Goal: Task Accomplishment & Management: Use online tool/utility

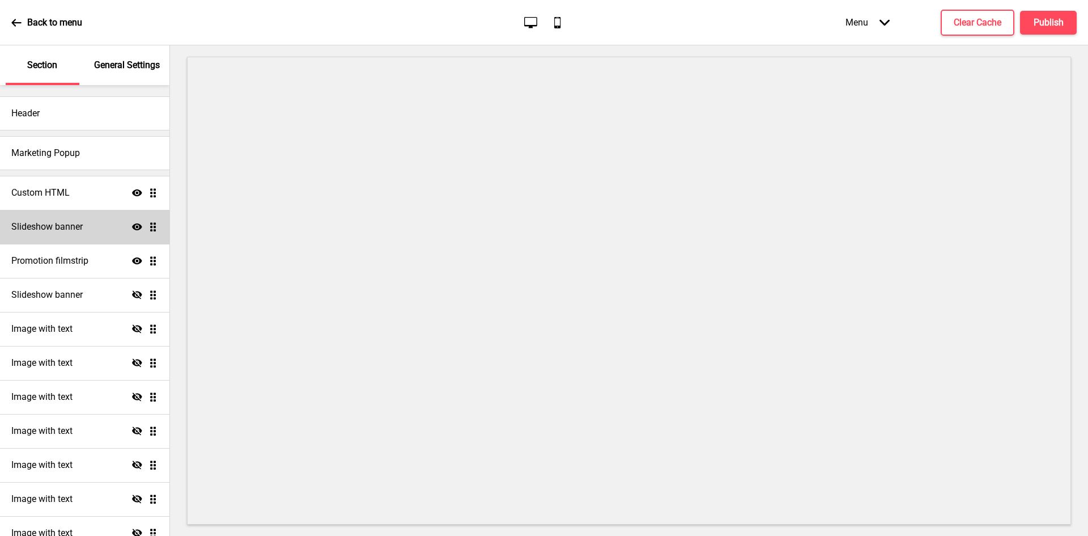
click at [70, 233] on div "Slideshow banner Show Drag" at bounding box center [85, 227] width 170 height 34
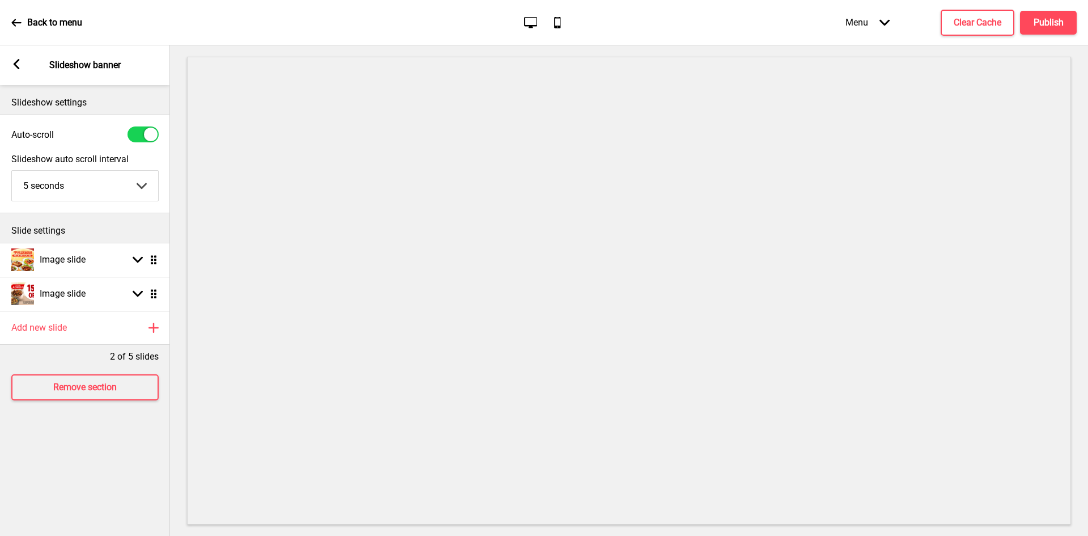
click at [15, 63] on icon at bounding box center [17, 64] width 6 height 10
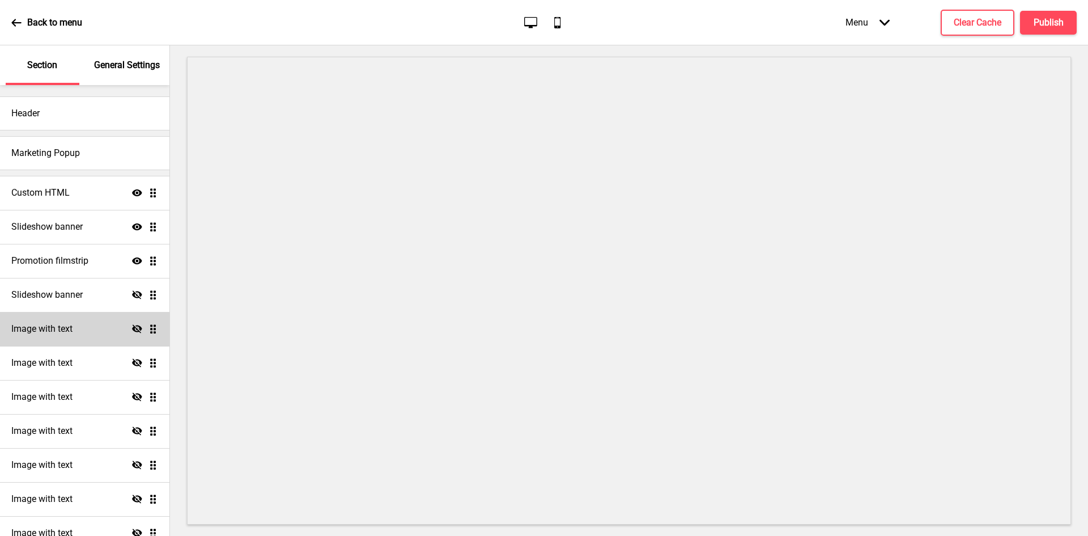
click at [71, 329] on h4 "Image with text" at bounding box center [41, 329] width 61 height 12
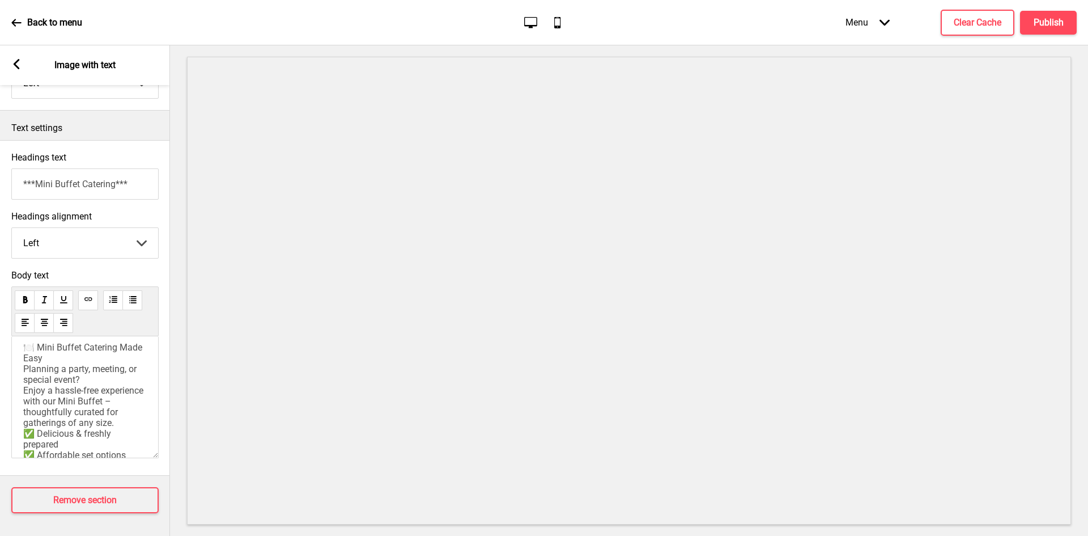
scroll to position [249, 0]
drag, startPoint x: 22, startPoint y: 337, endPoint x: 97, endPoint y: 375, distance: 84.7
click at [97, 375] on div "🍽️ Mini Buffet Catering Made Easy Planning a party, meeting, or special event? …" at bounding box center [84, 397] width 147 height 122
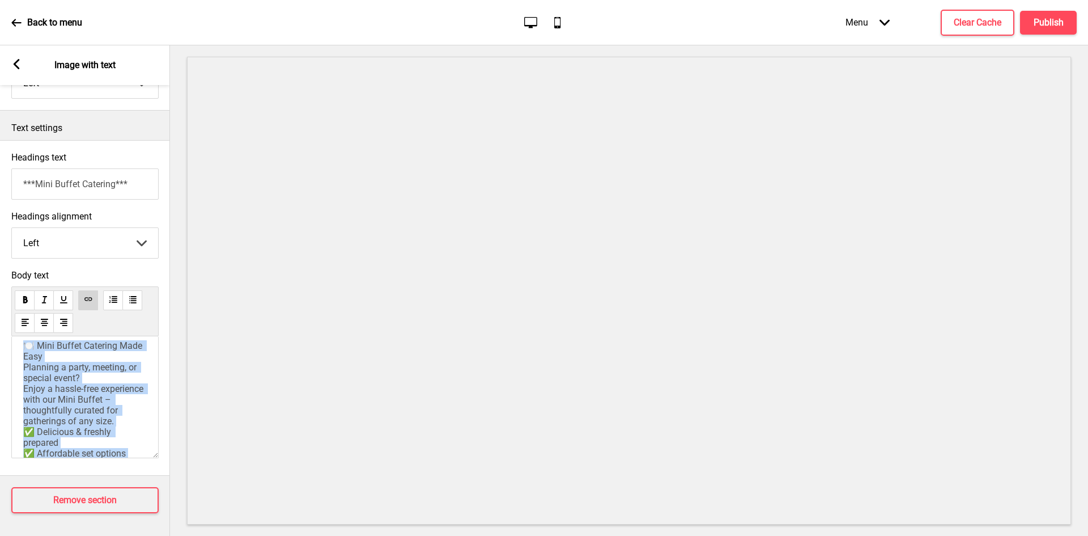
scroll to position [0, 0]
drag, startPoint x: 111, startPoint y: 400, endPoint x: 8, endPoint y: 327, distance: 126.1
click at [8, 327] on div "Body text 🍽️ Mini Buffet Catering Made Easy Planning a party, meeting, or speci…" at bounding box center [85, 366] width 170 height 205
copy div "🍽️ Mini Buffet Catering Made Easy Planning a party, meeting, or special event? …"
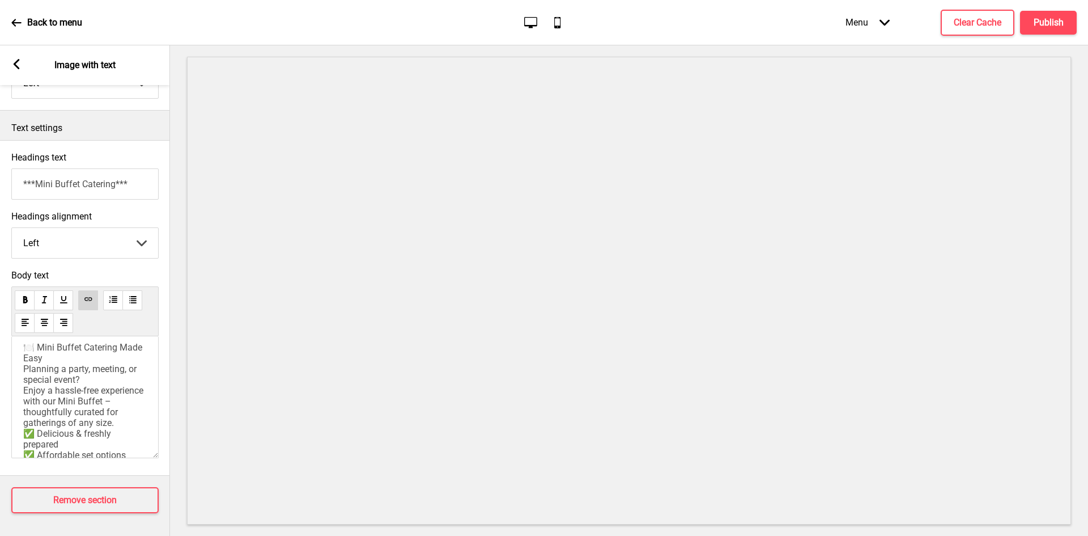
click at [15, 62] on icon at bounding box center [17, 64] width 6 height 10
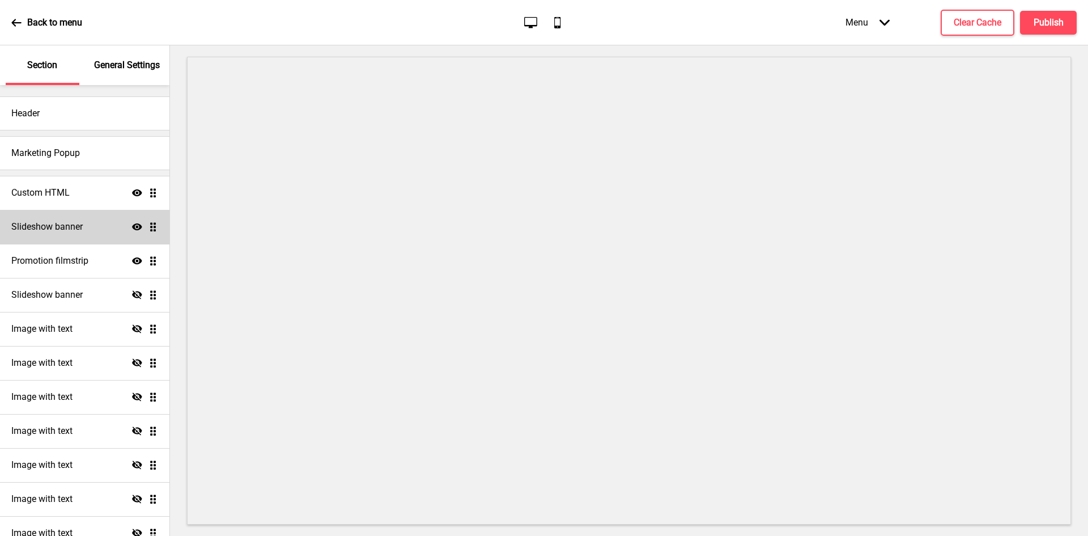
click at [62, 234] on div "Slideshow banner Show Drag" at bounding box center [85, 227] width 170 height 34
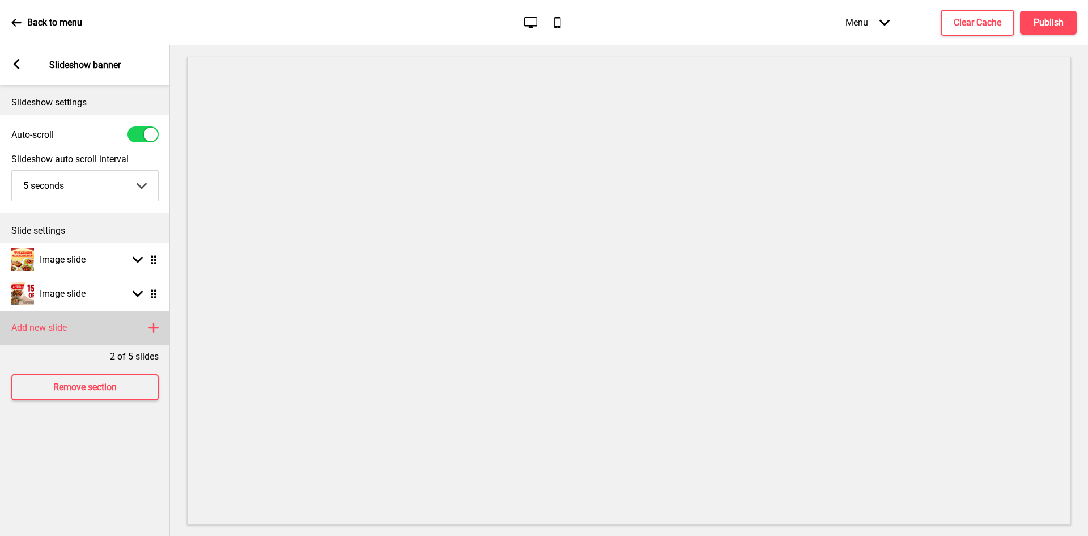
click at [153, 323] on rect at bounding box center [154, 328] width 14 height 14
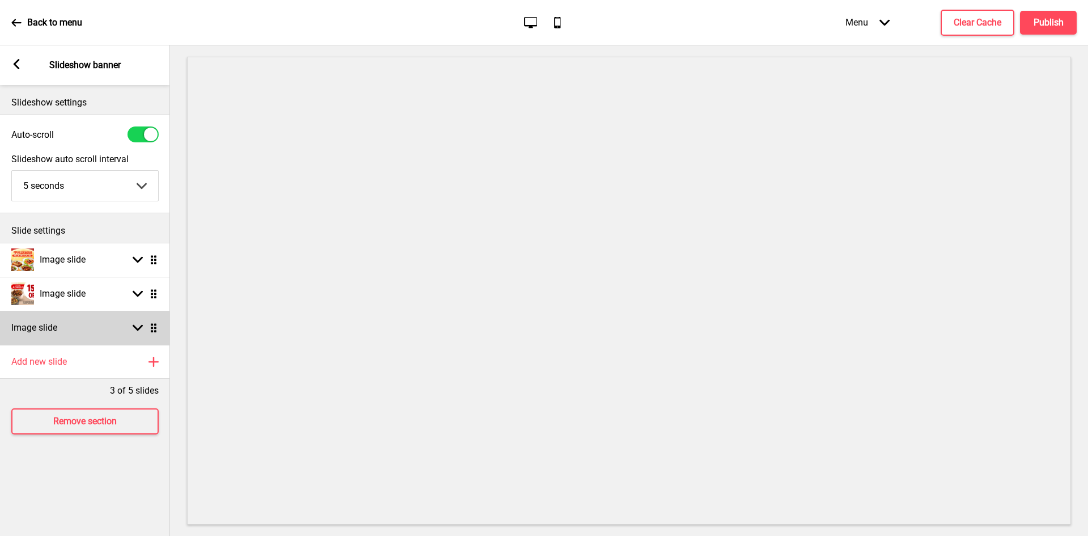
click at [75, 324] on div "Image slide Arrow down Drag" at bounding box center [85, 328] width 170 height 34
select select "right"
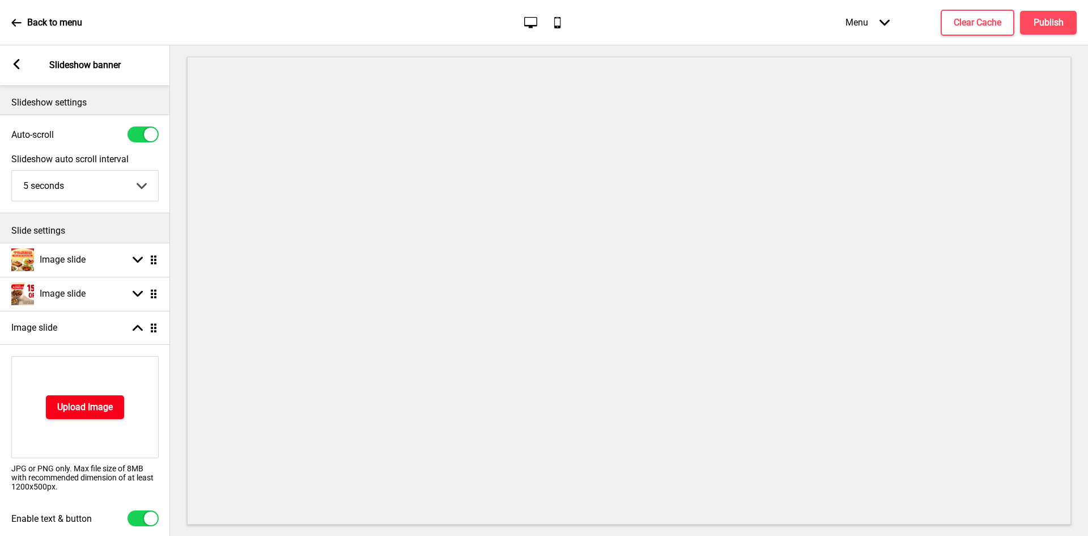
click at [99, 407] on h4 "Upload Image" at bounding box center [85, 407] width 56 height 12
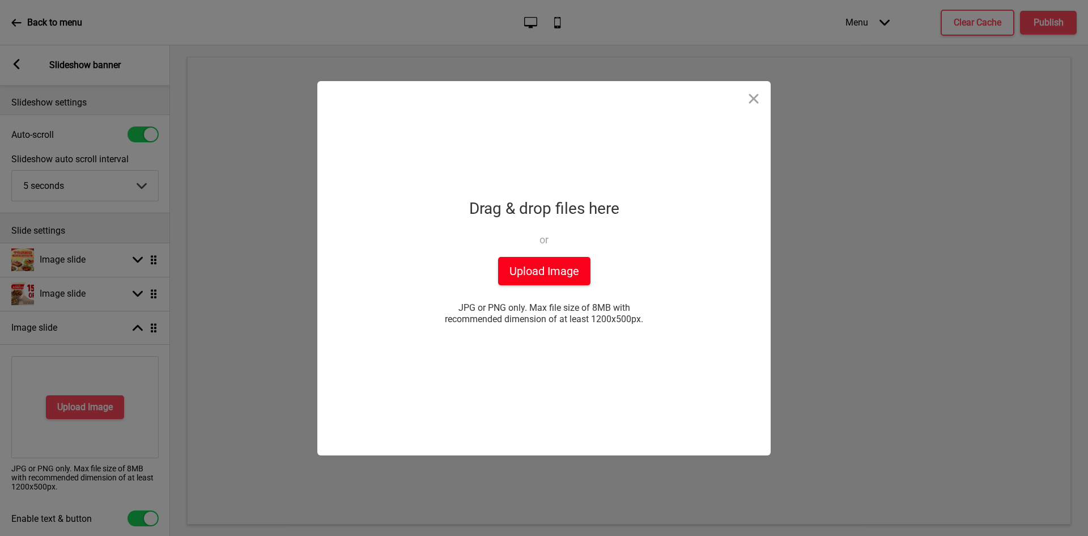
click at [530, 284] on button "Upload Image" at bounding box center [544, 271] width 92 height 28
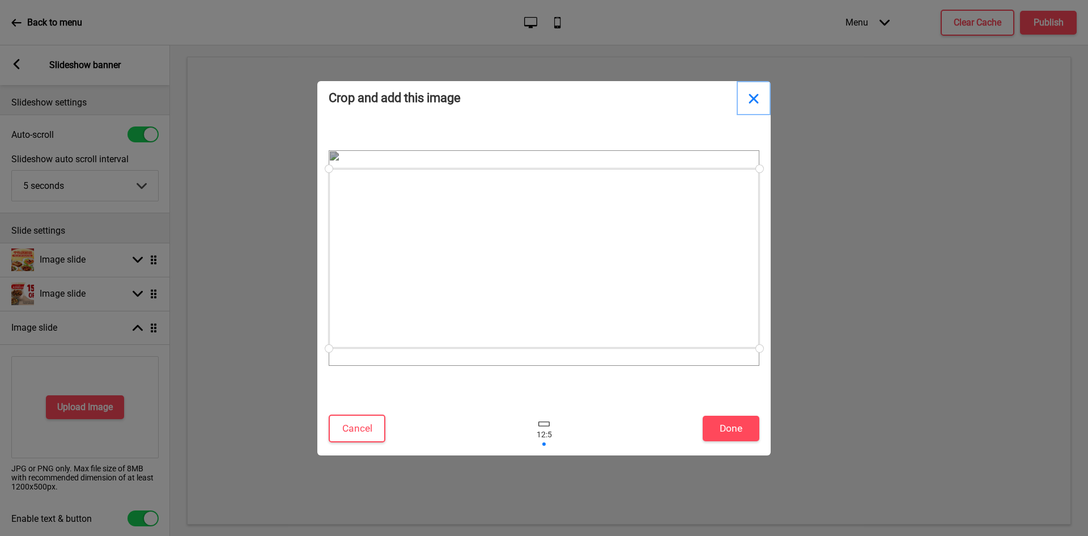
click at [756, 97] on button "Close" at bounding box center [754, 98] width 34 height 34
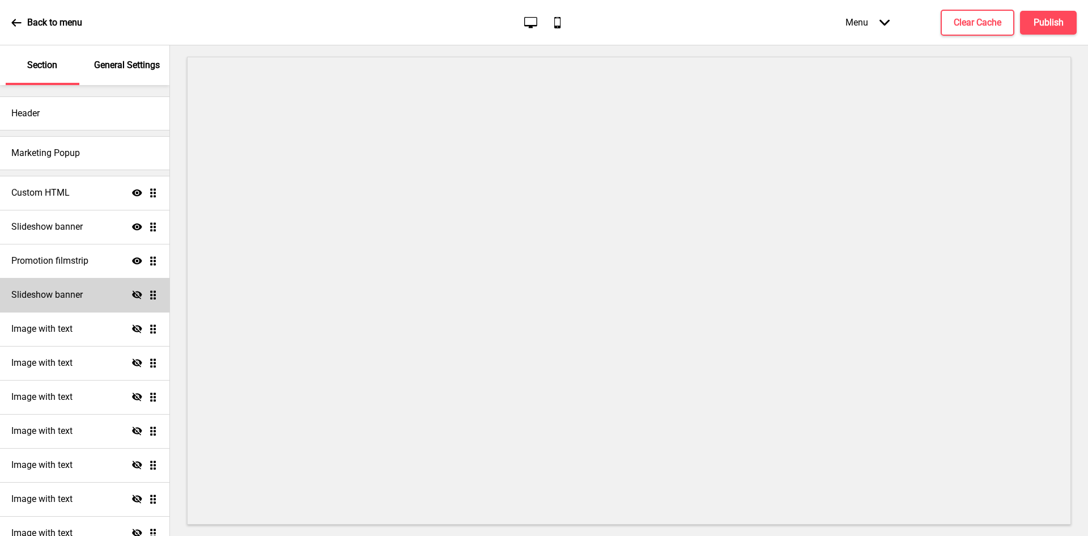
click at [75, 294] on h4 "Slideshow banner" at bounding box center [46, 295] width 71 height 12
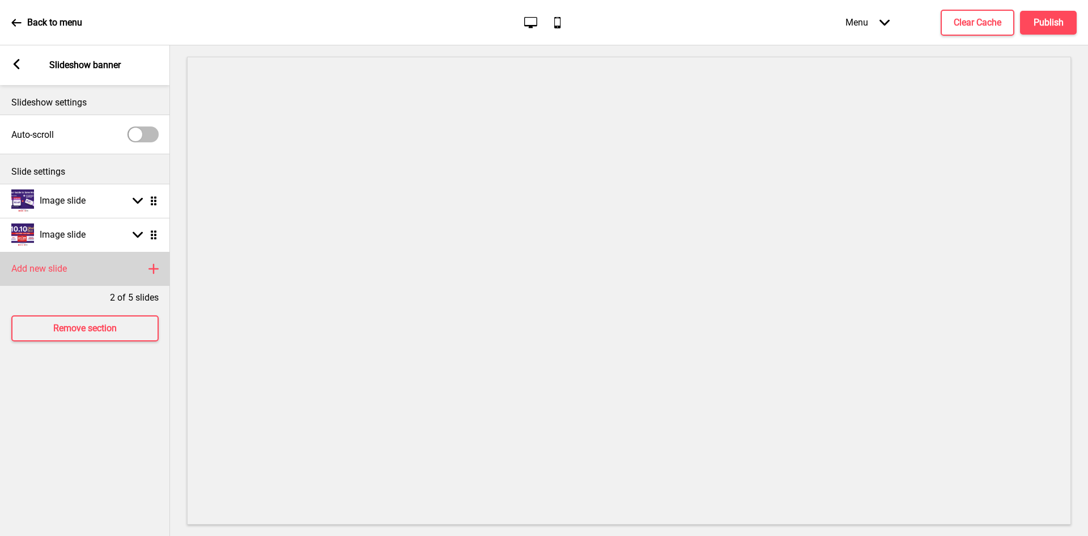
click at [146, 270] on div "Add new slide Plus" at bounding box center [85, 269] width 170 height 34
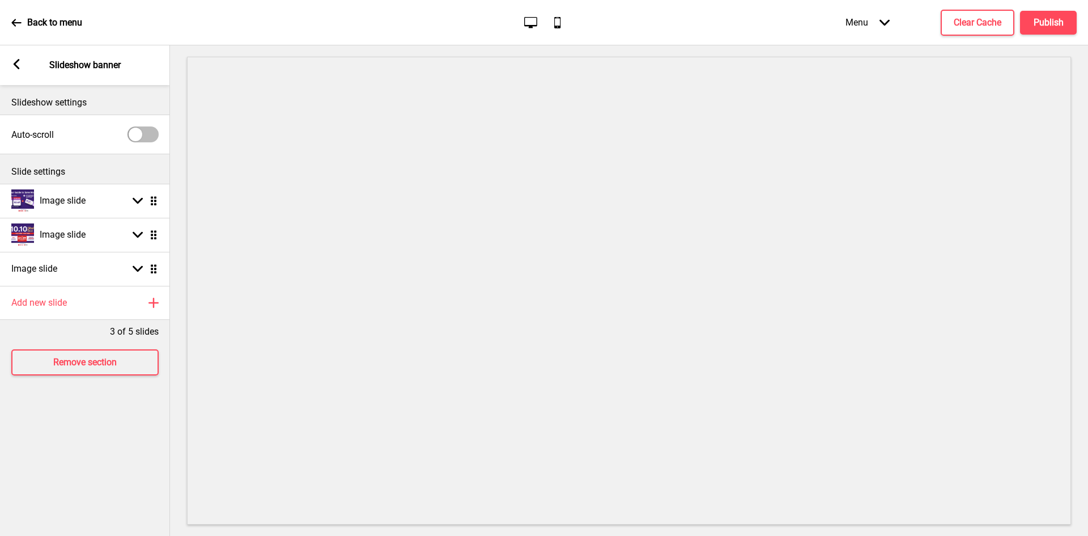
click at [12, 57] on div "Arrow left Slideshow banner" at bounding box center [85, 65] width 170 height 40
click at [22, 63] on div "Arrow left Slideshow banner" at bounding box center [85, 65] width 170 height 40
click at [7, 56] on div "Arrow left Slideshow banner" at bounding box center [85, 65] width 170 height 40
click at [11, 63] on rect at bounding box center [16, 64] width 10 height 10
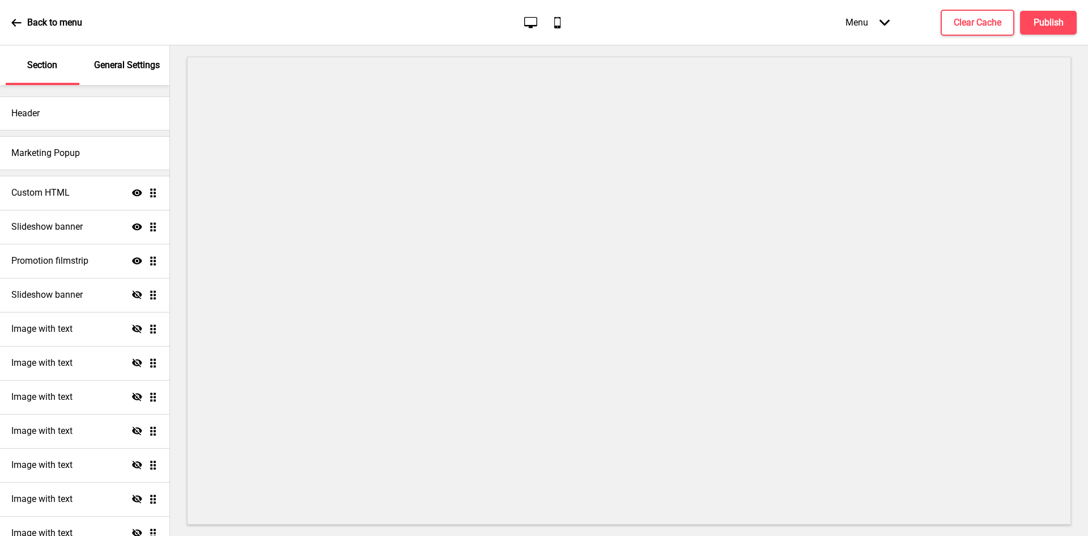
click at [14, 24] on icon at bounding box center [16, 22] width 10 height 7
click at [80, 220] on div "Slideshow banner Show Drag" at bounding box center [85, 227] width 170 height 34
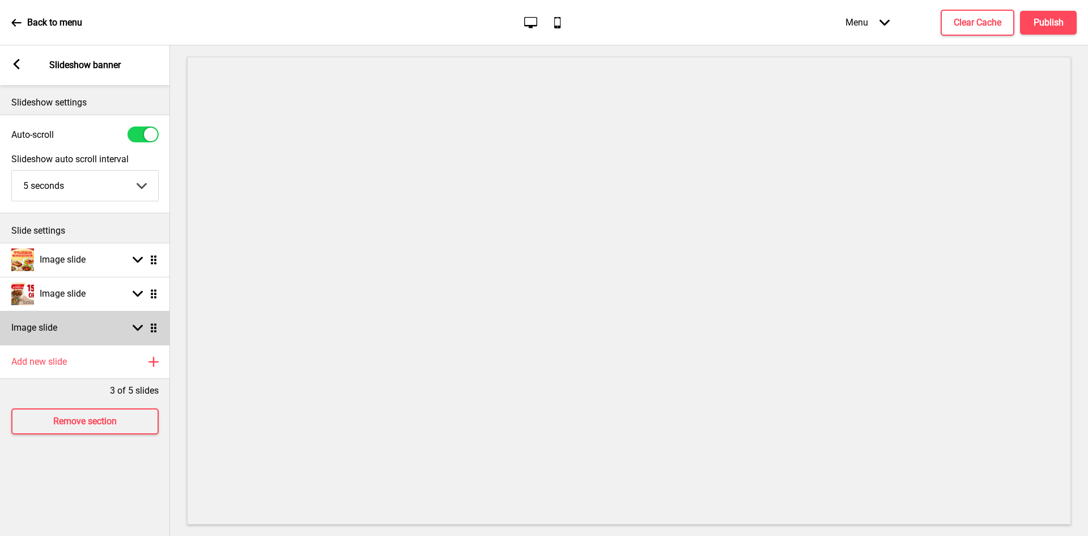
click at [130, 328] on div "Arrow down Drag" at bounding box center [143, 328] width 32 height 10
select select "right"
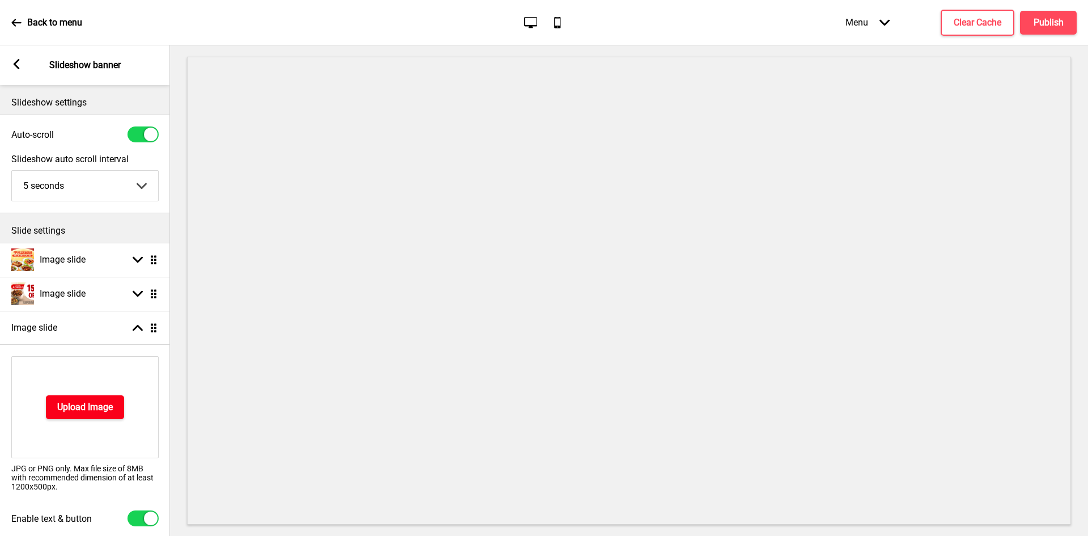
click at [100, 403] on h4 "Upload Image" at bounding box center [85, 407] width 56 height 12
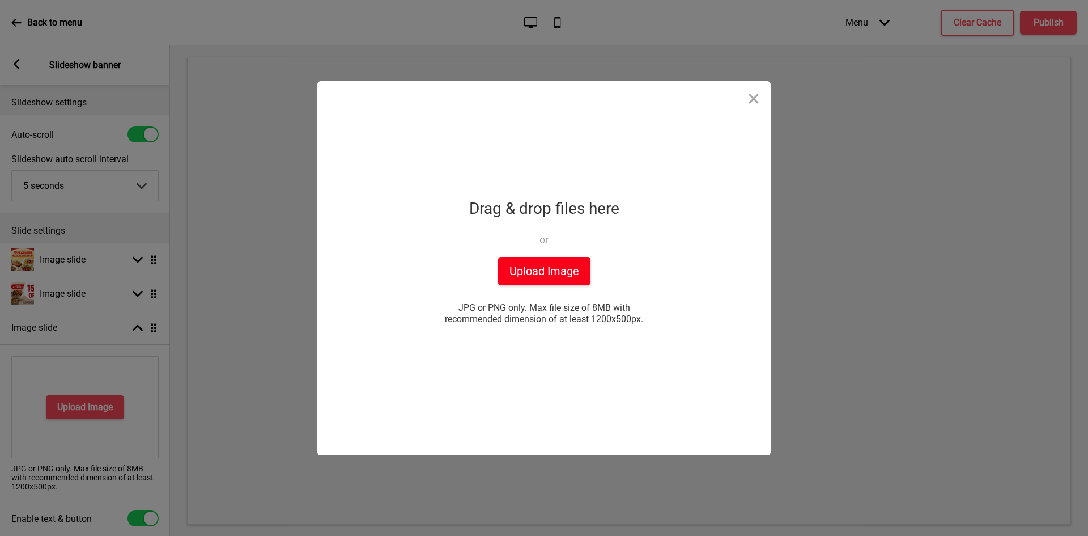
click at [541, 275] on button "Upload Image" at bounding box center [544, 271] width 92 height 28
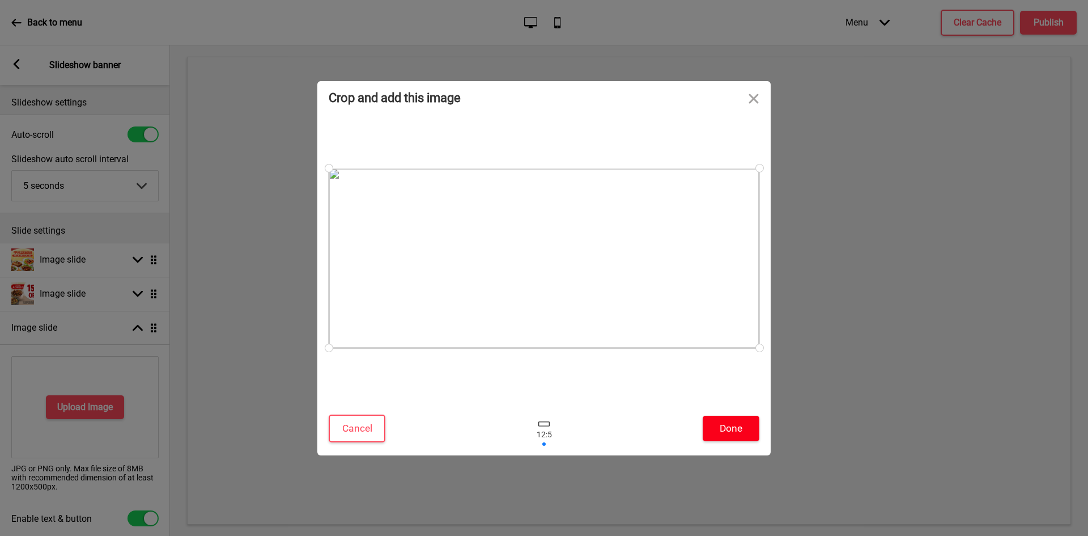
click at [745, 423] on button "Done" at bounding box center [731, 429] width 57 height 26
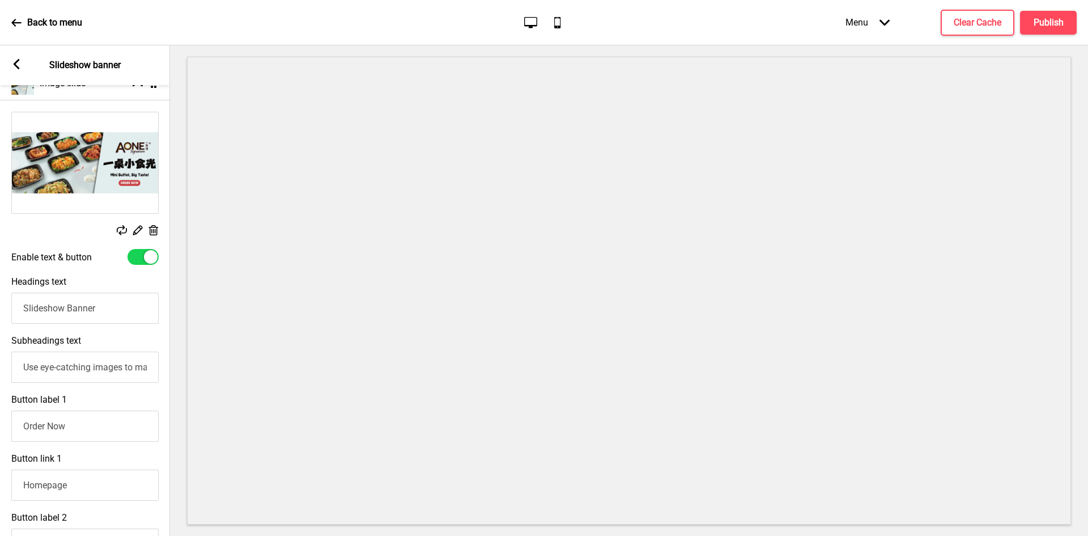
scroll to position [340, 0]
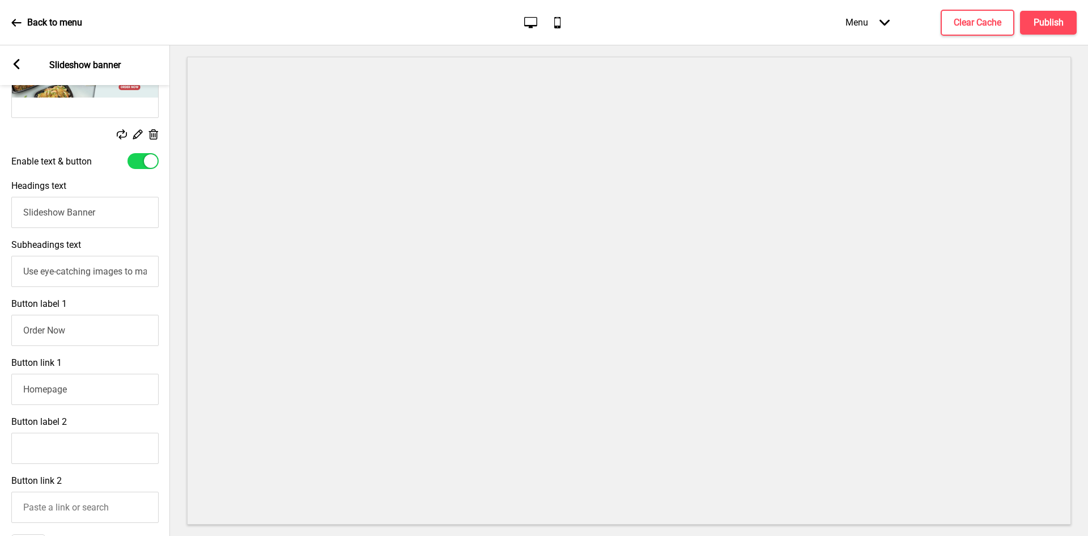
drag, startPoint x: 108, startPoint y: 216, endPoint x: 0, endPoint y: 214, distance: 107.7
click at [0, 214] on div "Headings text Slideshow Banner" at bounding box center [85, 204] width 170 height 59
drag, startPoint x: 76, startPoint y: 396, endPoint x: 0, endPoint y: 383, distance: 77.1
click at [0, 383] on div "Button link 1 Homepage Pages Arrow right Actions Arrow right" at bounding box center [85, 400] width 170 height 99
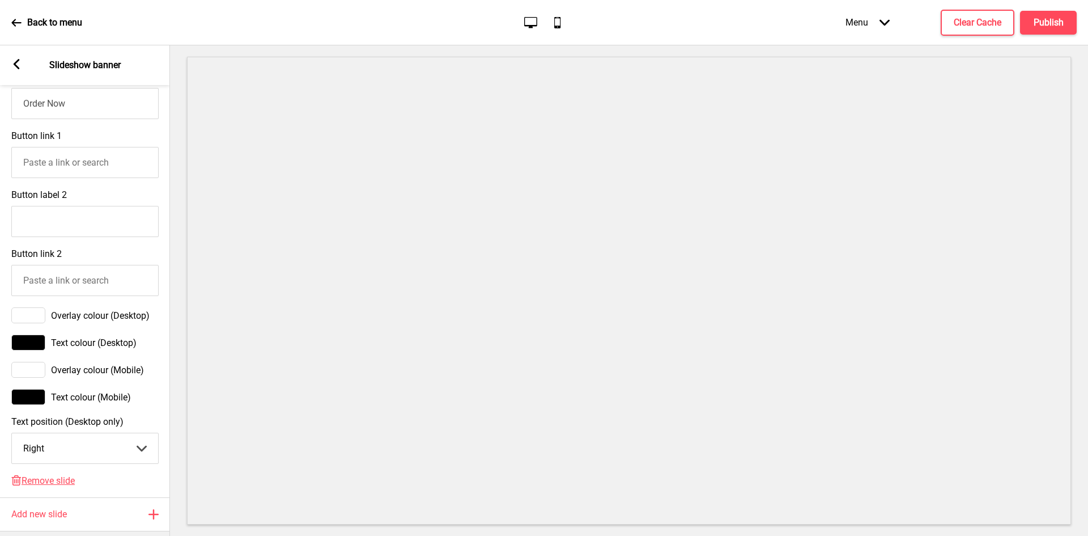
click at [60, 160] on input "Button link 1" at bounding box center [84, 162] width 147 height 31
paste input "[URL][DOMAIN_NAME]"
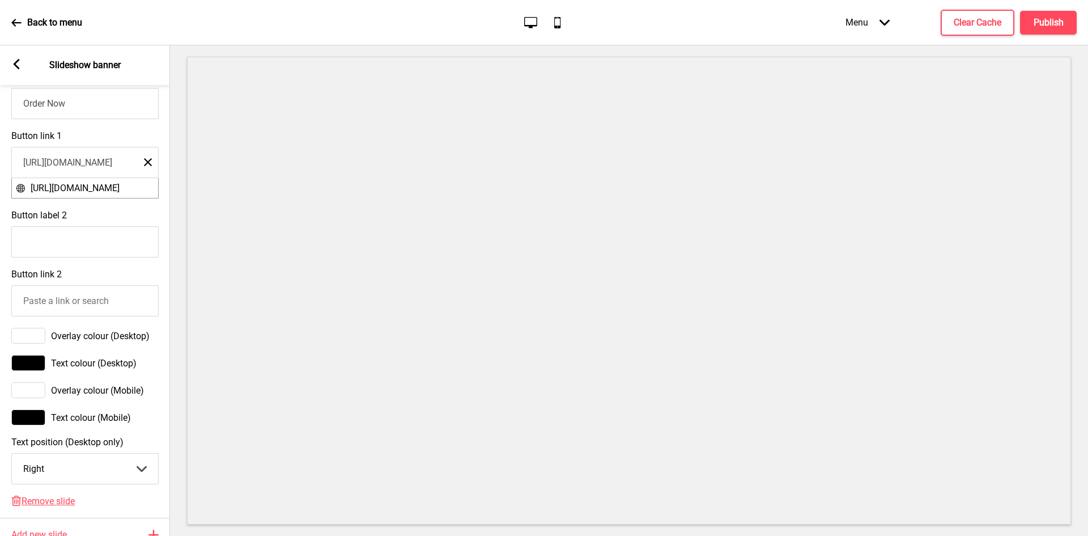
type input "[URL][DOMAIN_NAME]"
click at [159, 142] on div "Button link 1 https://aonecatering.oddle.me/en_SG Close https://aonecatering.od…" at bounding box center [85, 164] width 170 height 79
click at [124, 226] on div "Button label 2" at bounding box center [85, 233] width 170 height 59
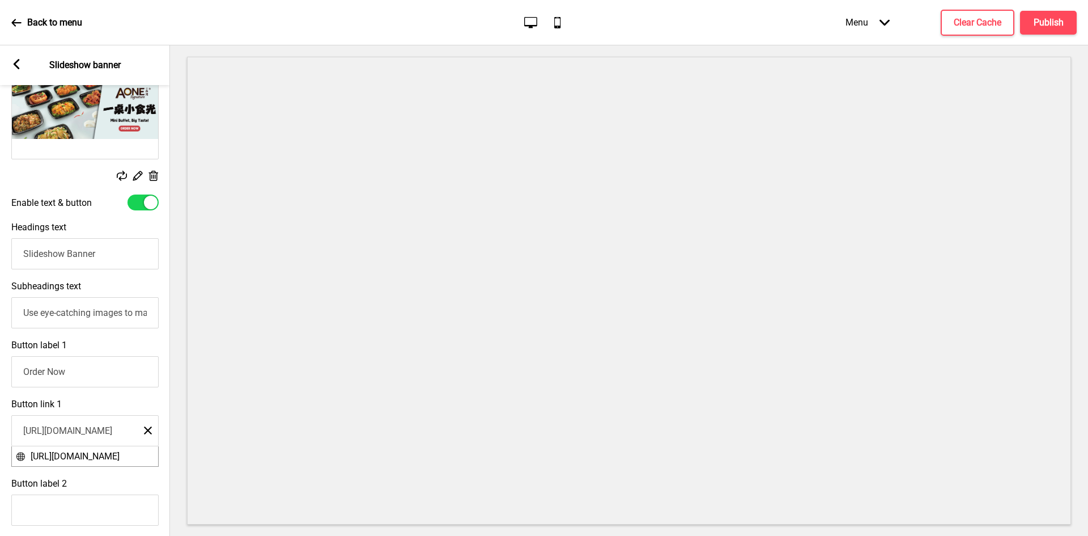
scroll to position [283, 0]
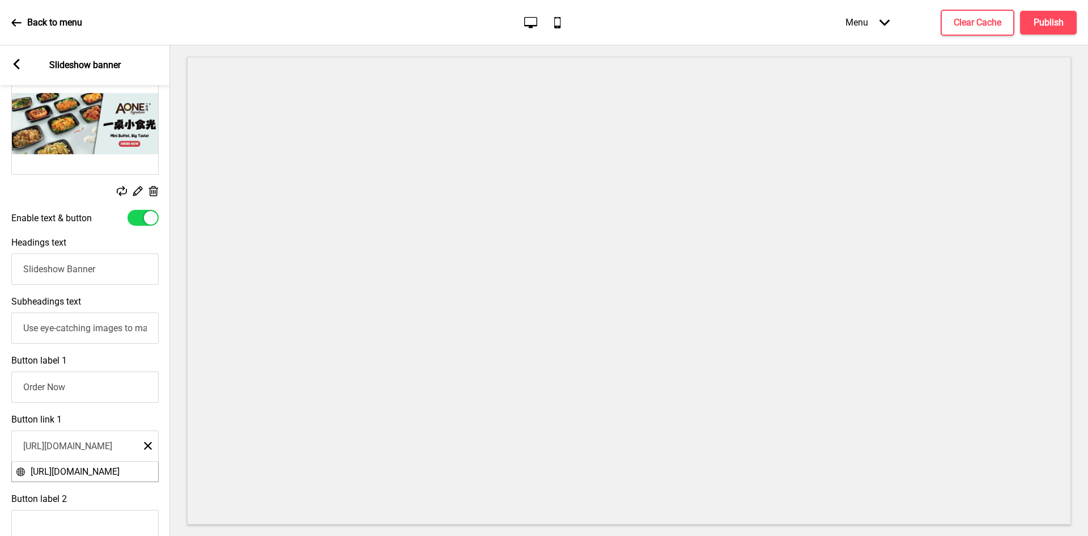
drag, startPoint x: 120, startPoint y: 267, endPoint x: 0, endPoint y: 255, distance: 120.8
click at [0, 255] on div "Headings text Slideshow Banner" at bounding box center [85, 260] width 170 height 59
paste input "🍽️ Mini Buffet Catering"
type input "🍽️ Mini Buffet Catering"
click at [77, 329] on input "Use eye-catching images to make a strong first impression of your brand" at bounding box center [84, 327] width 147 height 31
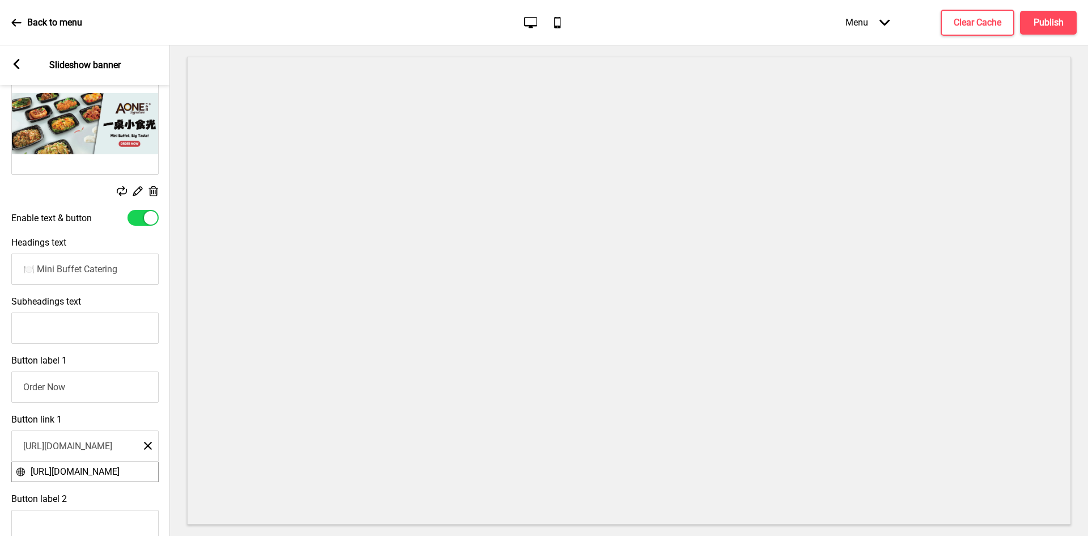
click at [93, 323] on input "Subheadings text" at bounding box center [84, 327] width 147 height 31
paste input "Planning a party, meeting, or special event? Enjoy a hassle-free experience wit…"
drag, startPoint x: 158, startPoint y: 334, endPoint x: 0, endPoint y: 307, distance: 160.5
click at [0, 307] on div "Subheadings text Planning a party, meeting, or special event? Enjoy a hassle-fr…" at bounding box center [85, 319] width 170 height 59
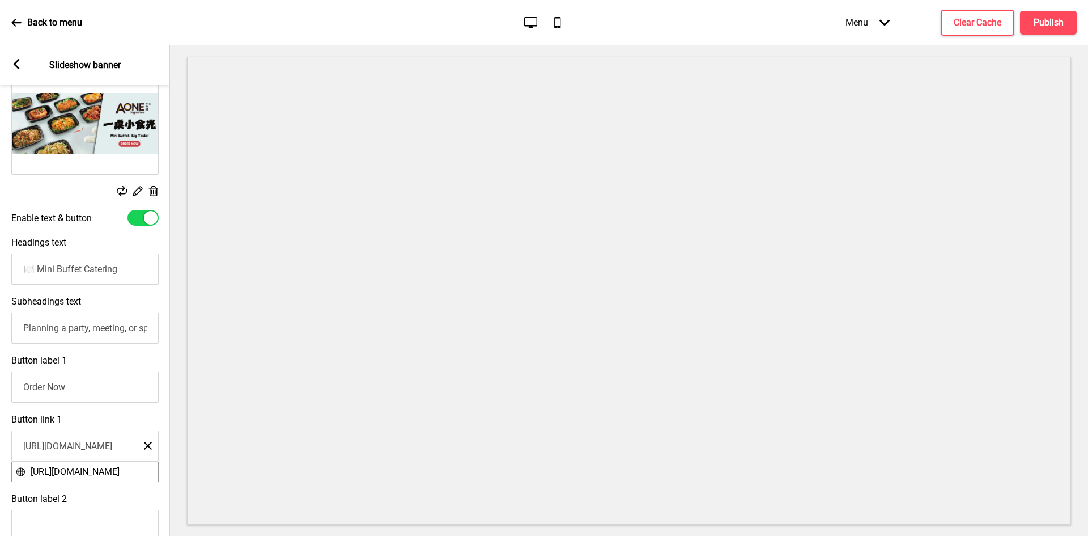
click at [145, 329] on input "Planning a party, meeting, or special event? Enjoy a hassle-free experience wit…" at bounding box center [84, 327] width 147 height 31
drag, startPoint x: 147, startPoint y: 333, endPoint x: 158, endPoint y: 333, distance: 11.4
click at [158, 333] on div "Subheadings text Planning a party, meeting, or special event? Enjoy a hassle-fr…" at bounding box center [84, 319] width 170 height 59
click at [149, 331] on input "Planning a party, meeting, or special event? Enjoy a hassle-free experience wit…" at bounding box center [84, 327] width 147 height 31
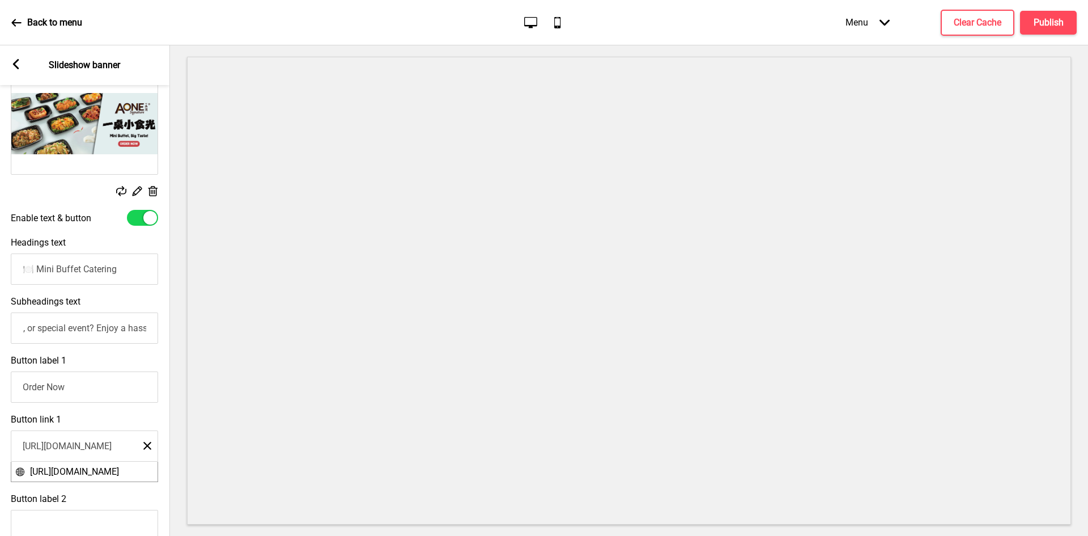
scroll to position [0, 81]
drag, startPoint x: 149, startPoint y: 331, endPoint x: 116, endPoint y: 328, distance: 33.0
click at [116, 328] on input "Planning a party, meeting, or special event? Enjoy a hassle-free experience wit…" at bounding box center [84, 327] width 147 height 31
drag, startPoint x: 102, startPoint y: 330, endPoint x: 143, endPoint y: 332, distance: 41.4
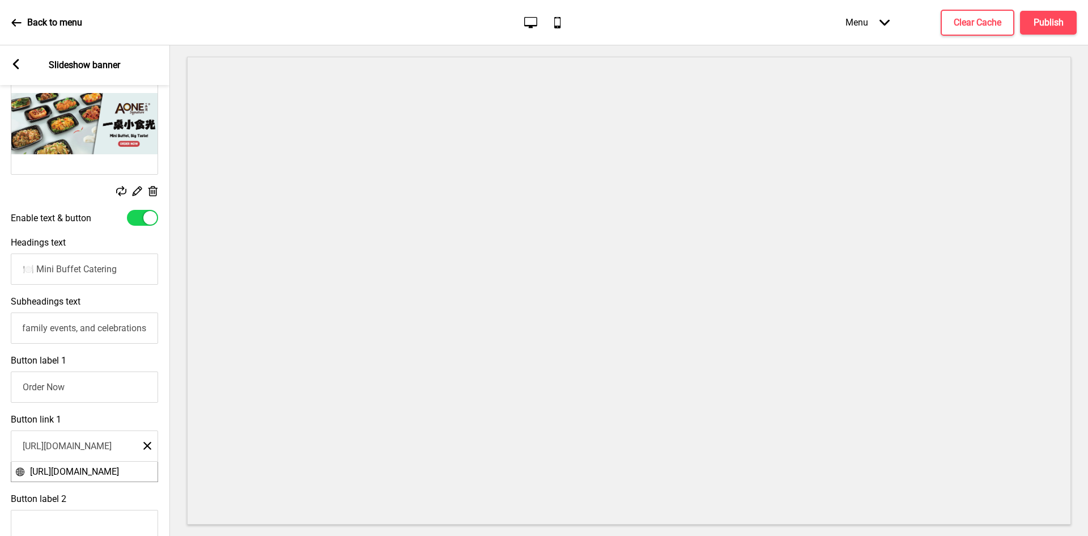
click at [143, 332] on input "Planning a party, meeting, or special event? Enjoy a hassle-free experience wit…" at bounding box center [84, 327] width 147 height 31
click at [146, 331] on input "Planning a party, meeting, or special event? Enjoy a hassle-free experience wit…" at bounding box center [84, 327] width 147 height 31
drag, startPoint x: 147, startPoint y: 331, endPoint x: 103, endPoint y: 327, distance: 43.9
click at [103, 327] on input "Planning a party, meeting, or special event? Enjoy a hassle-free experience wit…" at bounding box center [84, 327] width 147 height 31
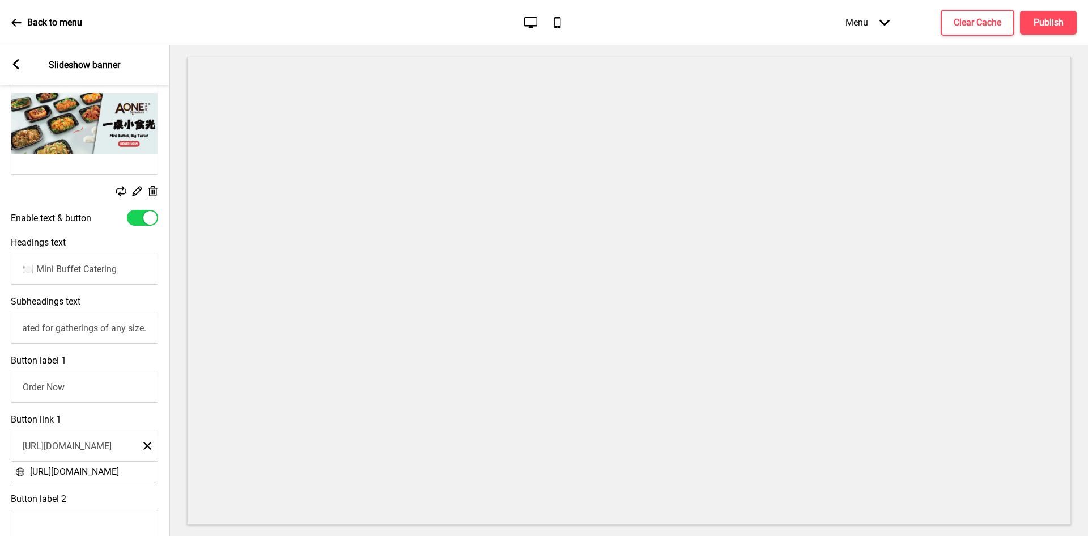
type input "Planning a party, meeting, or special event? Enjoy a hassle-free experience wit…"
click at [108, 384] on input "Order Now" at bounding box center [84, 386] width 147 height 31
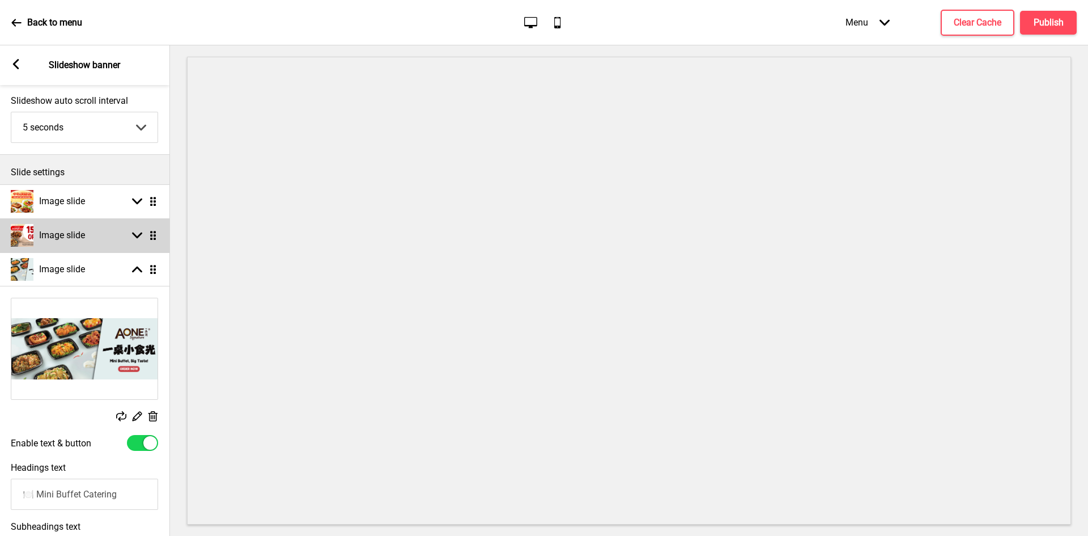
scroll to position [57, 0]
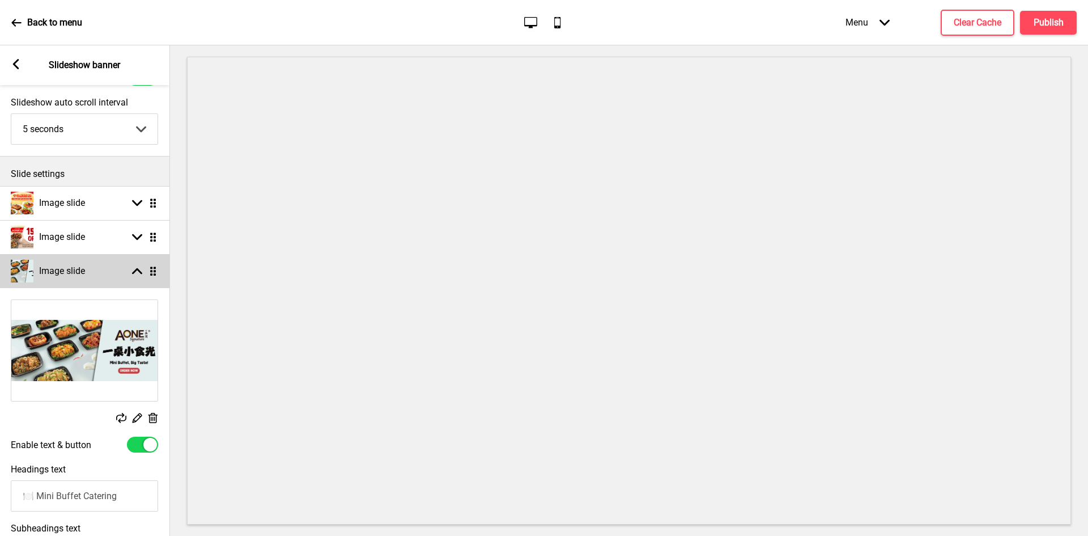
click at [137, 268] on icon at bounding box center [137, 271] width 10 height 6
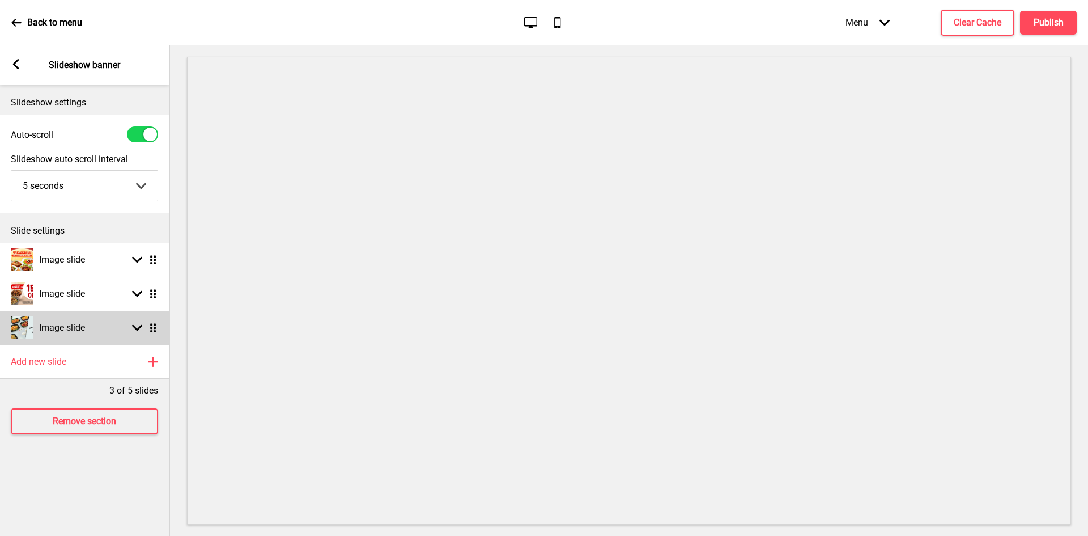
scroll to position [0, 0]
click at [135, 322] on div "Image slide Arrow down Drag" at bounding box center [84, 328] width 170 height 34
select select "right"
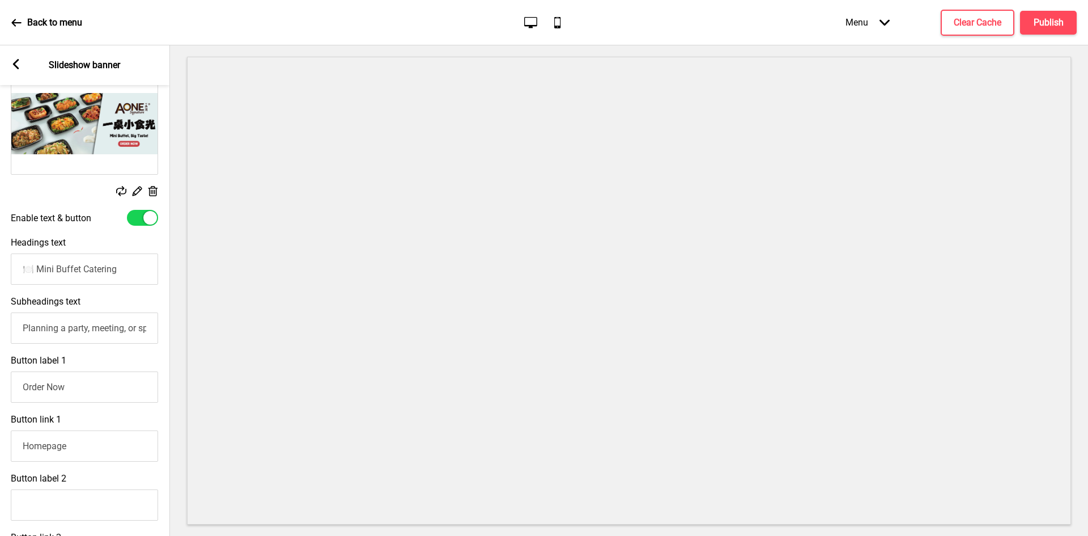
scroll to position [454, 0]
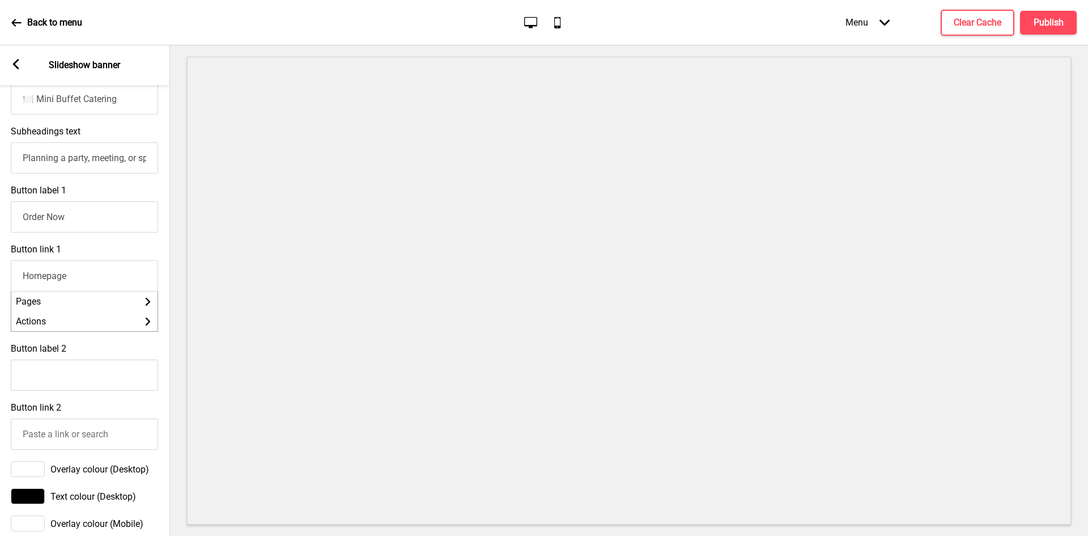
click at [103, 285] on input "Homepage" at bounding box center [84, 275] width 147 height 31
drag, startPoint x: 103, startPoint y: 285, endPoint x: 0, endPoint y: 276, distance: 103.5
click at [0, 276] on div "Button link 1 Homepage Pages Arrow right Actions Arrow right" at bounding box center [85, 287] width 170 height 99
click at [32, 311] on li "Pages Arrow right" at bounding box center [85, 301] width 146 height 20
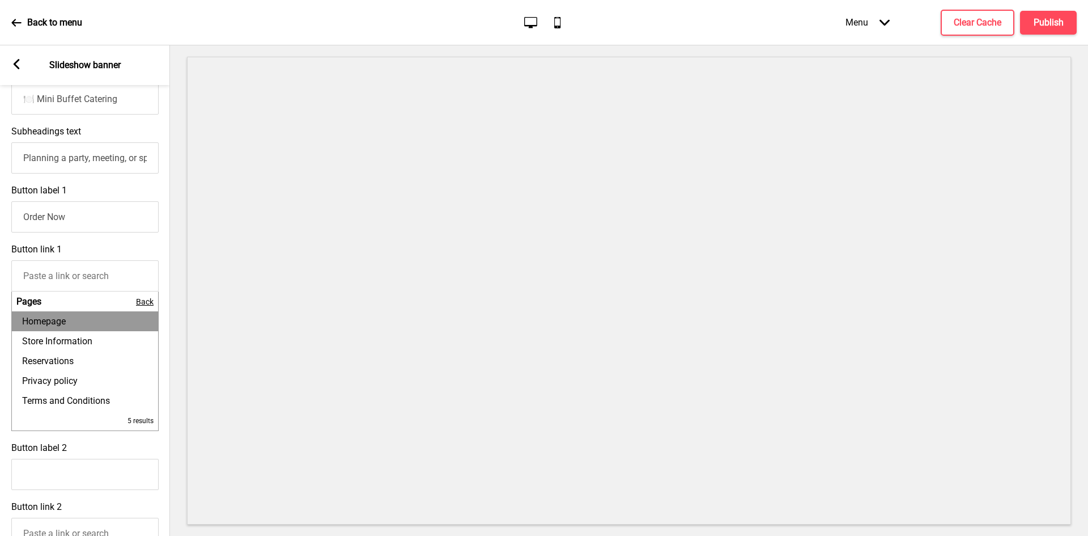
click at [48, 279] on input "Button link 1" at bounding box center [84, 275] width 147 height 31
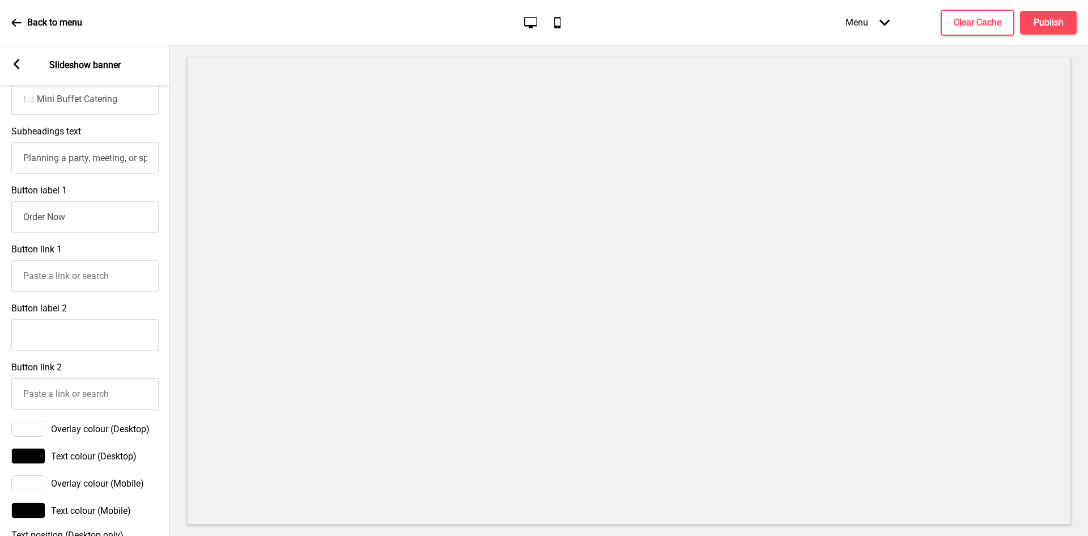
type input "https://aonecatering.oddle.me/en_SG"
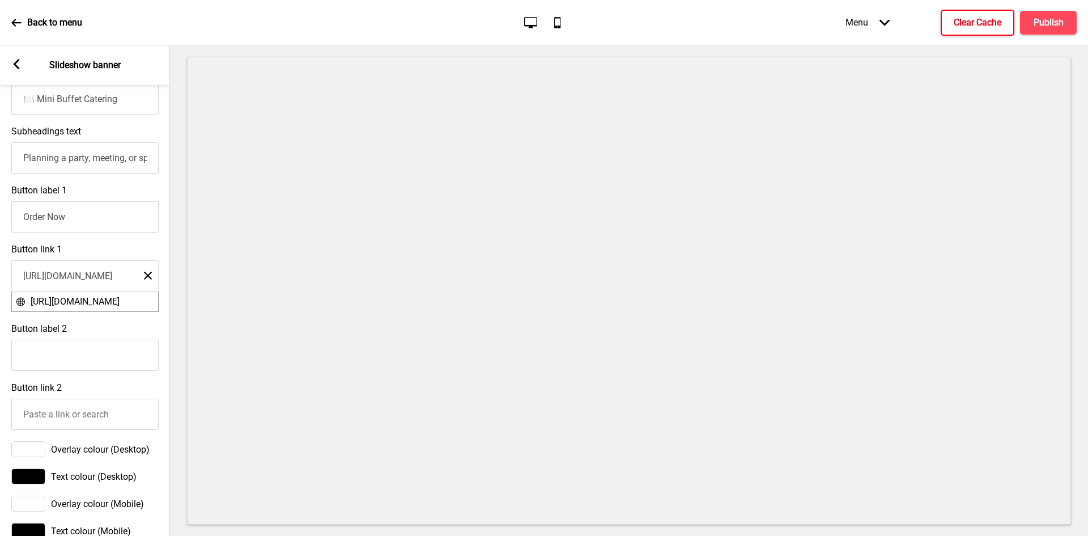
click at [982, 29] on button "Clear Cache" at bounding box center [978, 23] width 74 height 26
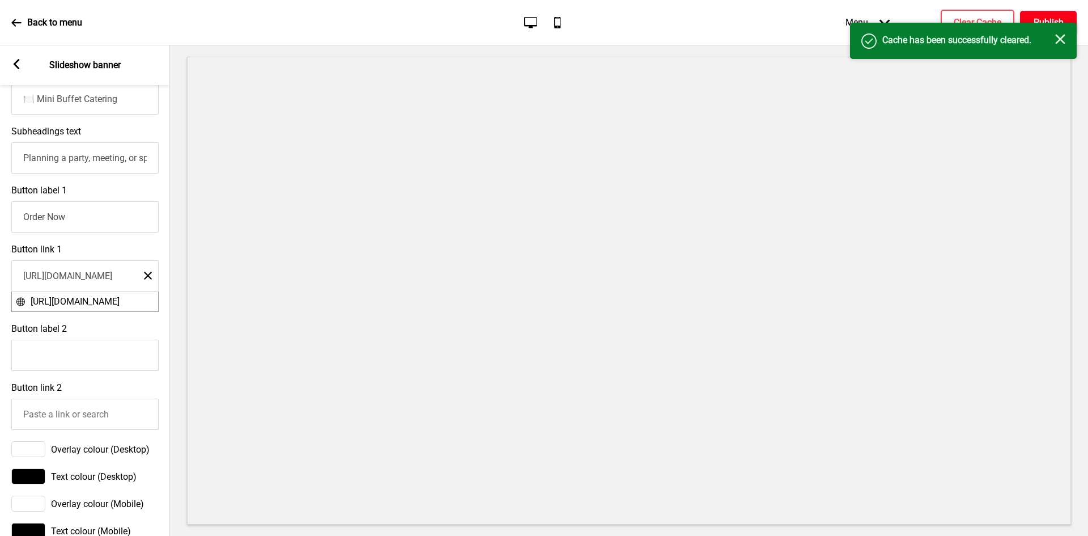
click at [1039, 19] on h4 "Publish" at bounding box center [1049, 22] width 30 height 12
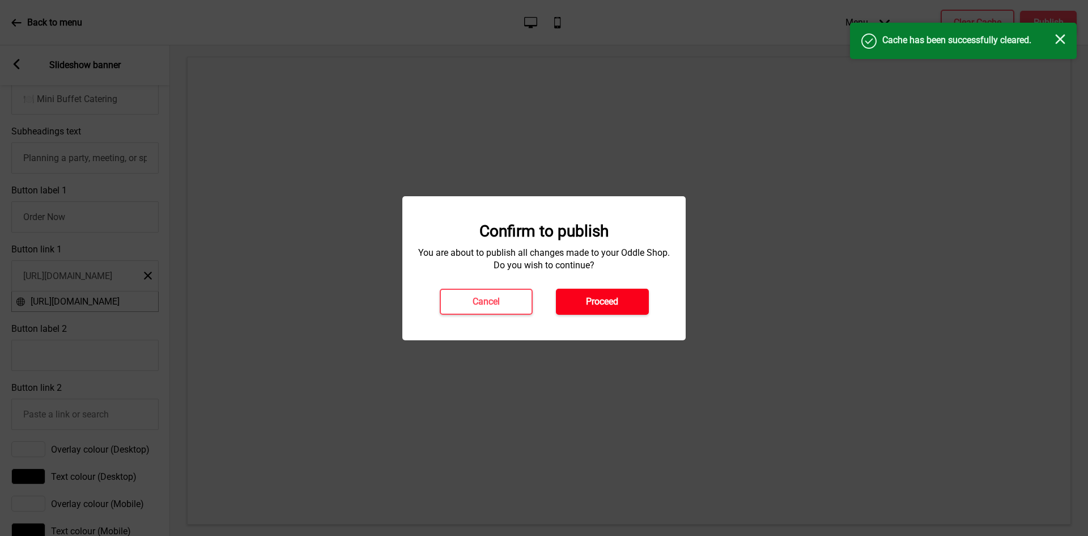
click at [619, 296] on h4 "Proceed" at bounding box center [602, 301] width 32 height 12
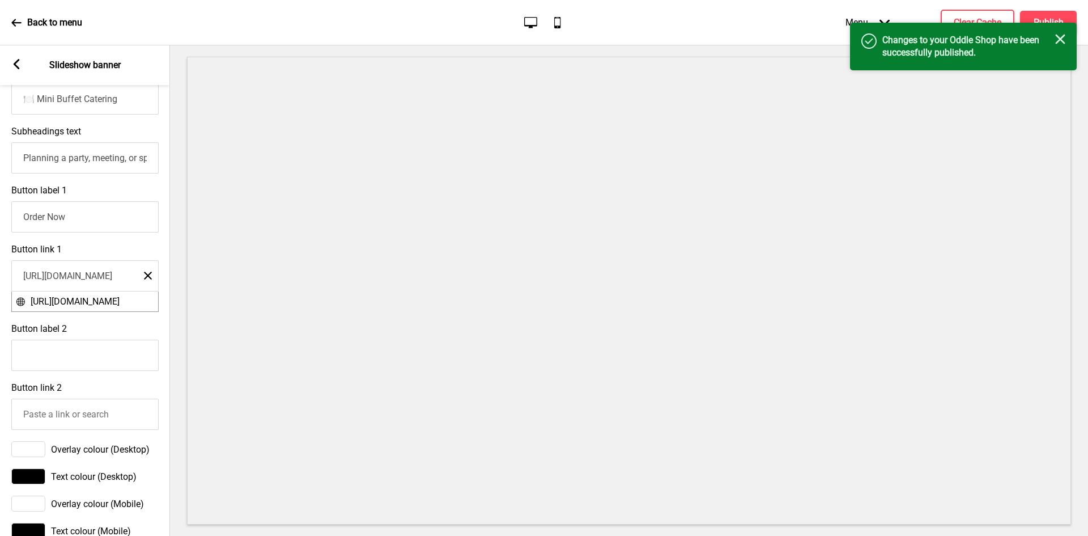
click at [32, 23] on p "Back to menu" at bounding box center [54, 22] width 55 height 12
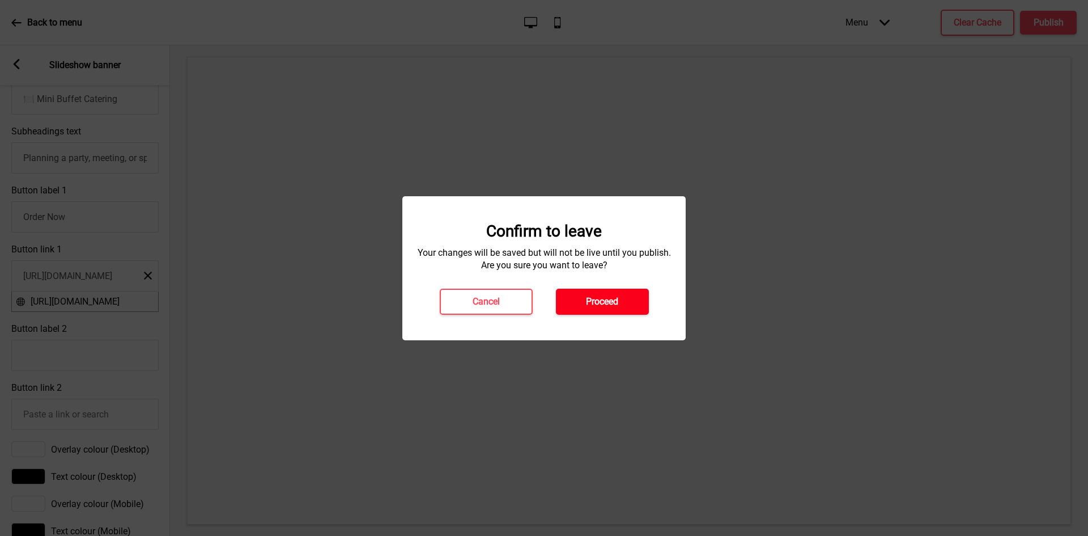
click at [611, 301] on h4 "Proceed" at bounding box center [602, 301] width 32 height 12
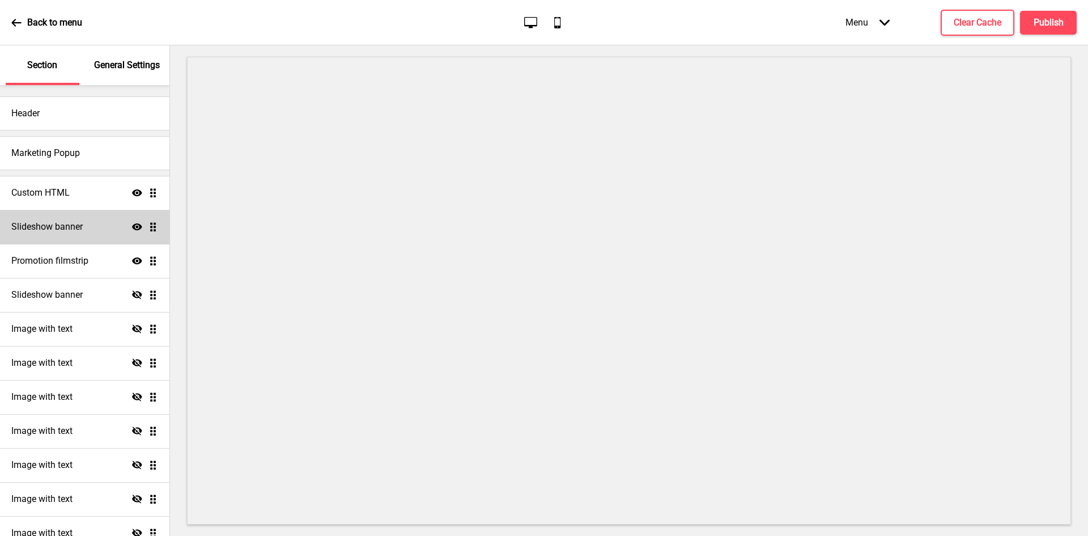
click at [44, 227] on h4 "Slideshow banner" at bounding box center [46, 227] width 71 height 12
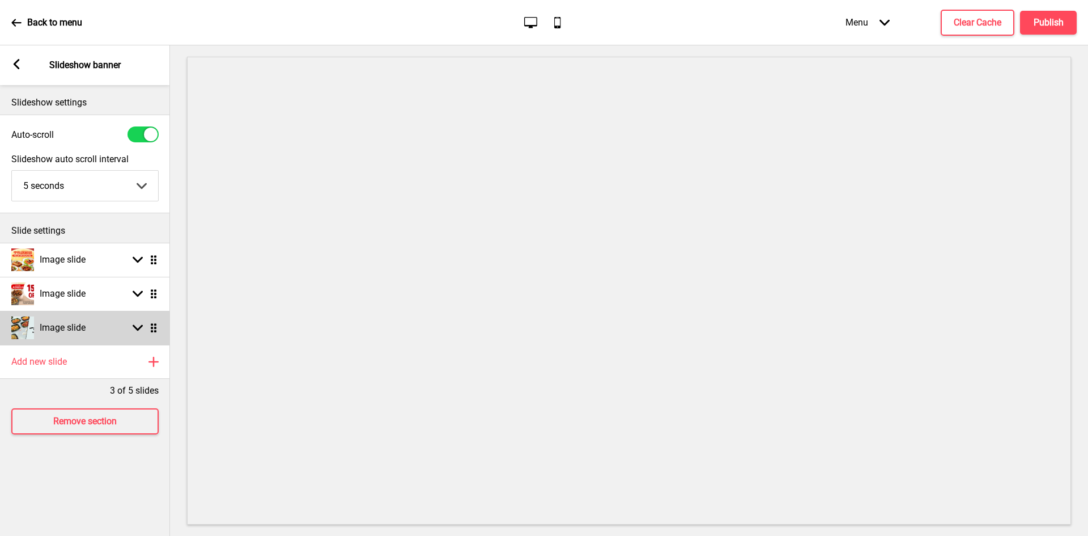
click at [90, 327] on div "Image slide Arrow down Drag" at bounding box center [85, 328] width 170 height 34
select select "right"
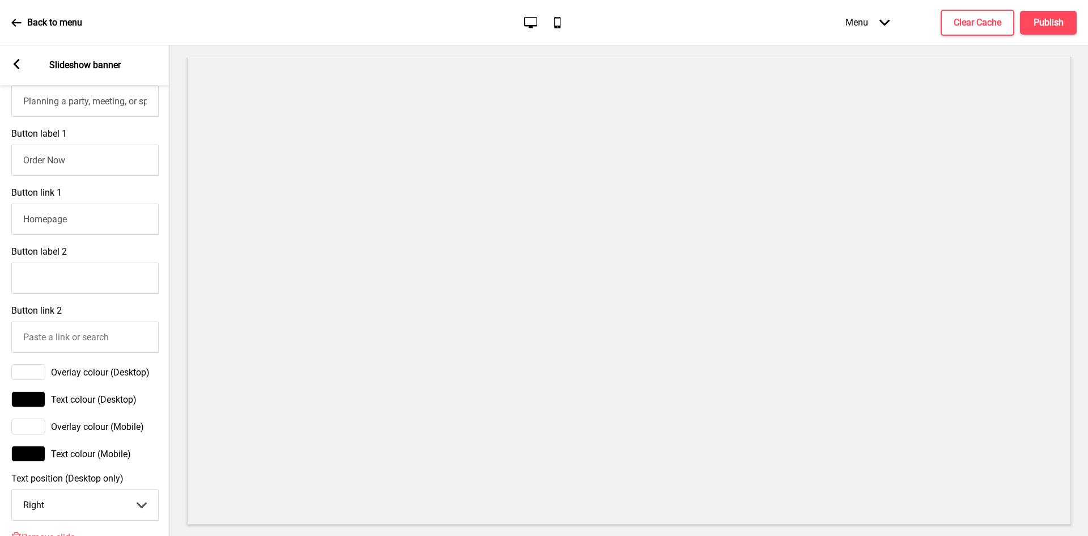
scroll to position [454, 0]
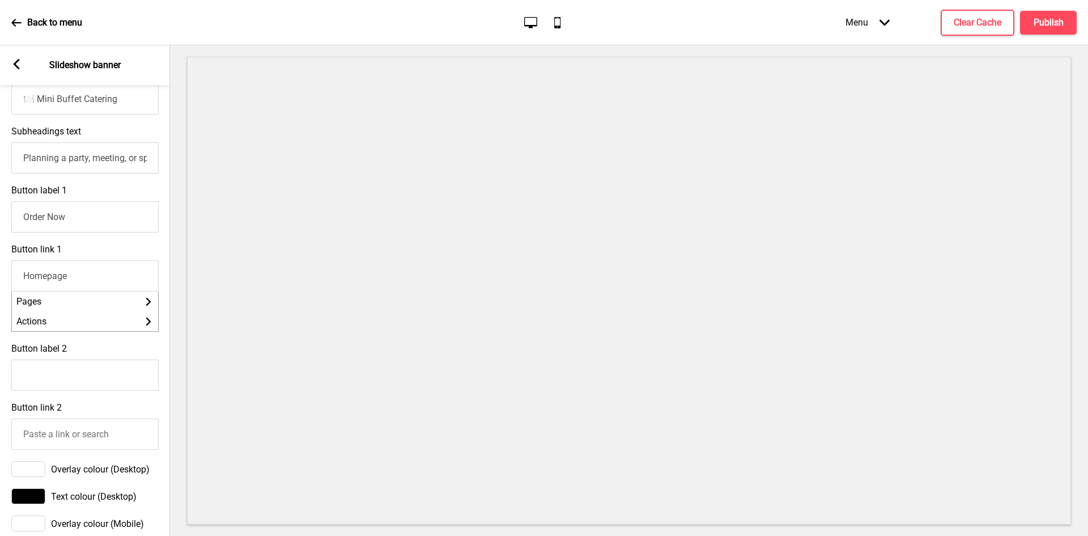
click at [102, 284] on input "Homepage" at bounding box center [84, 275] width 147 height 31
click at [97, 238] on div "Button label 1 Order Now" at bounding box center [85, 208] width 170 height 59
click at [113, 223] on input "Order Now" at bounding box center [84, 216] width 147 height 31
click at [141, 263] on div "Homepage" at bounding box center [84, 273] width 147 height 37
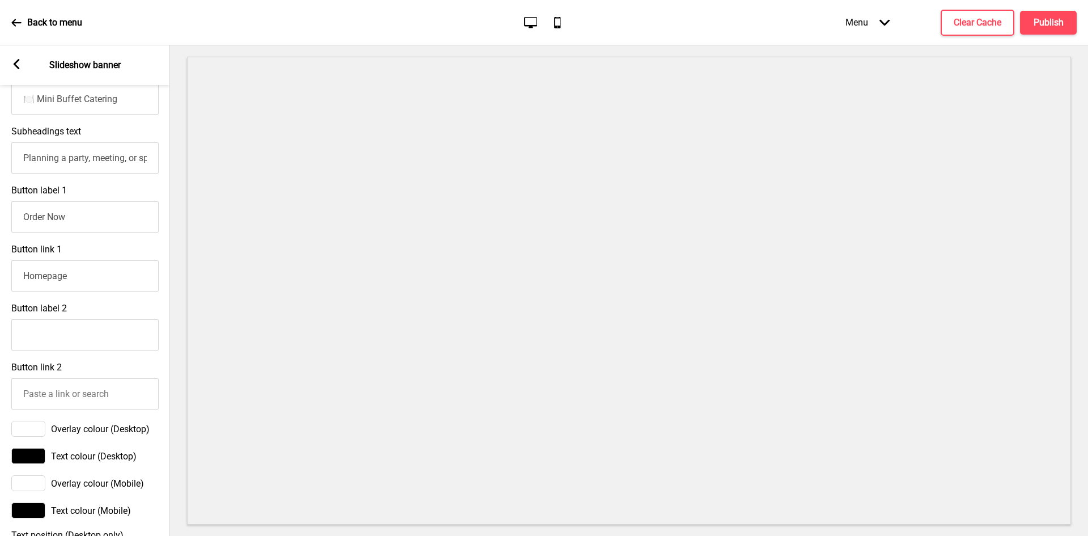
click at [109, 287] on input "Homepage" at bounding box center [84, 275] width 147 height 31
drag, startPoint x: 109, startPoint y: 287, endPoint x: 0, endPoint y: 272, distance: 110.5
click at [0, 272] on div "Button link 1 Homepage" at bounding box center [85, 267] width 170 height 59
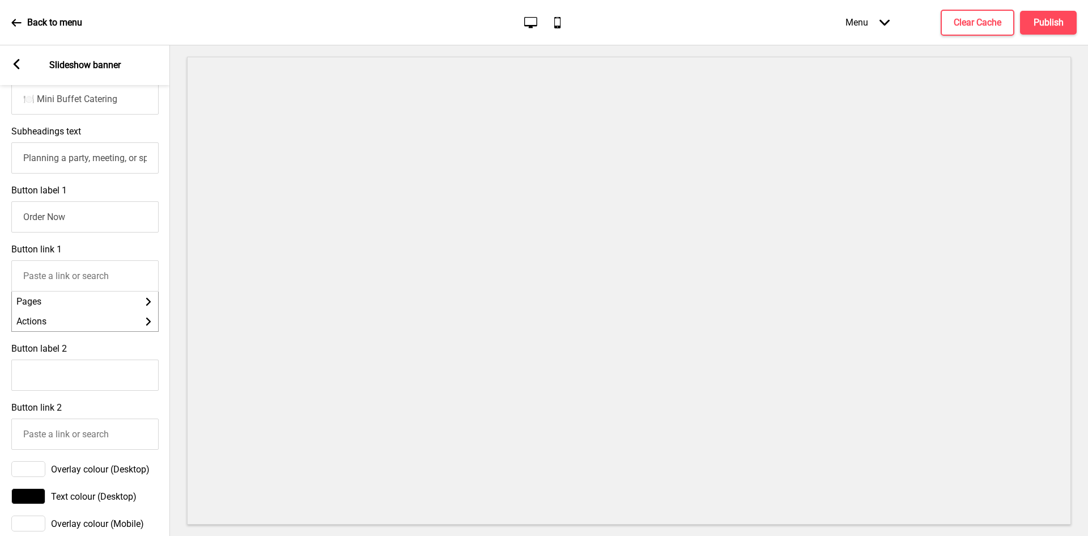
paste input "Planning a party, meeting, or special event? Enjoy a hassle-free experience wit…"
type input "Planning a party, meeting, or special event? Enjoy a hassle-free experience wit…"
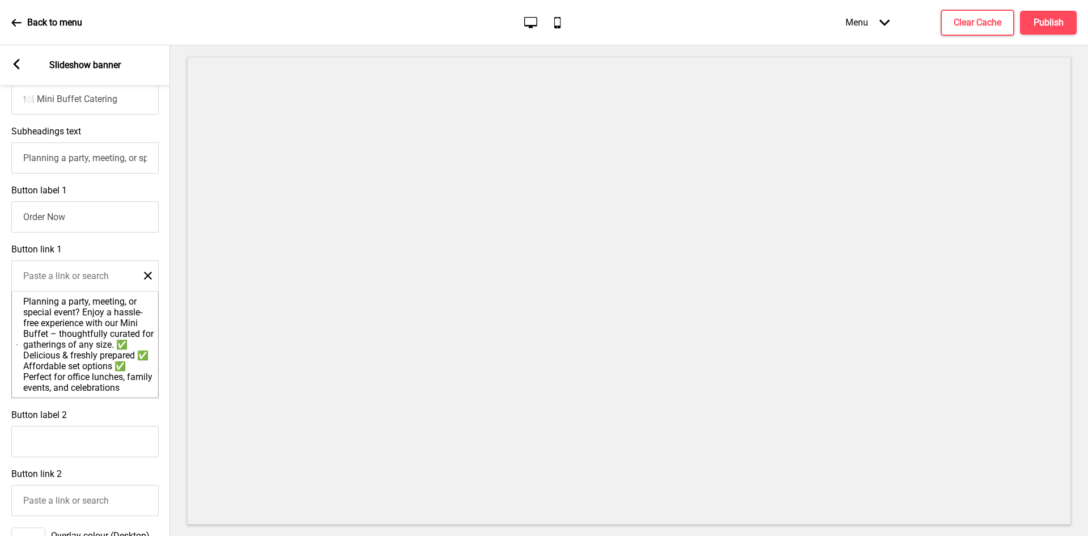
scroll to position [0, 0]
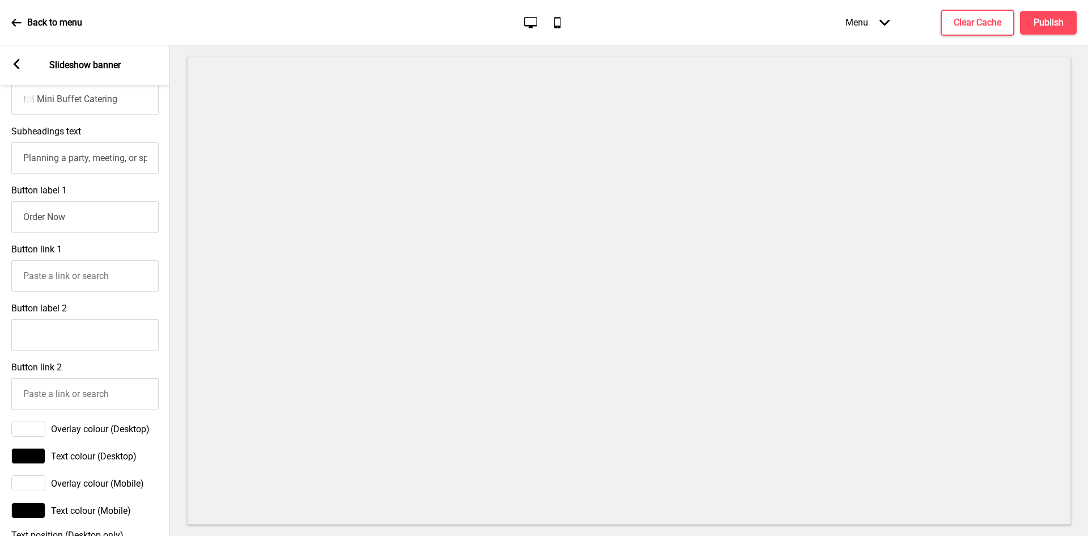
paste input "[URL][DOMAIN_NAME]"
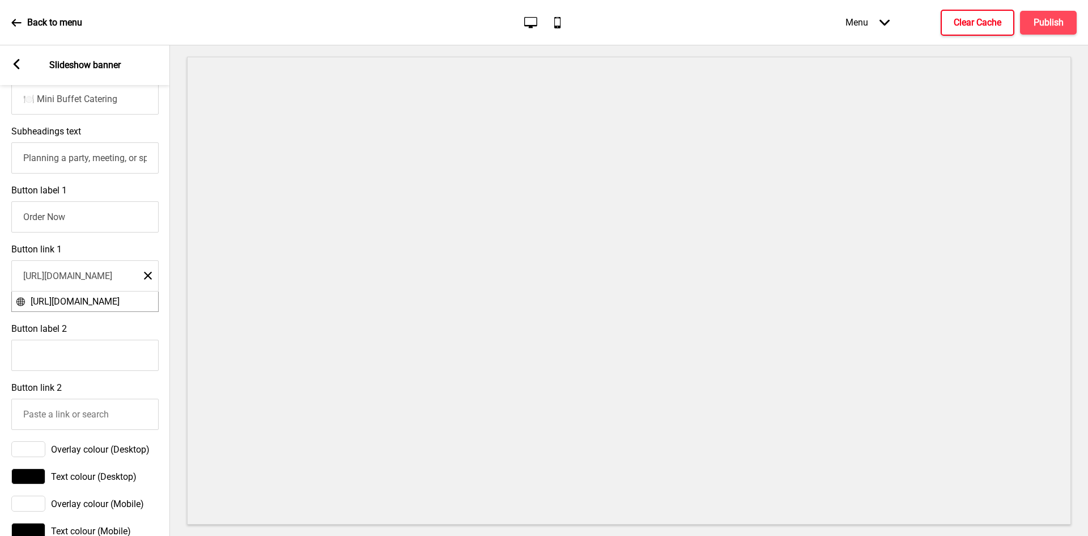
type input "[URL][DOMAIN_NAME]"
click at [987, 31] on button "Clear Cache" at bounding box center [978, 23] width 74 height 26
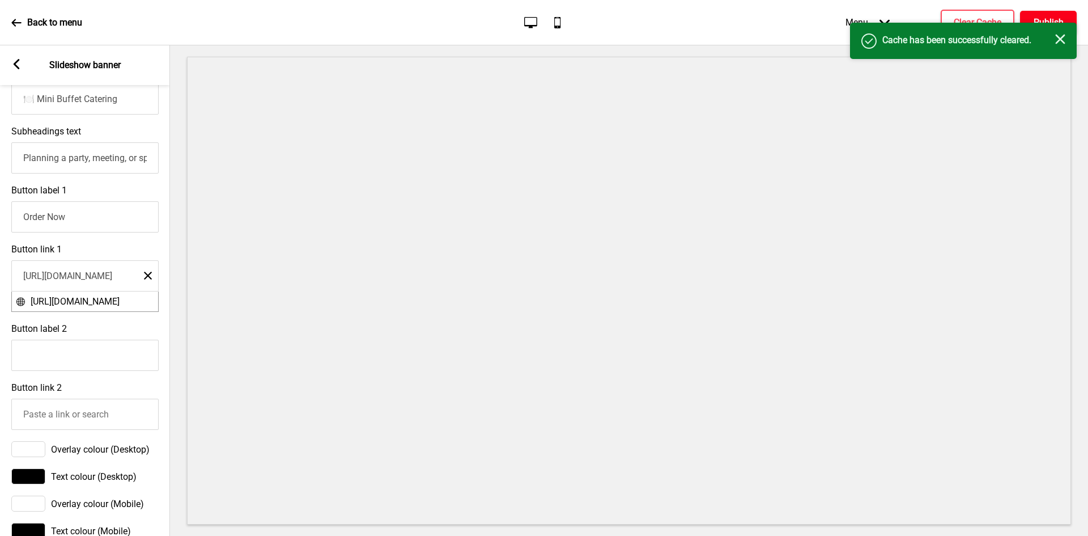
click at [1026, 19] on button "Publish" at bounding box center [1048, 23] width 57 height 24
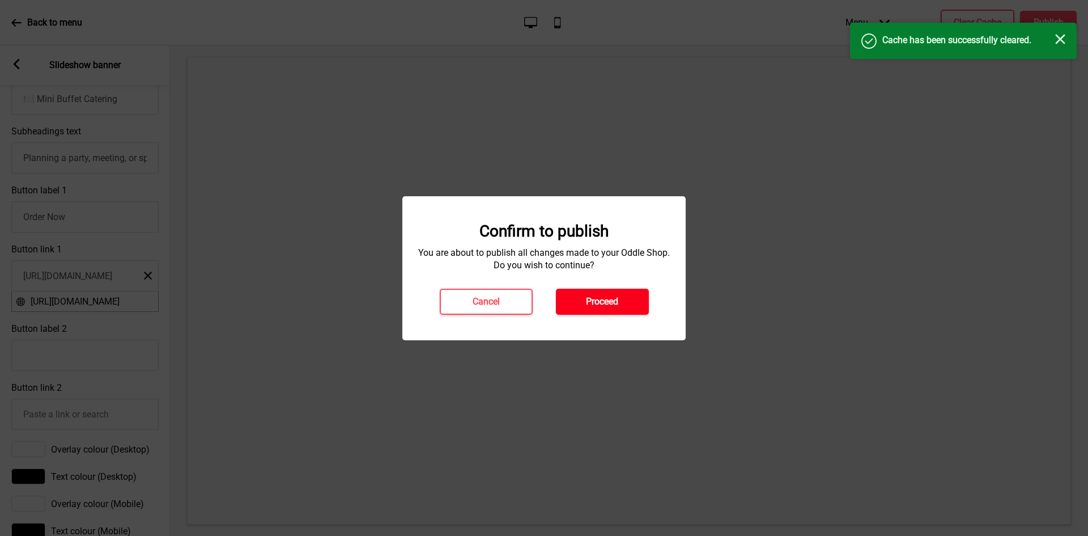
click at [591, 299] on h4 "Proceed" at bounding box center [602, 301] width 32 height 12
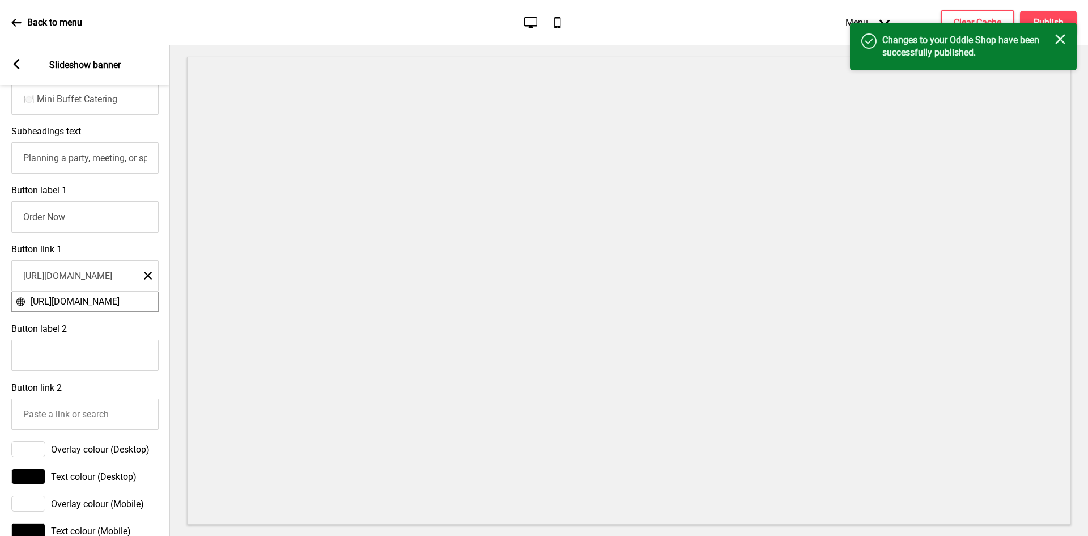
click at [39, 26] on p "Back to menu" at bounding box center [54, 22] width 55 height 12
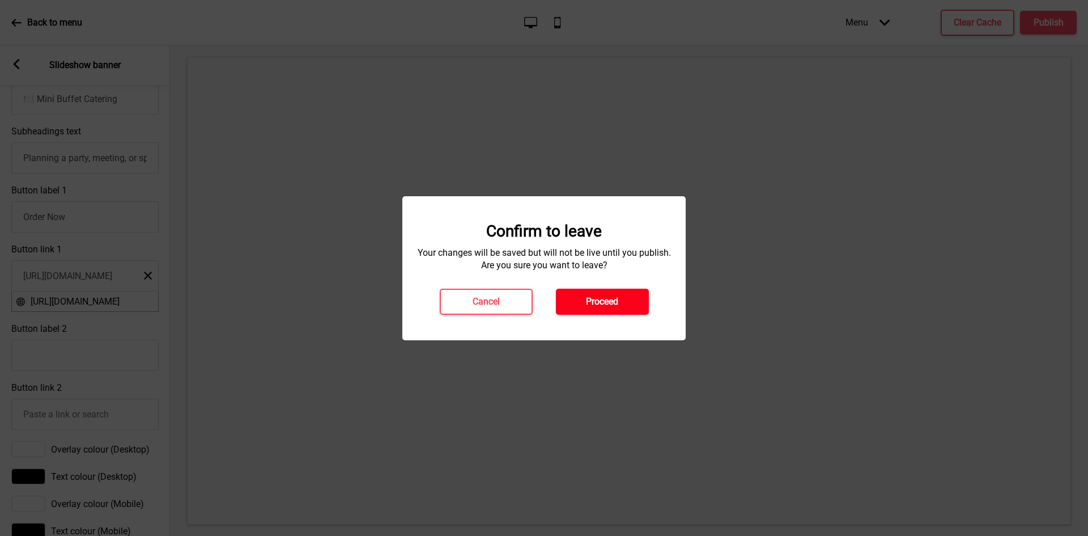
click at [594, 297] on h4 "Proceed" at bounding box center [602, 301] width 32 height 12
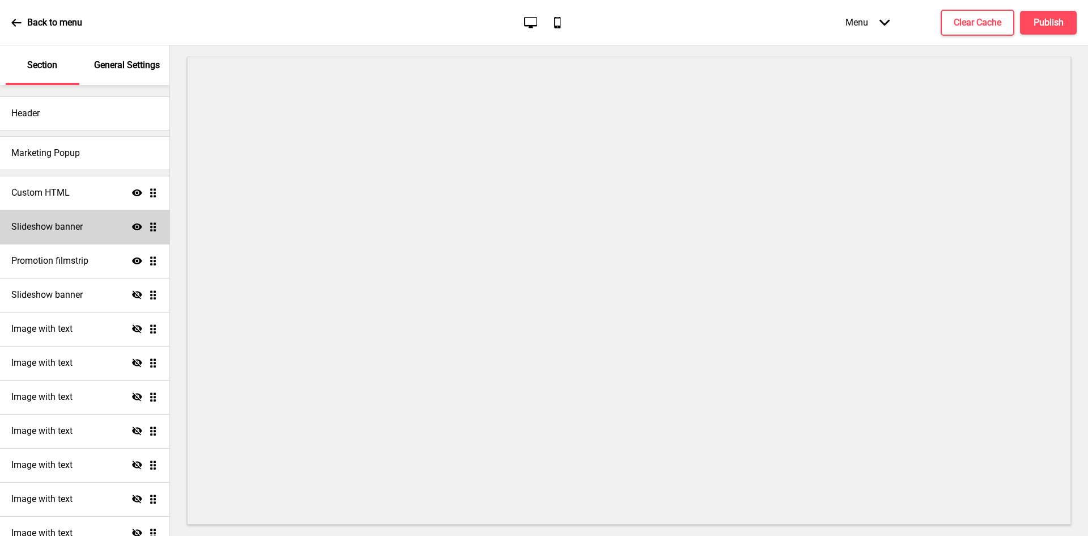
click at [68, 234] on div "Slideshow banner Show Drag" at bounding box center [85, 227] width 170 height 34
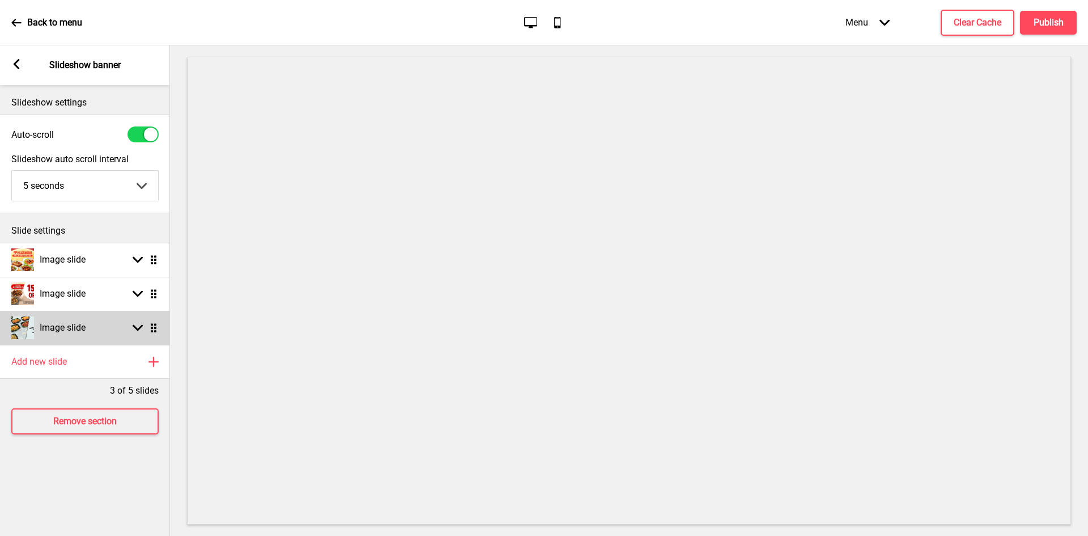
click at [89, 321] on div "Image slide Arrow down Drag" at bounding box center [85, 328] width 170 height 34
select select "right"
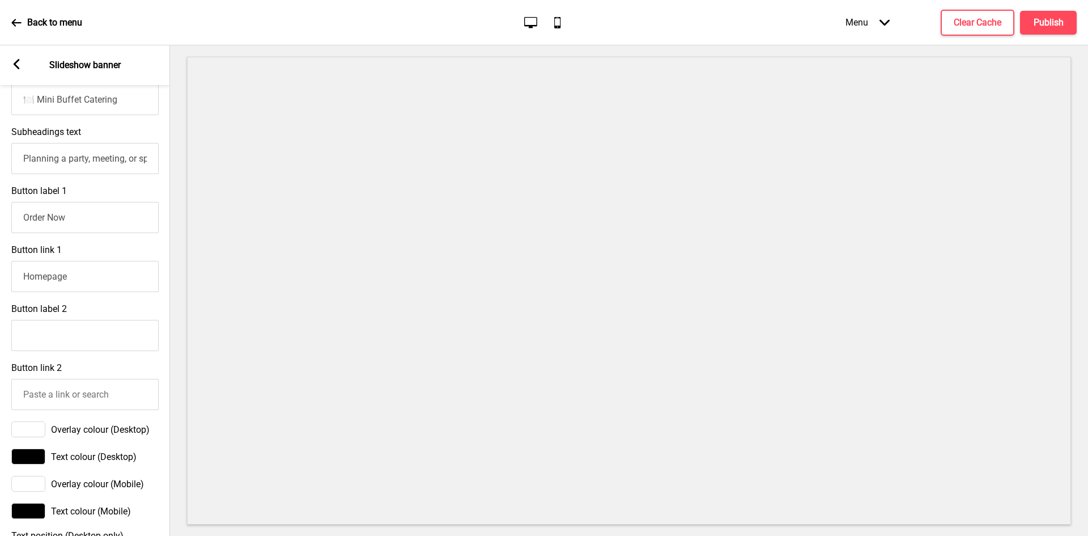
scroll to position [454, 0]
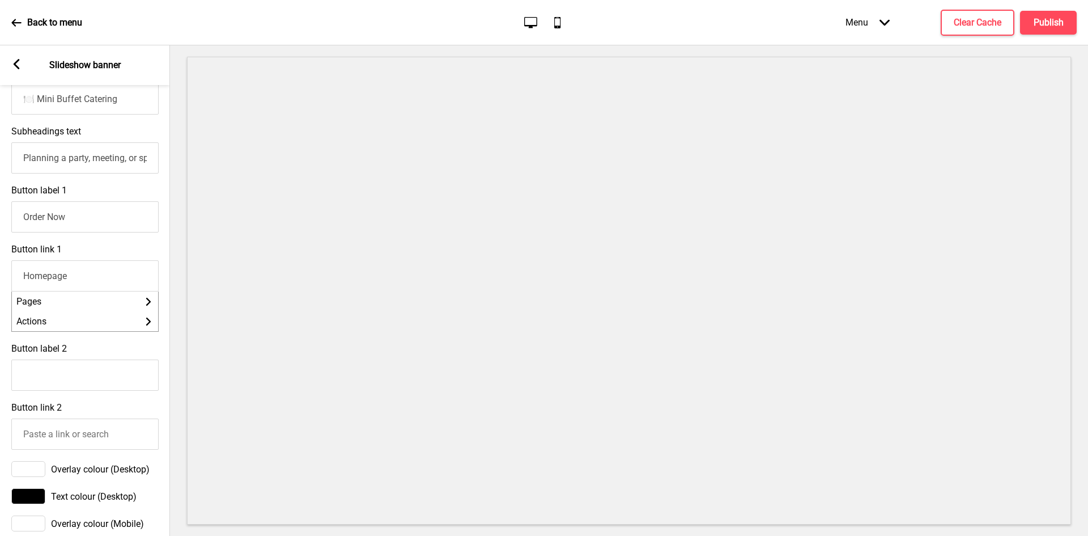
click at [101, 283] on input "Homepage" at bounding box center [84, 275] width 147 height 31
click at [142, 323] on li "Actions Arrow right" at bounding box center [85, 321] width 146 height 20
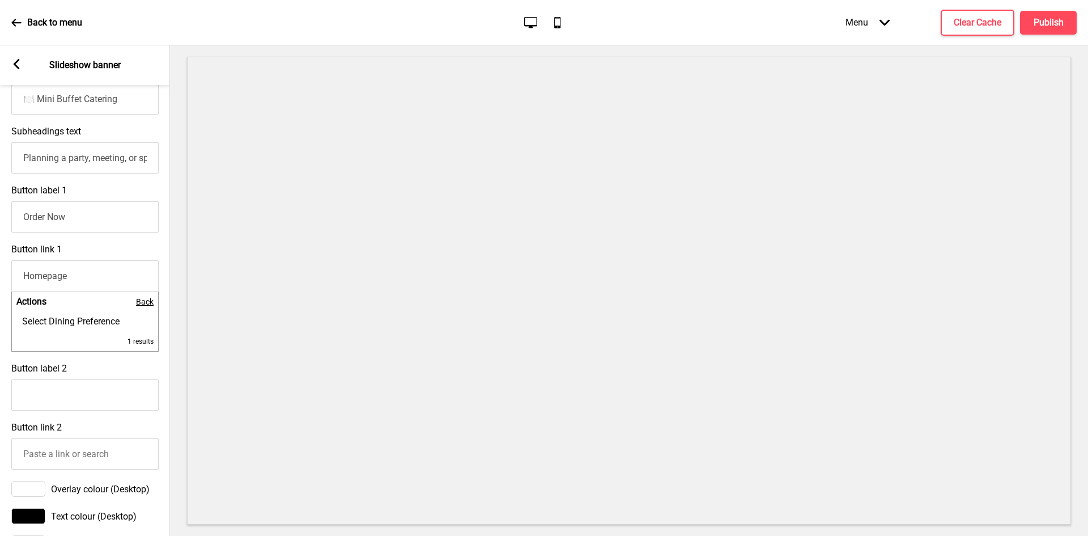
click at [149, 304] on span "Back" at bounding box center [145, 301] width 18 height 9
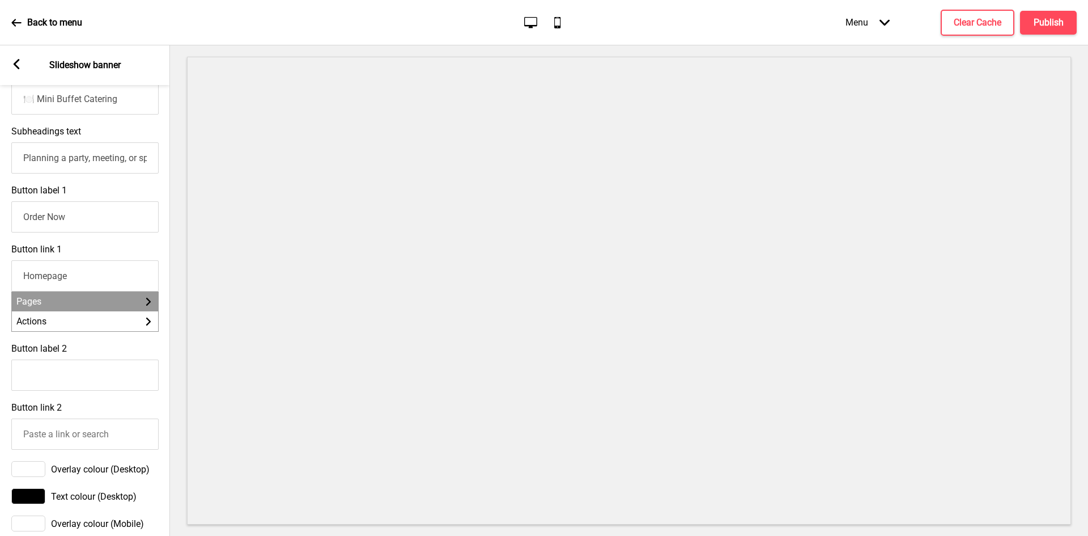
click at [146, 305] on rect at bounding box center [149, 302] width 8 height 8
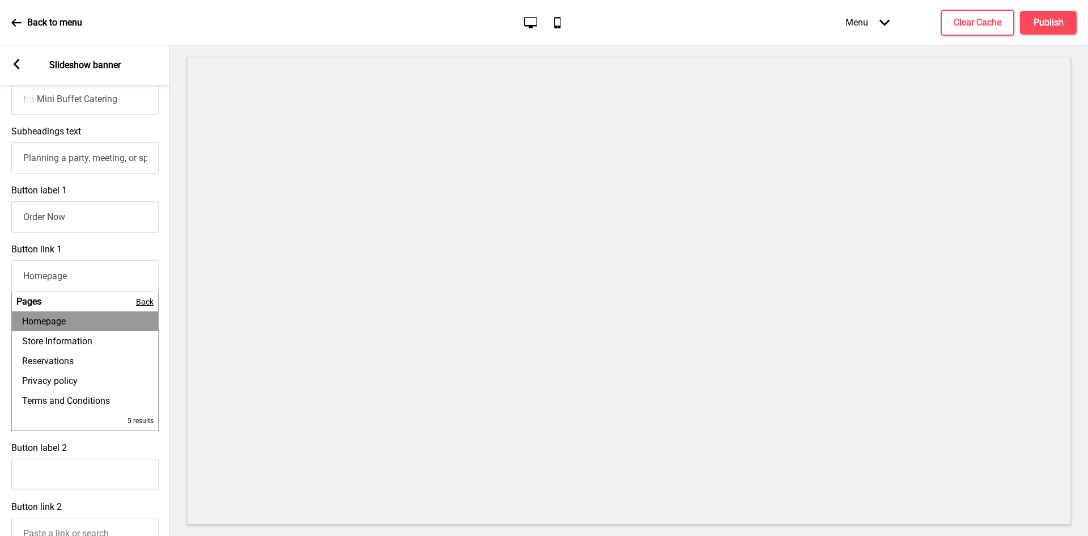
click at [100, 320] on li "Homepage" at bounding box center [85, 321] width 146 height 20
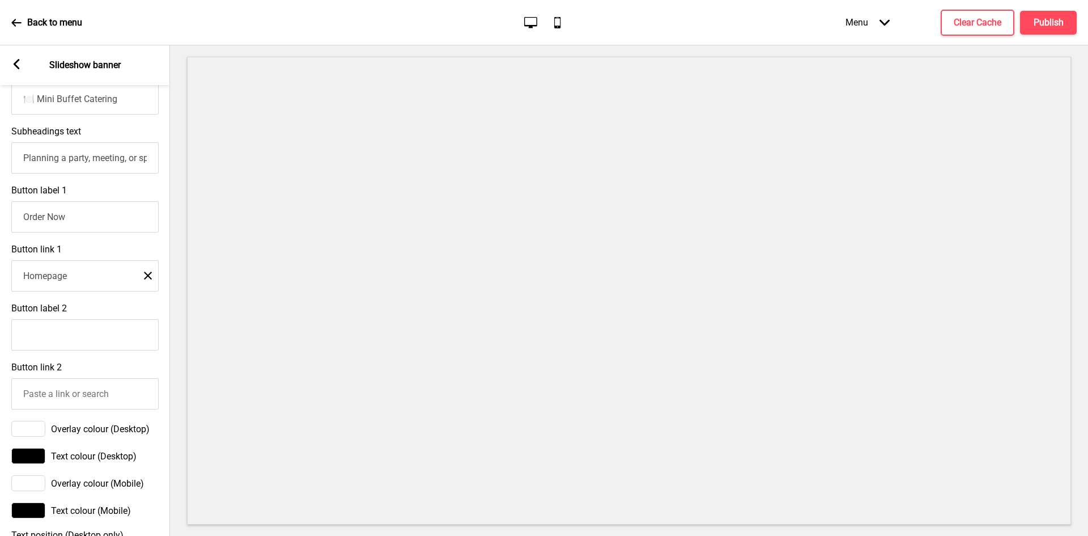
click at [147, 280] on icon "Close" at bounding box center [148, 275] width 8 height 10
click at [84, 332] on input "Button label 2" at bounding box center [84, 334] width 147 height 31
click at [81, 341] on input "Button label 2" at bounding box center [84, 334] width 147 height 31
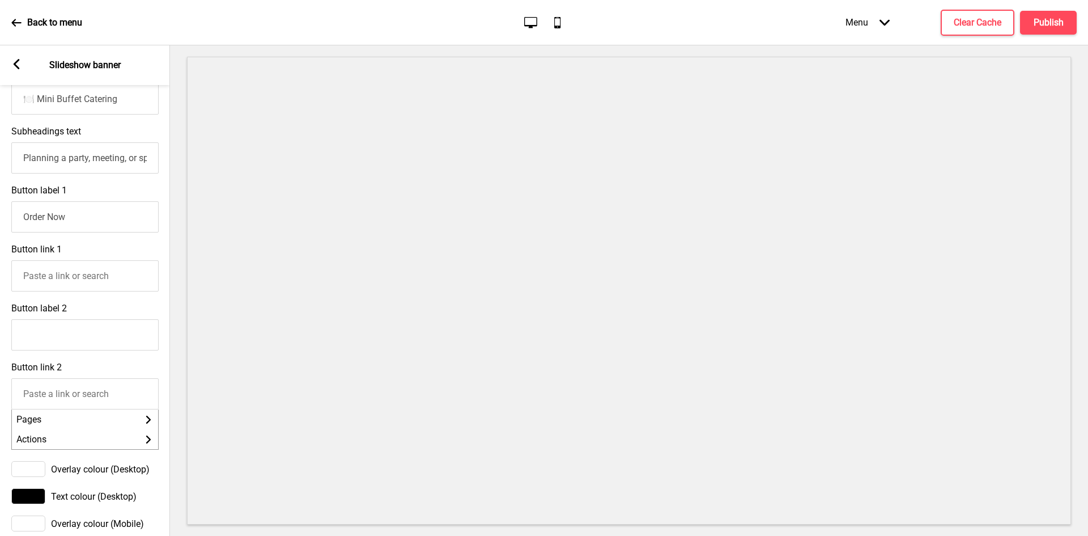
click at [87, 408] on input "Button link 2" at bounding box center [84, 393] width 147 height 31
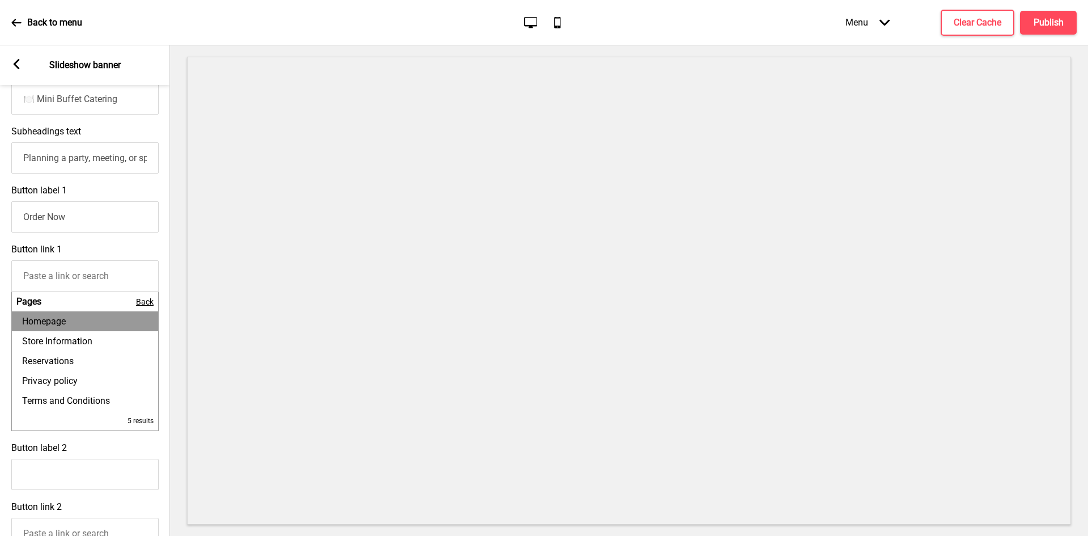
click at [49, 273] on input "Button link 1" at bounding box center [84, 275] width 147 height 31
click at [31, 306] on span "Pages" at bounding box center [28, 301] width 25 height 11
click at [137, 306] on span "Back" at bounding box center [145, 301] width 18 height 9
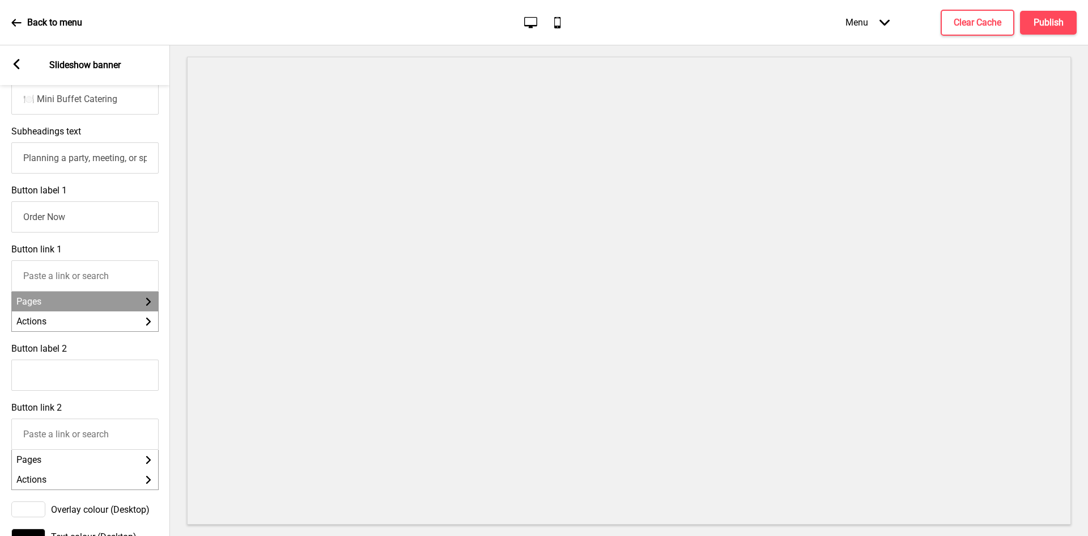
click at [75, 304] on li "Pages Arrow right" at bounding box center [85, 301] width 146 height 20
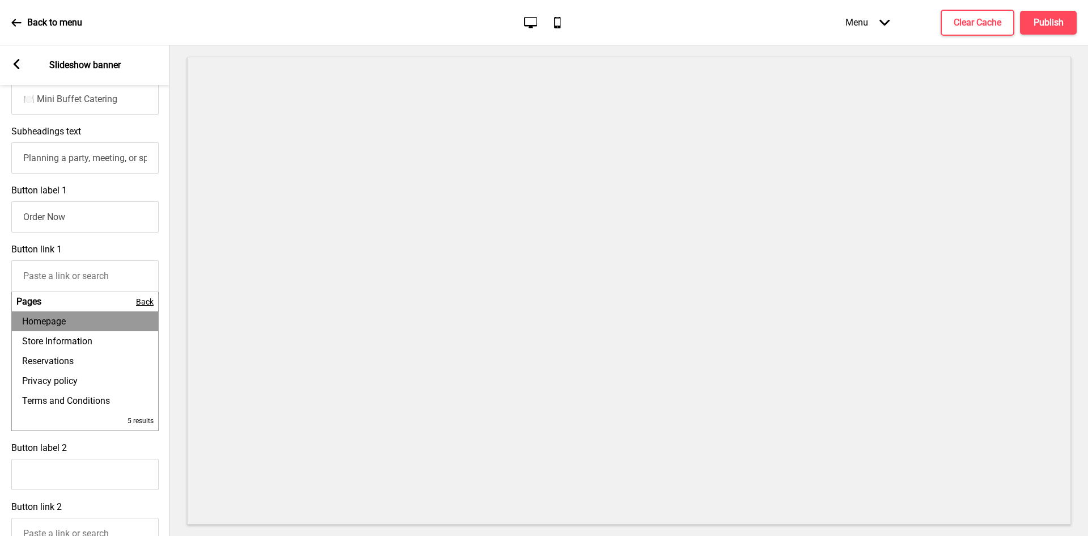
click at [75, 304] on li "Pages Back" at bounding box center [85, 301] width 146 height 20
click at [144, 306] on span "Back" at bounding box center [145, 301] width 18 height 9
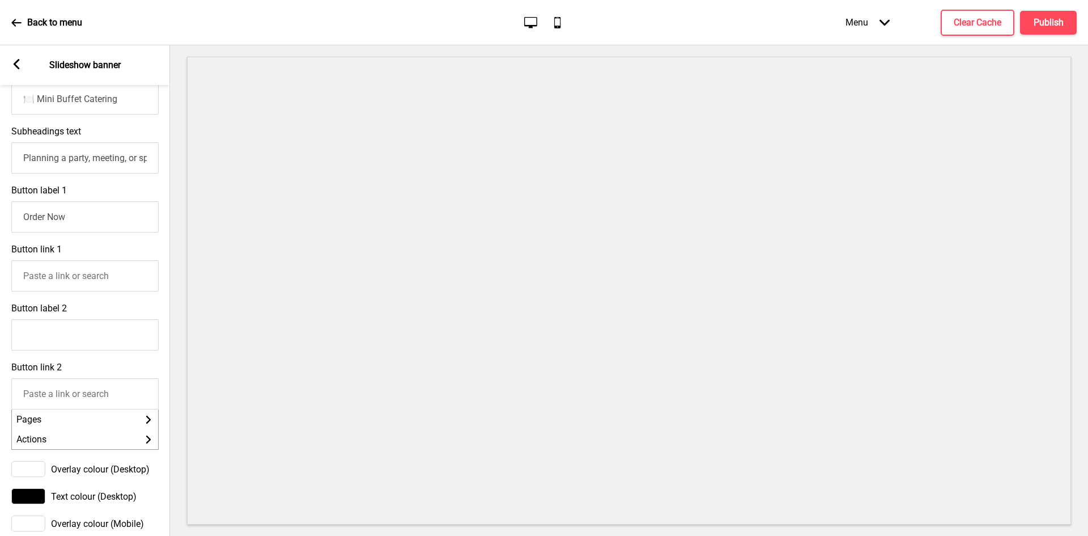
click at [125, 283] on input "Button link 1" at bounding box center [84, 275] width 147 height 31
paste input "https://aonecatering.oddle.me/en_SG"
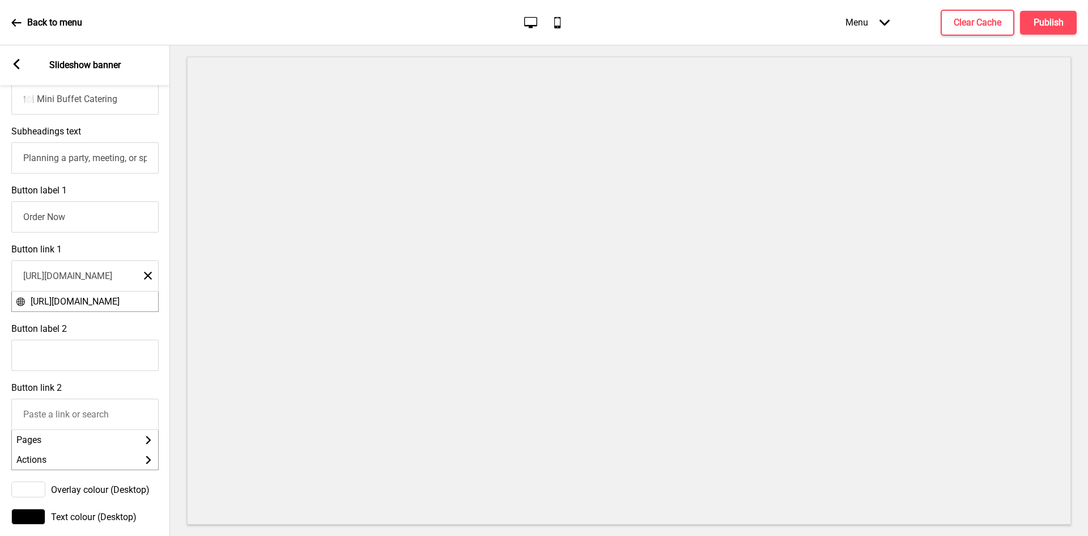
type input "https://aonecatering.oddle.me/en_SG"
click at [31, 303] on span "https://aonecatering.oddle.me/en_SG" at bounding box center [75, 301] width 89 height 11
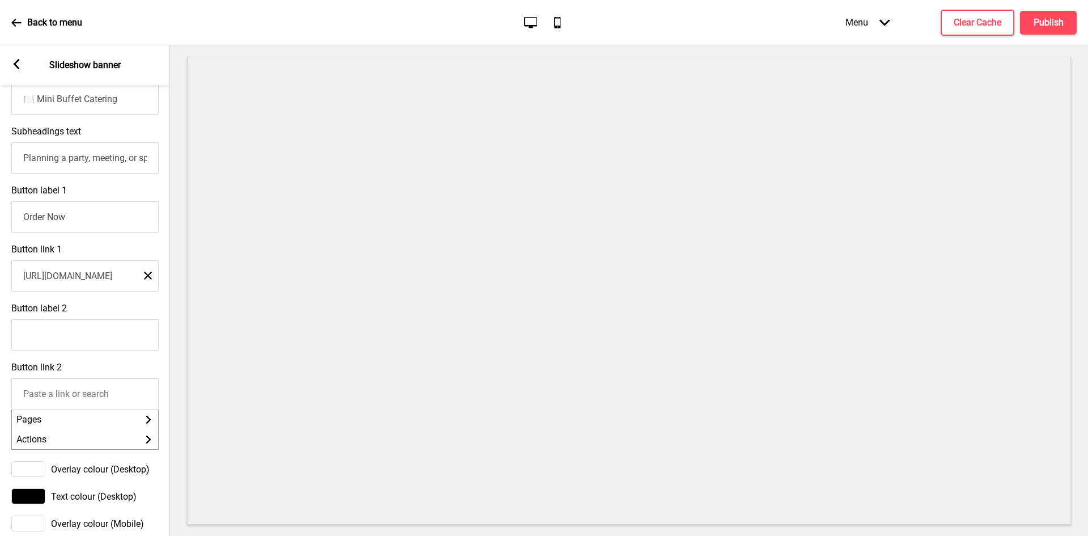
click at [22, 282] on input "https://aonecatering.oddle.me/en_SG" at bounding box center [84, 275] width 147 height 31
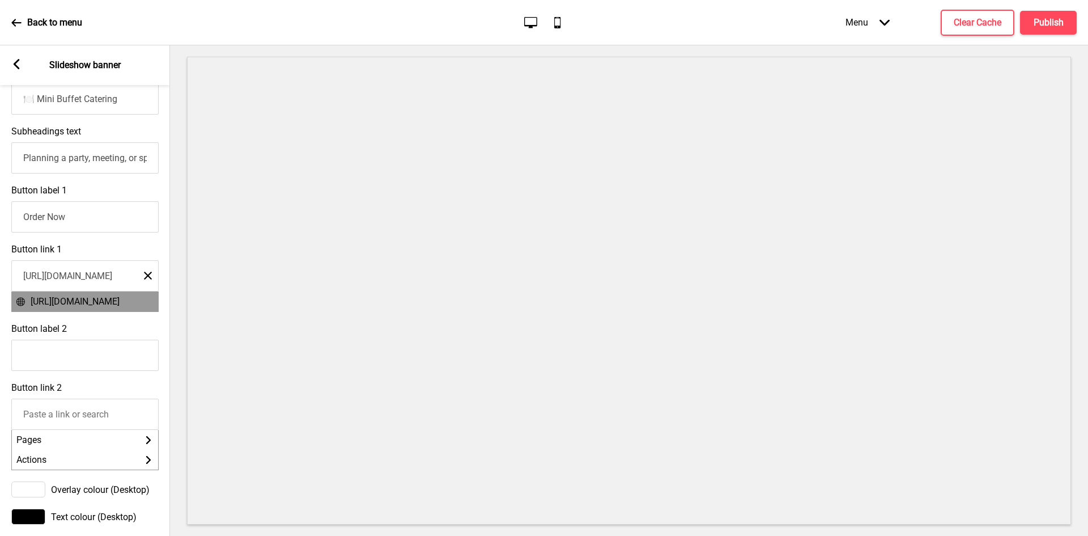
click at [67, 307] on span "https://aonecatering.oddle.me/en_SG" at bounding box center [75, 301] width 89 height 11
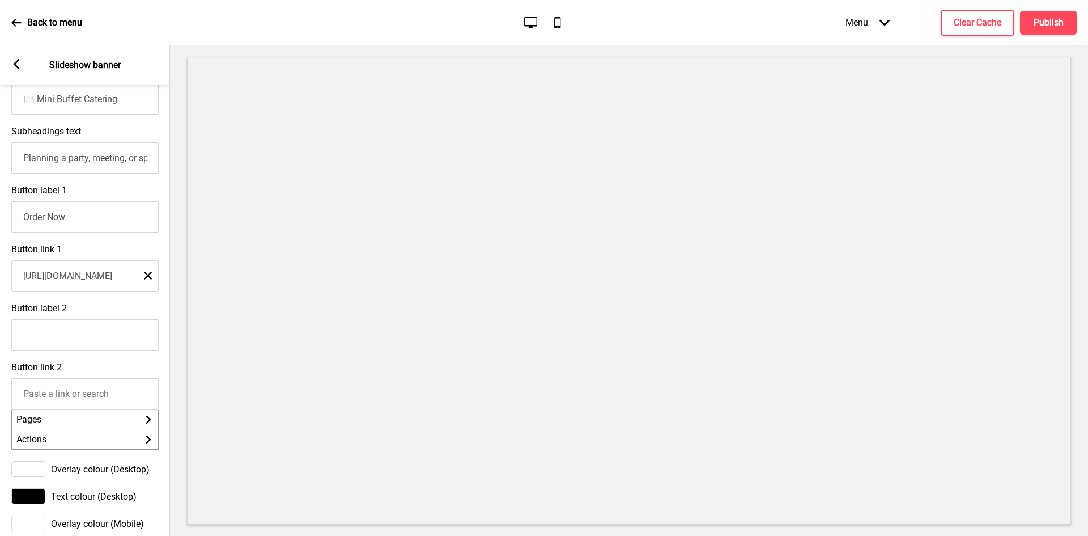
click at [992, 5] on div "Back to menu Desktop Mobile Menu Arrow down Product Page Store Information Chec…" at bounding box center [544, 22] width 1088 height 45
click at [973, 19] on h4 "Clear Cache" at bounding box center [978, 22] width 48 height 12
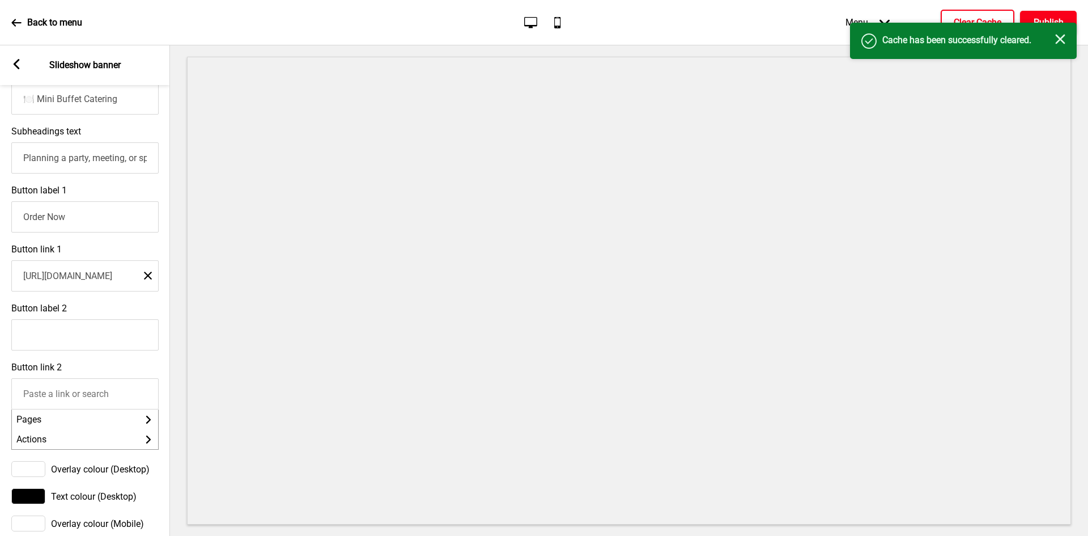
click at [1051, 21] on h4 "Publish" at bounding box center [1049, 22] width 30 height 12
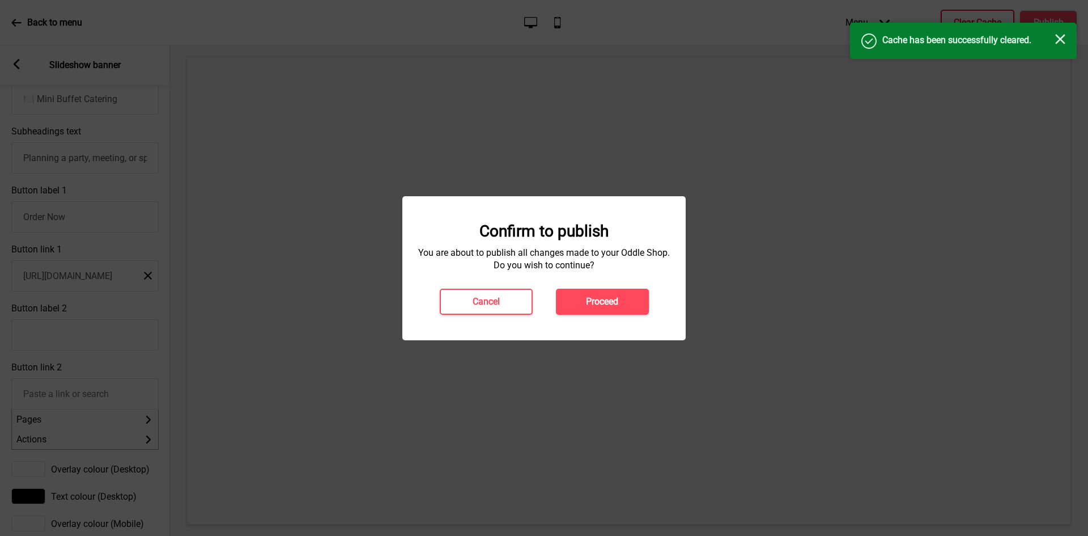
click at [588, 321] on div "Confirm to publish You are about to publish all changes made to your Oddle Shop…" at bounding box center [544, 268] width 283 height 144
click at [591, 308] on button "Proceed" at bounding box center [602, 302] width 93 height 26
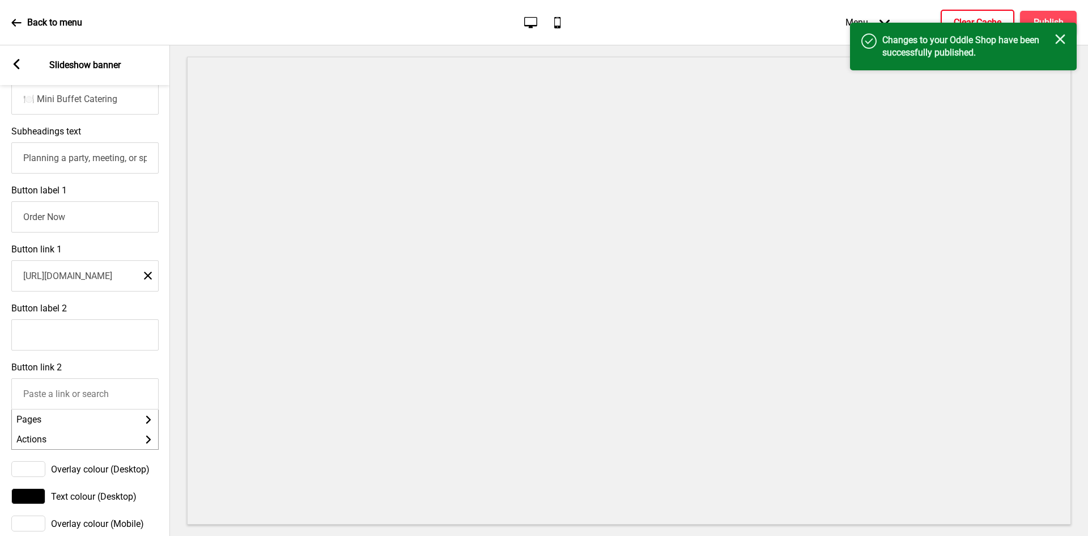
click at [13, 26] on icon at bounding box center [16, 23] width 10 height 10
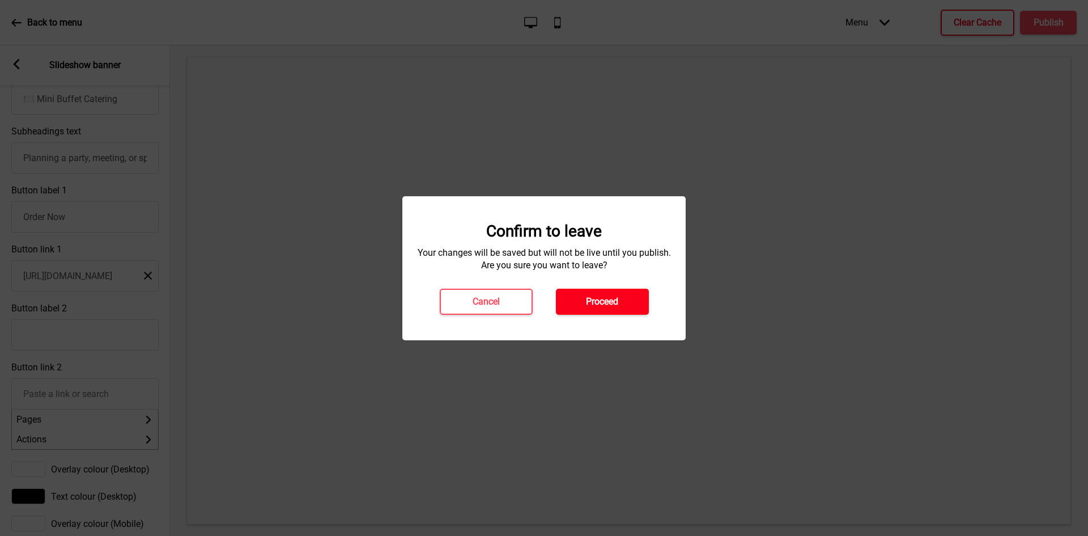
click at [582, 302] on button "Proceed" at bounding box center [602, 302] width 93 height 26
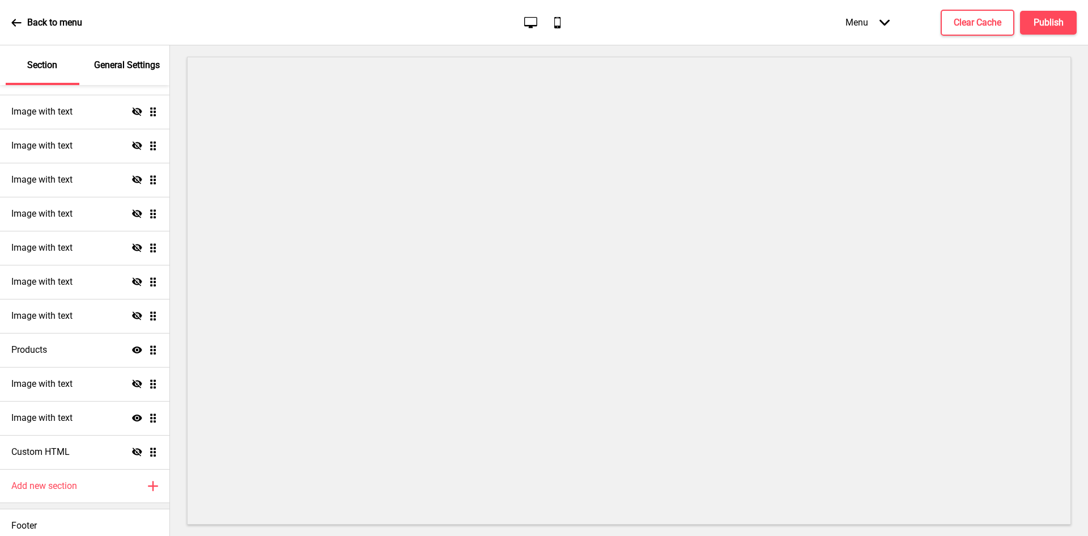
scroll to position [258, 0]
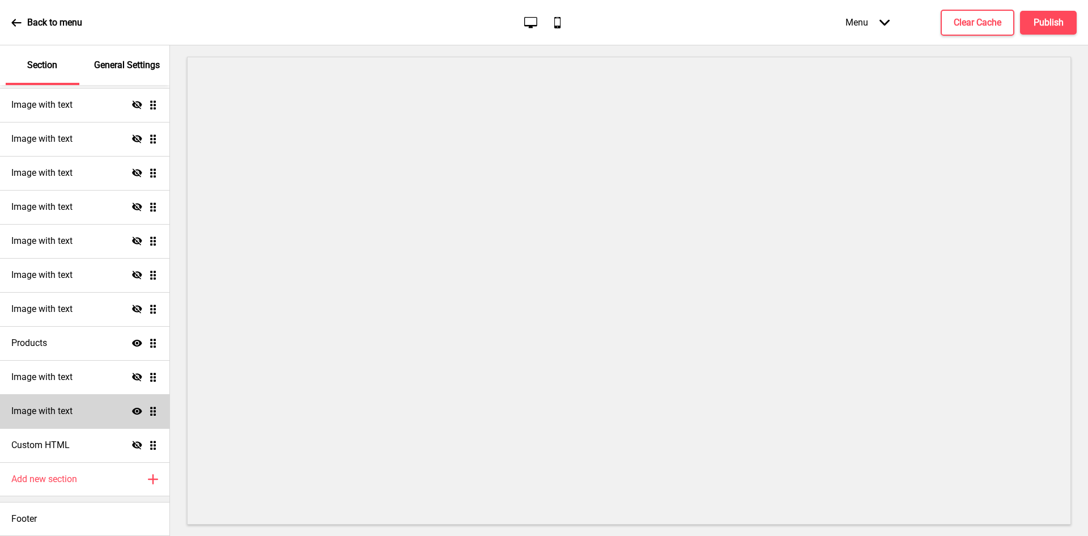
click at [55, 416] on h4 "Image with text" at bounding box center [41, 411] width 61 height 12
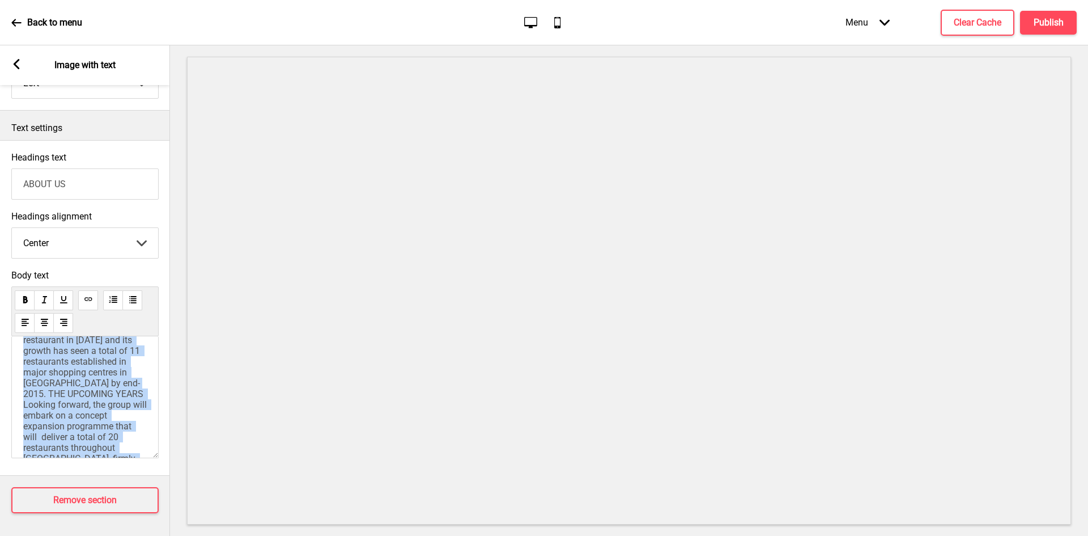
scroll to position [0, 0]
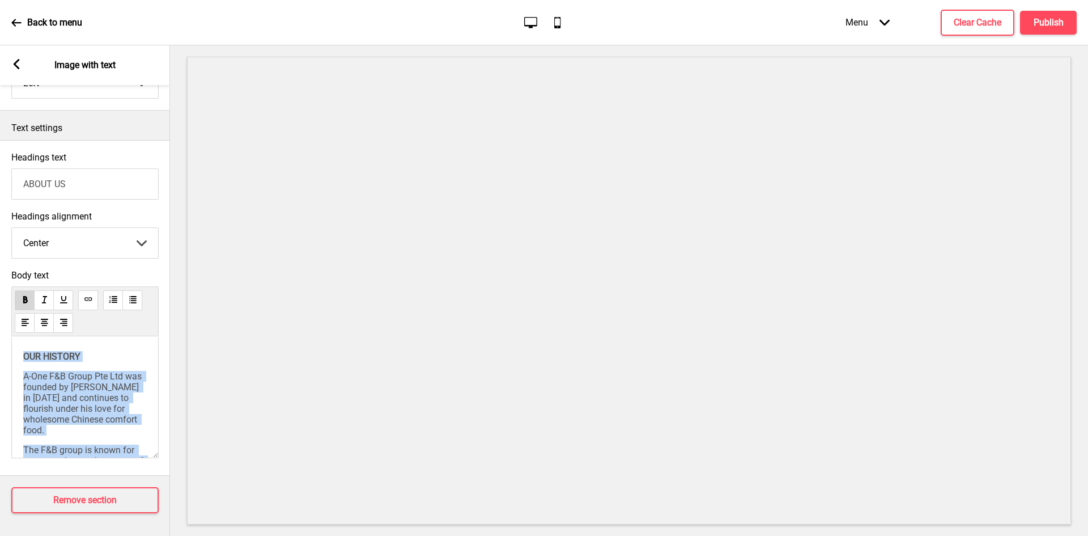
drag, startPoint x: 110, startPoint y: 396, endPoint x: 6, endPoint y: 299, distance: 141.6
click at [6, 299] on div "Body text OUR HISTORY A-One F&B Group Pte Ltd was founded by Mr Richard Ter in …" at bounding box center [85, 366] width 170 height 205
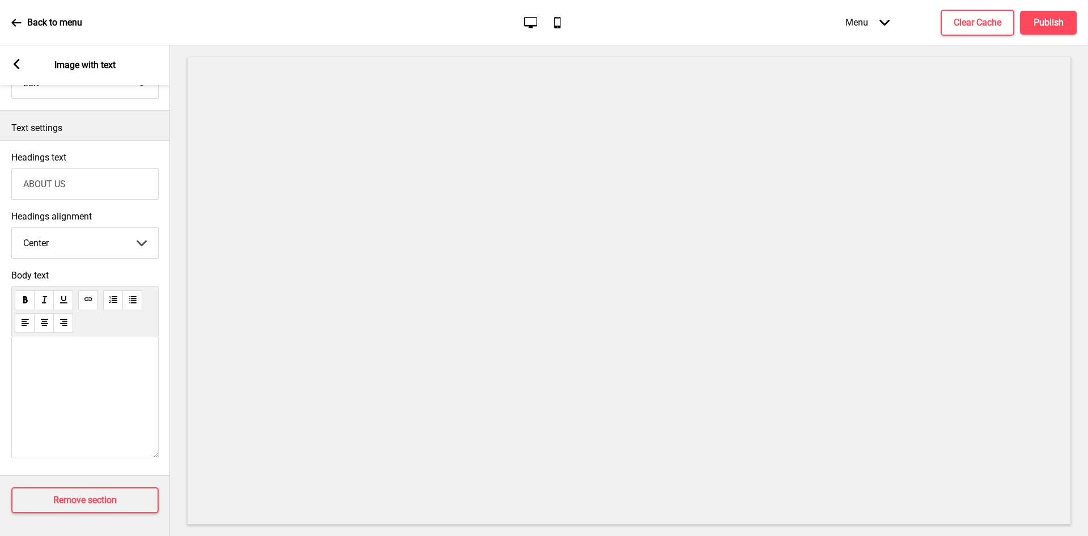
click at [41, 351] on p "﻿" at bounding box center [85, 356] width 124 height 11
click at [24, 362] on span "Our Story" at bounding box center [41, 367] width 37 height 11
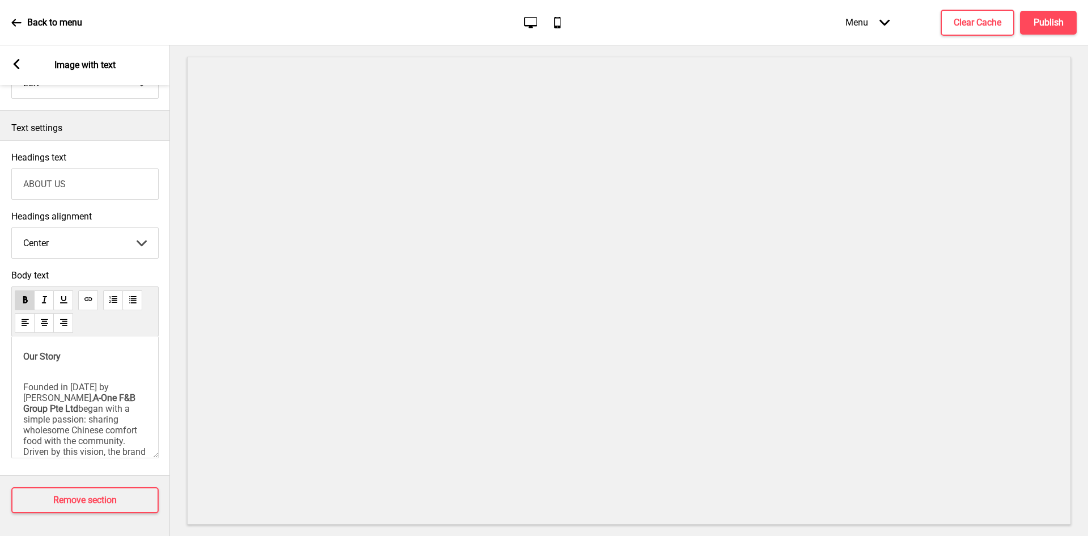
click at [23, 382] on span "Founded in 2008 by Mr. Richard Ter," at bounding box center [67, 393] width 88 height 22
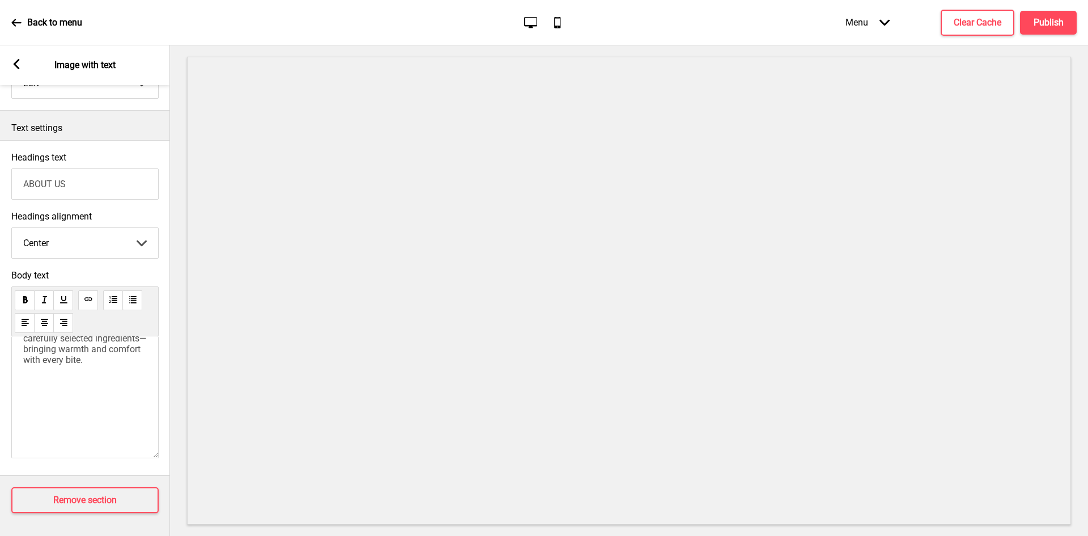
scroll to position [218, 0]
click at [40, 417] on p at bounding box center [85, 395] width 124 height 43
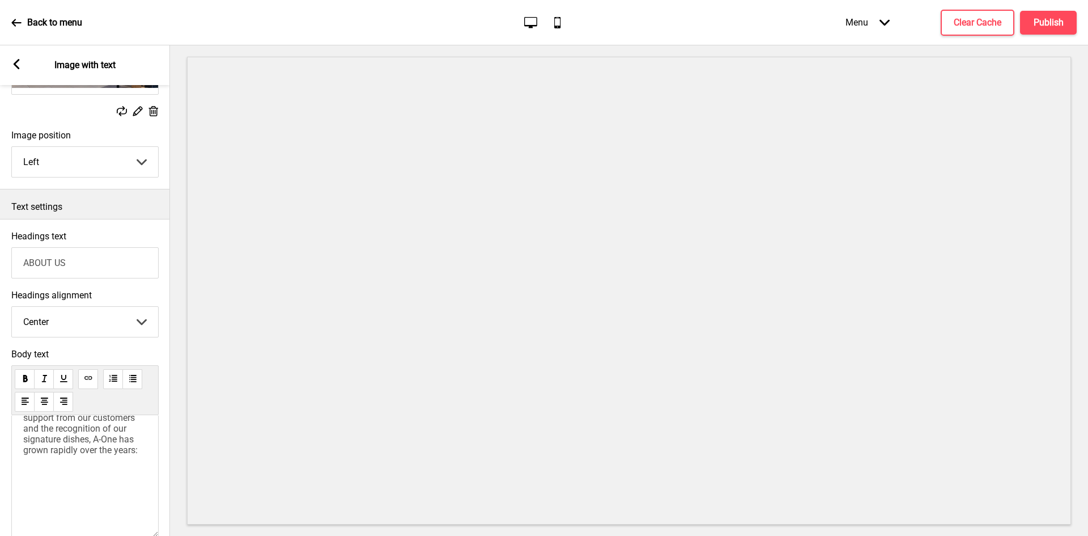
scroll to position [283, 0]
click at [25, 475] on span "Thanks to overwhelming support from our customers and the recognition of our si…" at bounding box center [80, 448] width 115 height 54
click at [29, 451] on p at bounding box center [85, 429] width 124 height 43
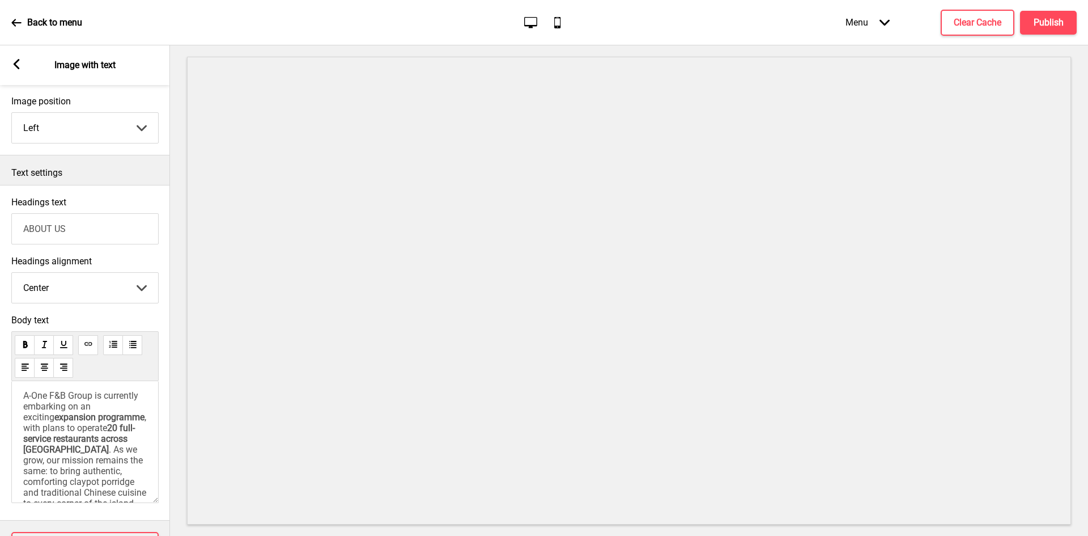
scroll to position [397, 0]
click at [24, 380] on span "Our journey is just getting started." at bounding box center [75, 369] width 104 height 22
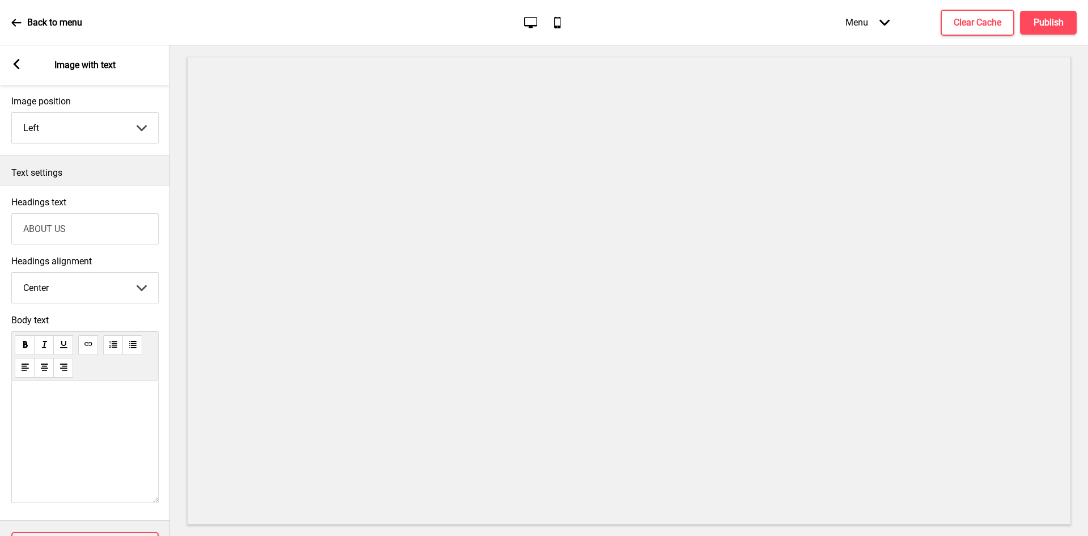
scroll to position [454, 0]
click at [54, 334] on span "expansion programme" at bounding box center [99, 328] width 90 height 11
drag, startPoint x: 45, startPoint y: 437, endPoint x: 5, endPoint y: 429, distance: 40.9
click at [5, 429] on div "Body text Our Story Founded in 2008 by Mr. Richard Ter, A-One F&B Group Pte Ltd…" at bounding box center [85, 411] width 170 height 205
click at [54, 334] on span "expansion programme" at bounding box center [99, 328] width 90 height 11
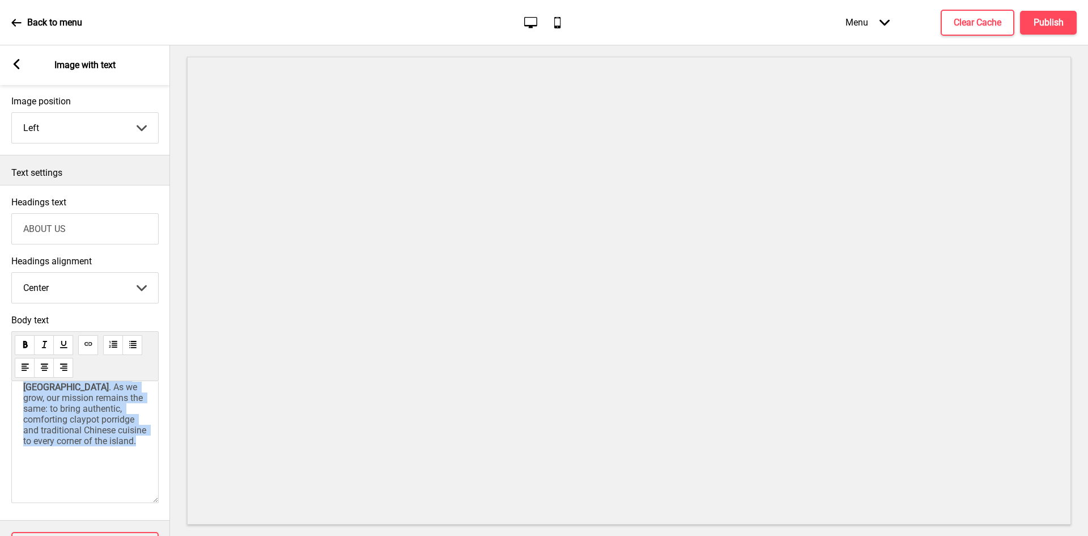
scroll to position [407, 0]
drag, startPoint x: 94, startPoint y: 492, endPoint x: 15, endPoint y: 408, distance: 115.5
click at [15, 408] on div "Our Story Founded in 2008 by Mr. Richard Ter, A-One F&B Group Pte Ltd began wit…" at bounding box center [84, 442] width 147 height 122
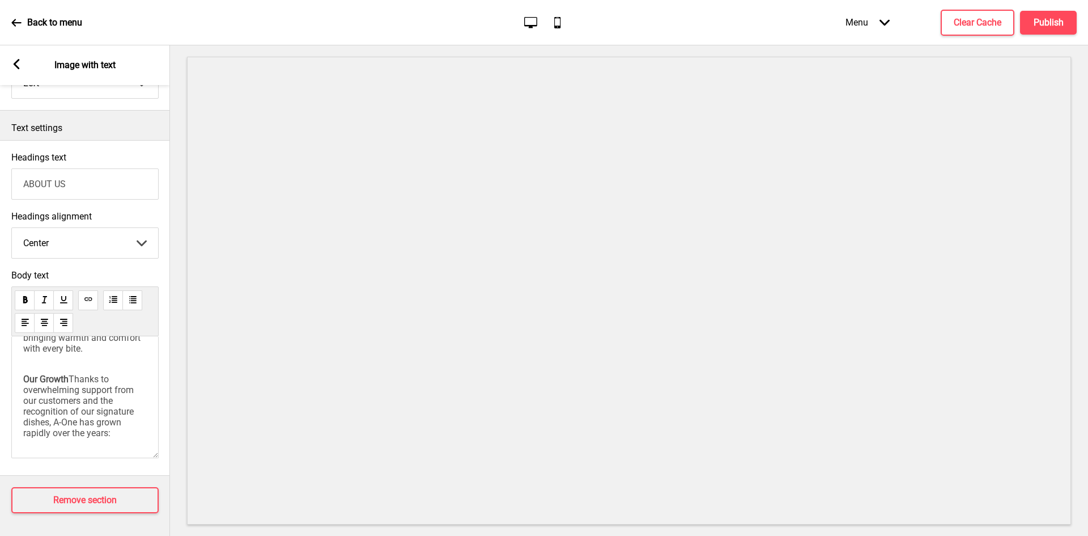
scroll to position [283, 0]
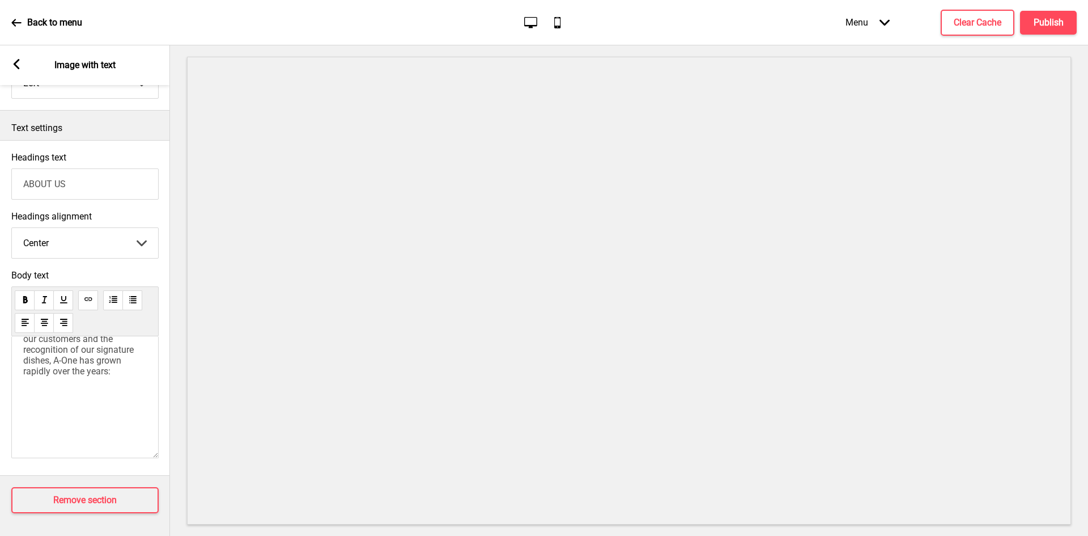
click at [25, 323] on span "Our Growth" at bounding box center [45, 317] width 45 height 11
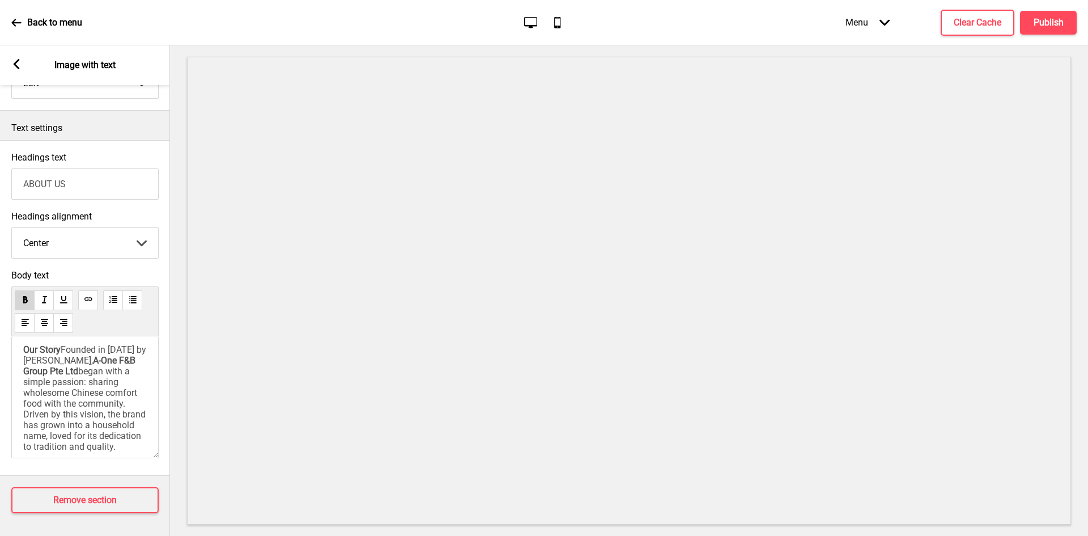
scroll to position [0, 0]
click at [93, 235] on select "Left Center Right" at bounding box center [85, 243] width 146 height 30
select select "left"
click at [12, 228] on select "Left Center Right" at bounding box center [85, 243] width 146 height 30
click at [70, 232] on select "Left Center Right" at bounding box center [85, 243] width 146 height 30
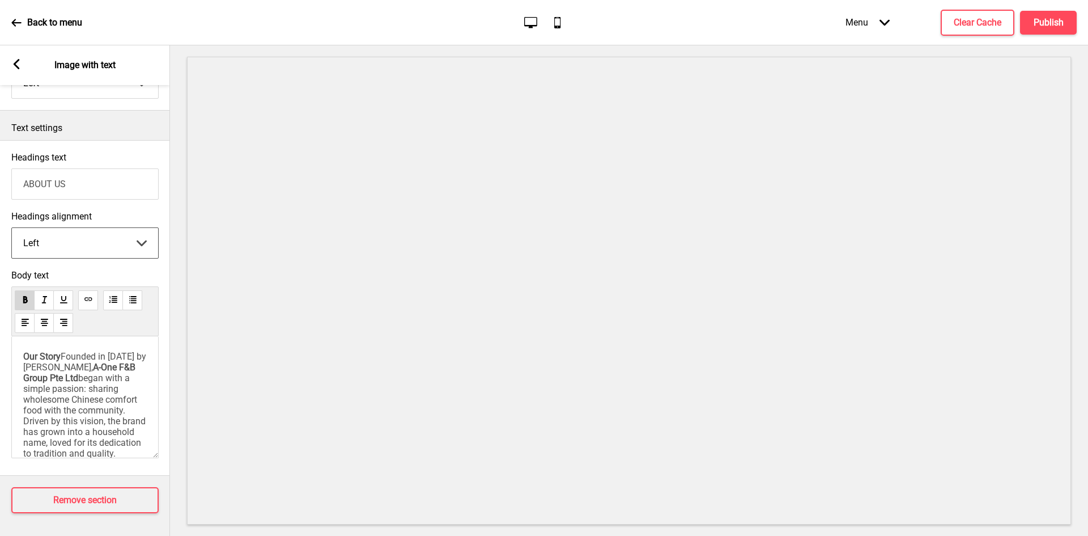
click at [12, 228] on select "Left Center Right" at bounding box center [85, 243] width 146 height 30
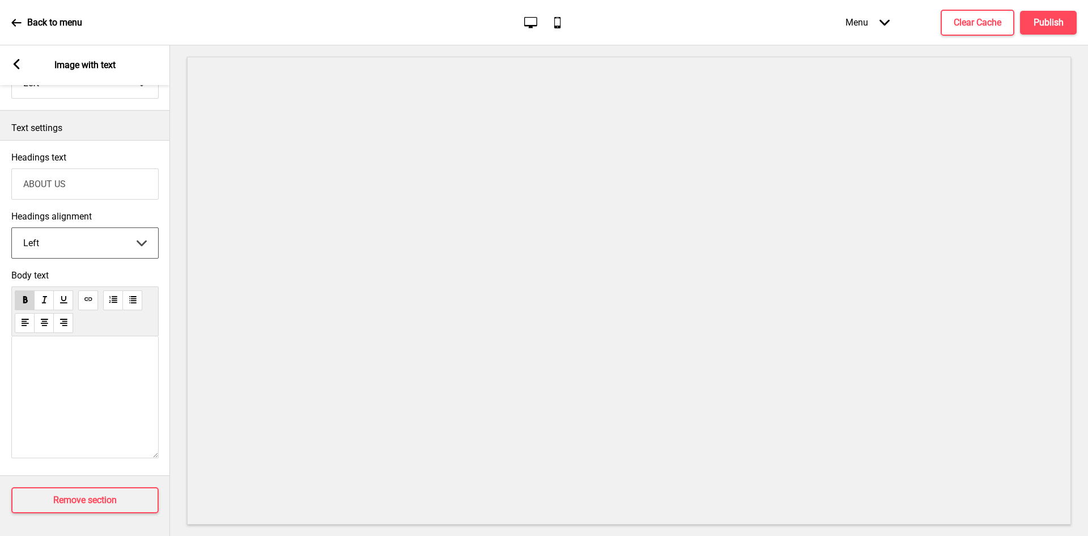
scroll to position [301, 0]
click at [977, 20] on h4 "Clear Cache" at bounding box center [978, 22] width 48 height 12
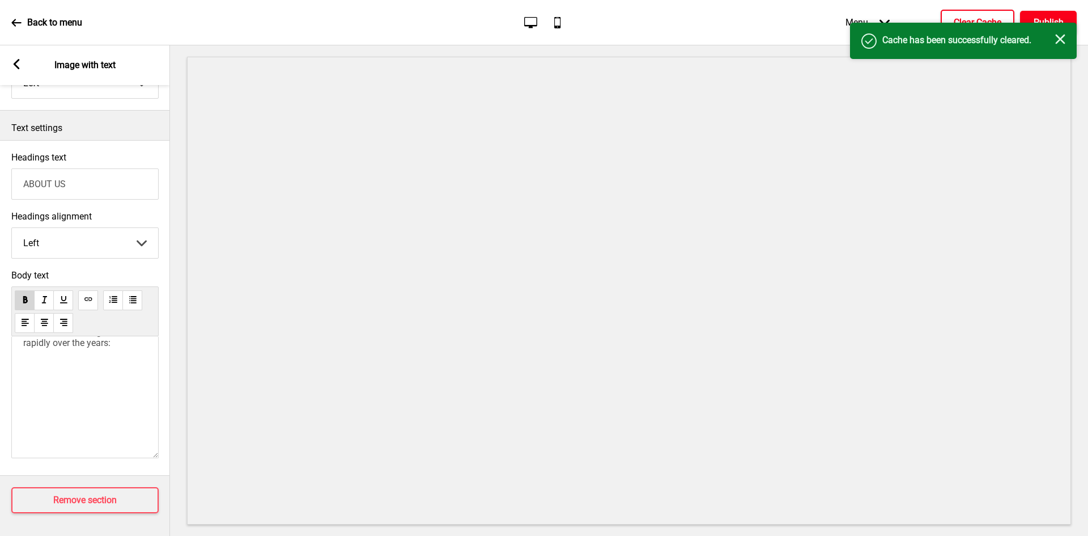
click at [1039, 13] on button "Publish" at bounding box center [1048, 23] width 57 height 24
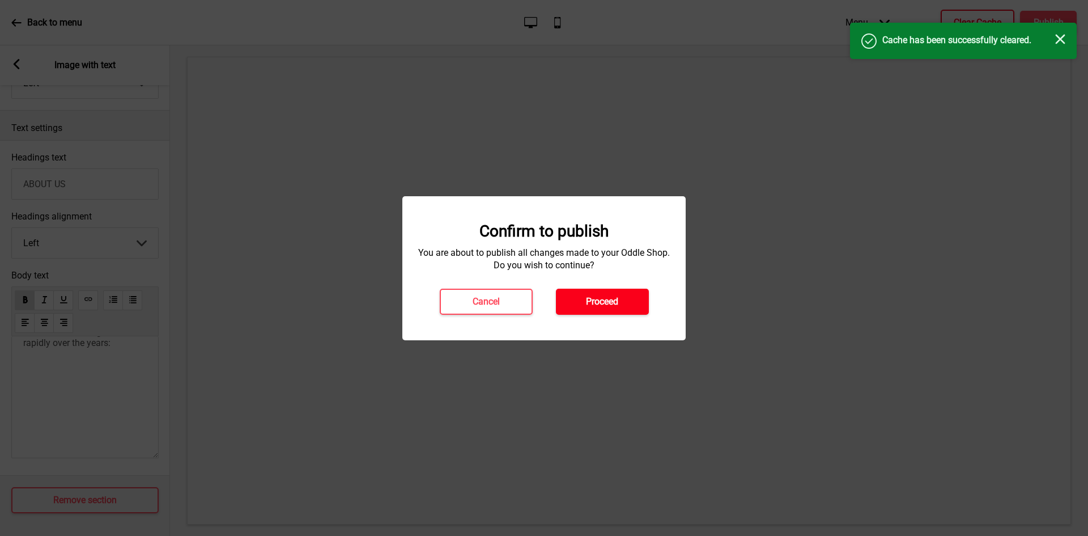
click at [574, 310] on button "Proceed" at bounding box center [602, 302] width 93 height 26
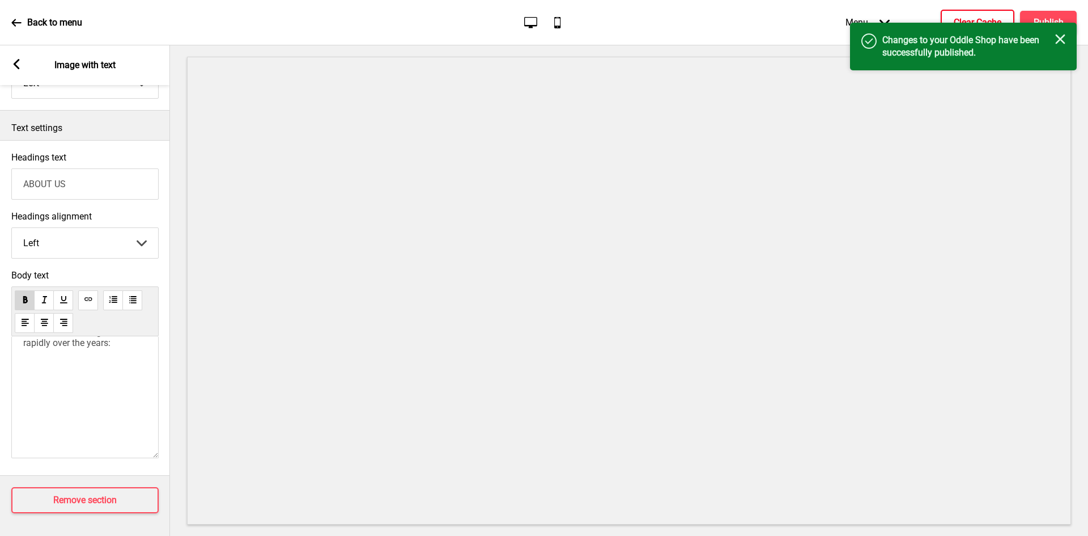
click at [44, 23] on p "Back to menu" at bounding box center [54, 22] width 55 height 12
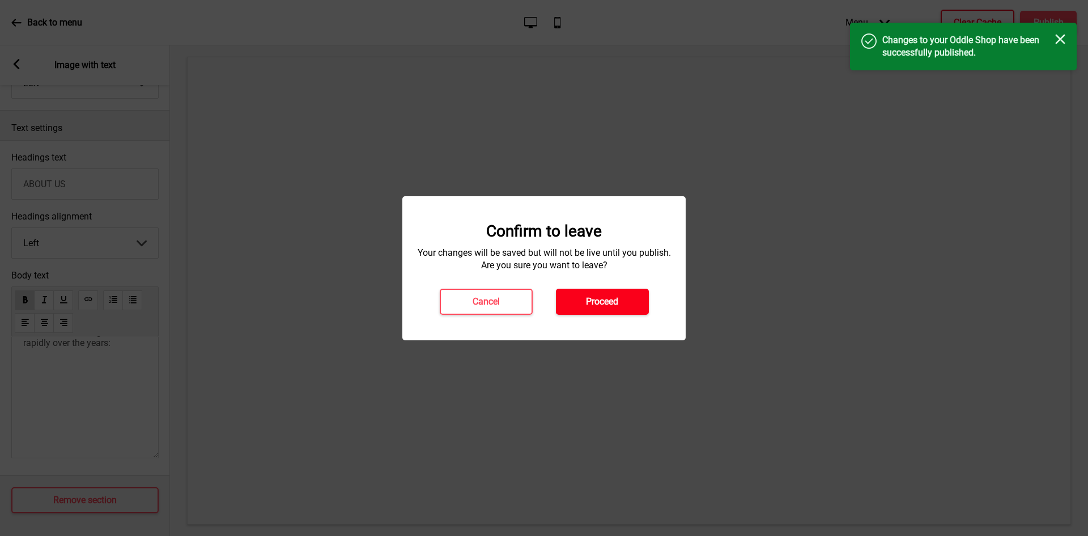
click at [562, 300] on button "Proceed" at bounding box center [602, 302] width 93 height 26
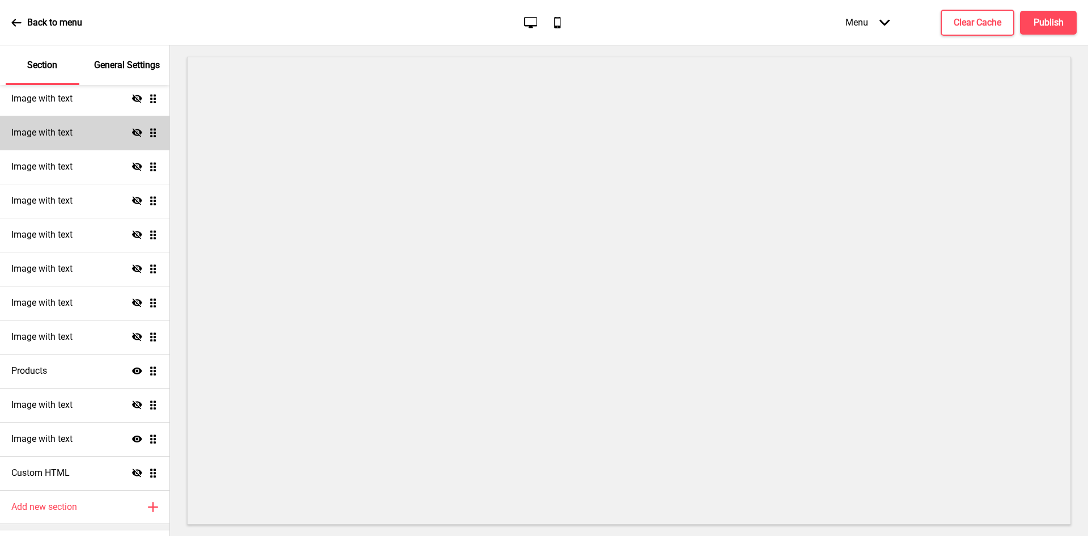
scroll to position [258, 0]
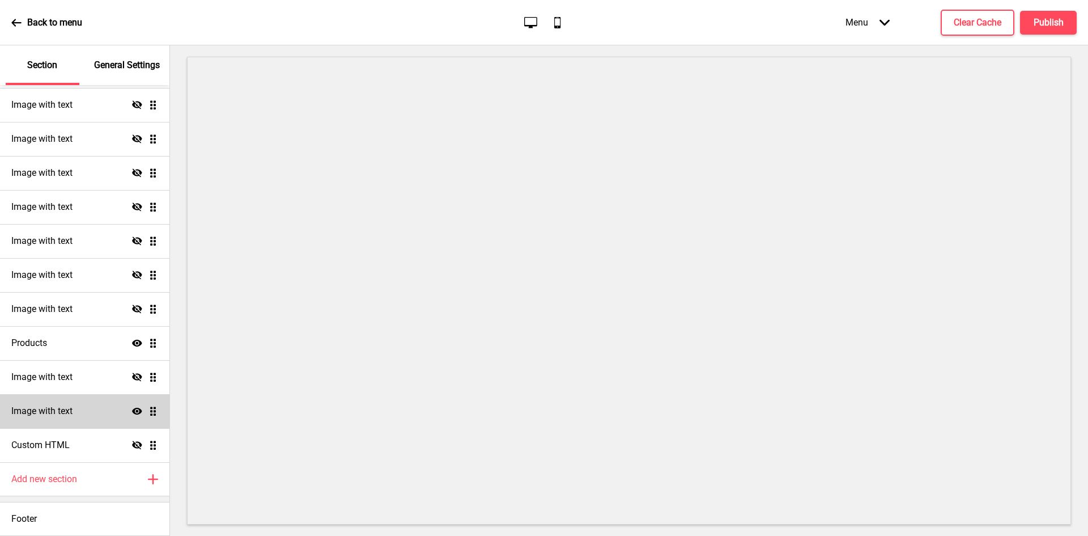
click at [39, 408] on h4 "Image with text" at bounding box center [41, 411] width 61 height 12
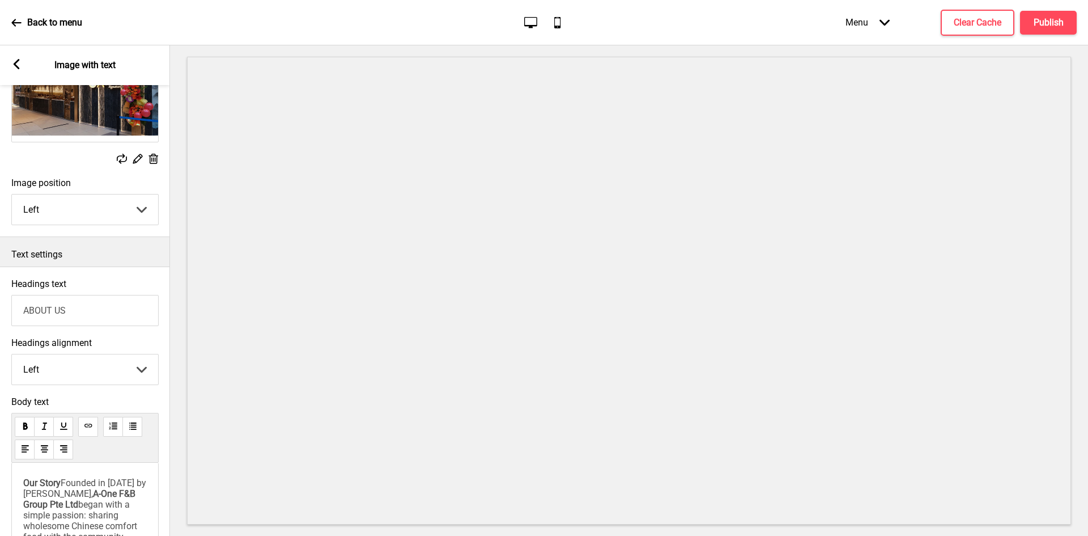
scroll to position [170, 0]
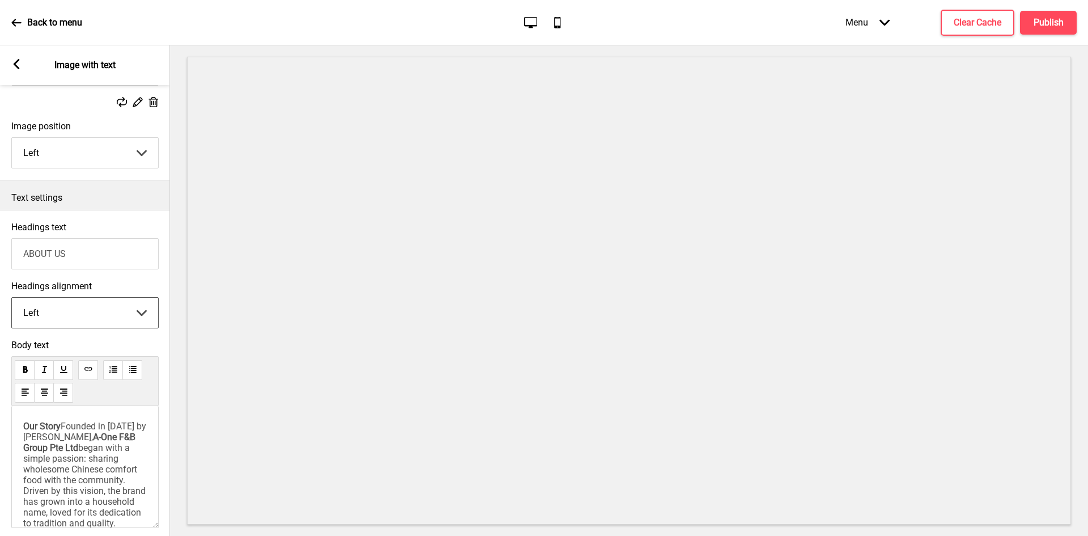
click at [123, 310] on select "Left Center Right" at bounding box center [85, 313] width 146 height 30
click at [12, 299] on select "Left Center Right" at bounding box center [85, 313] width 146 height 30
click at [113, 317] on select "Left Center Right" at bounding box center [85, 313] width 146 height 30
select select "left"
click at [12, 299] on select "Left Center Right" at bounding box center [85, 313] width 146 height 30
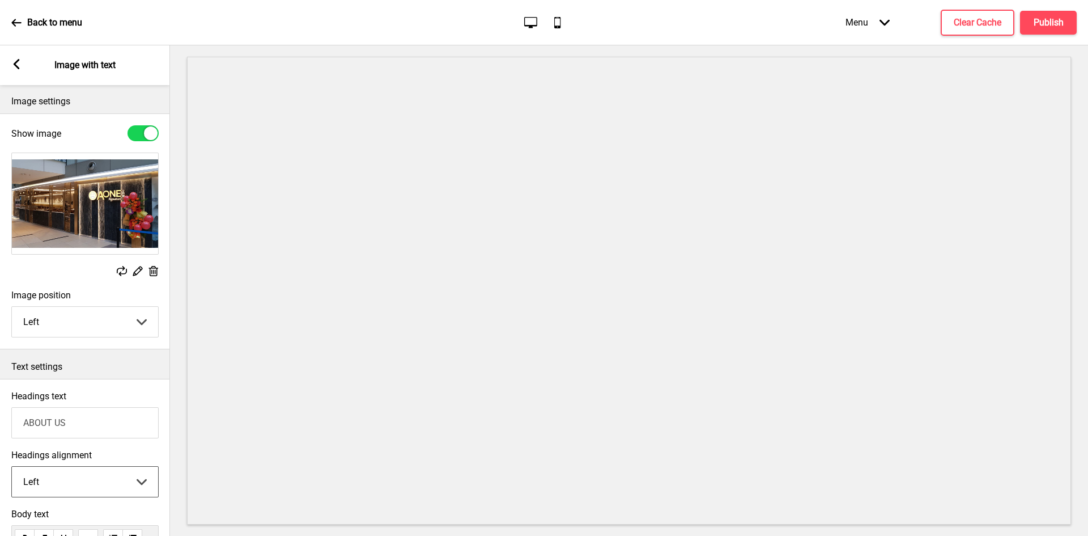
scroll to position [0, 0]
click at [86, 320] on select "Left Right" at bounding box center [85, 323] width 146 height 30
click at [12, 308] on select "Left Right" at bounding box center [85, 323] width 146 height 30
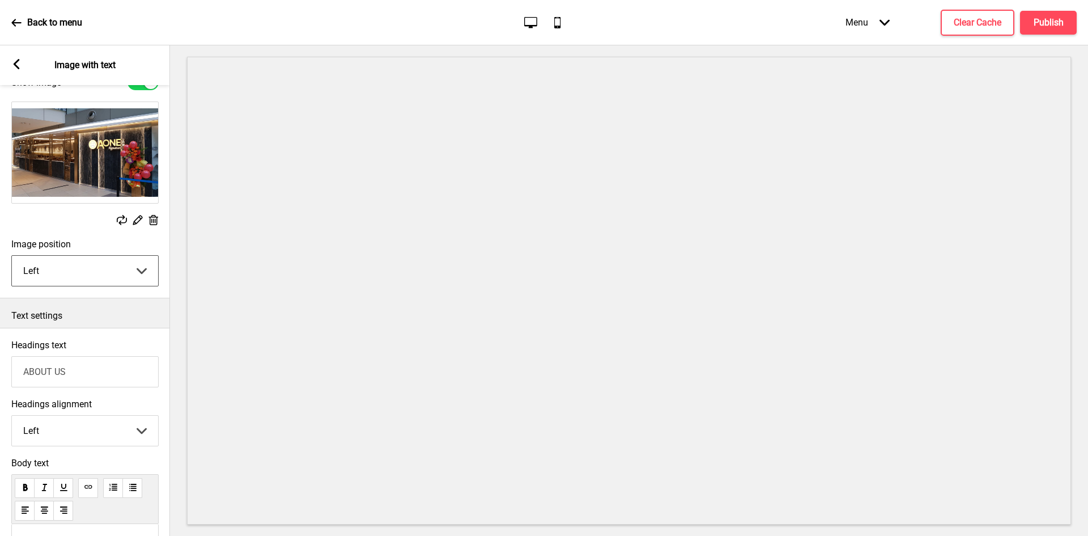
scroll to position [113, 0]
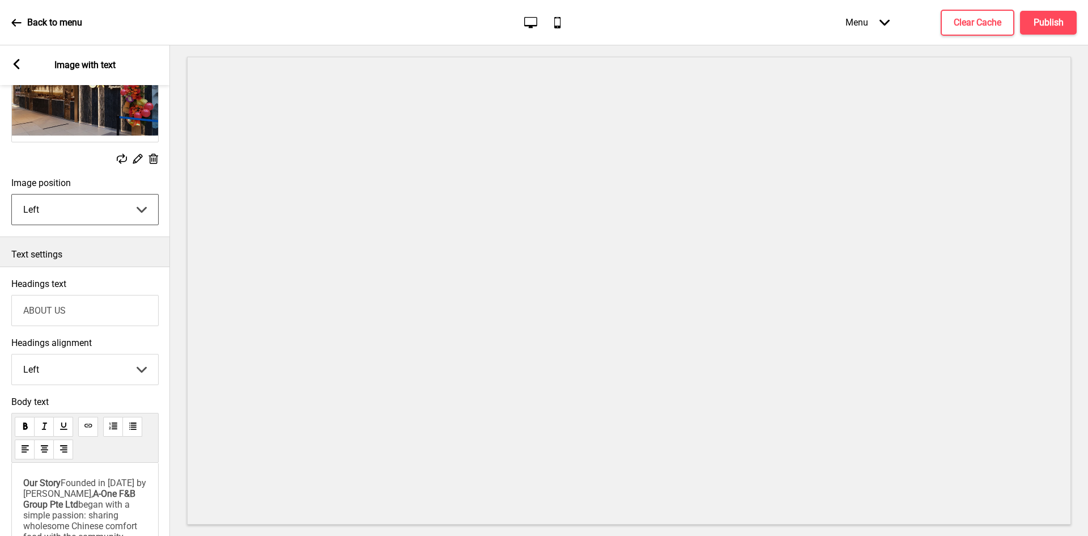
click at [70, 361] on select "Left Center Right" at bounding box center [85, 369] width 146 height 30
click at [12, 355] on select "Left Center Right" at bounding box center [85, 369] width 146 height 30
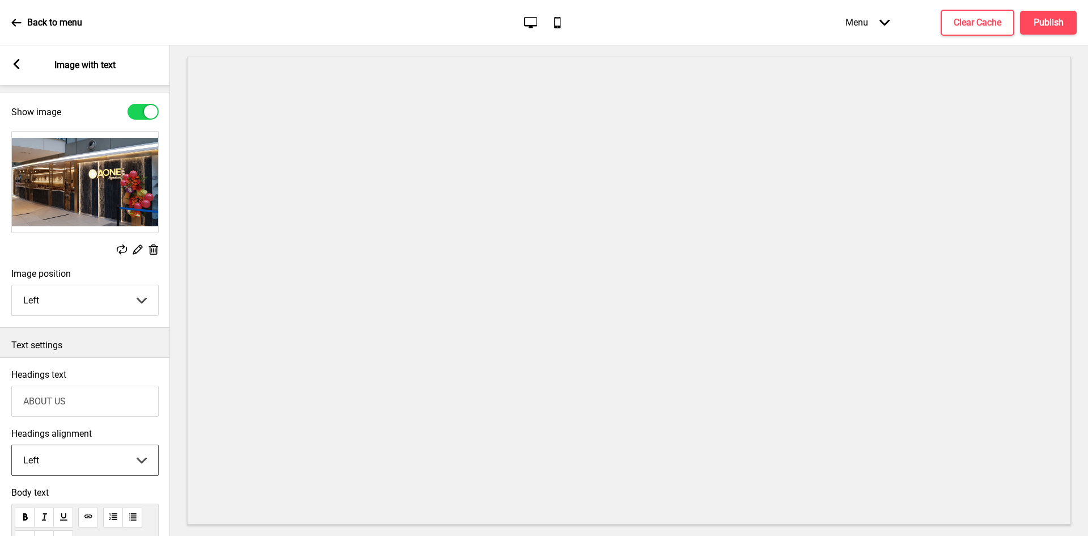
scroll to position [0, 0]
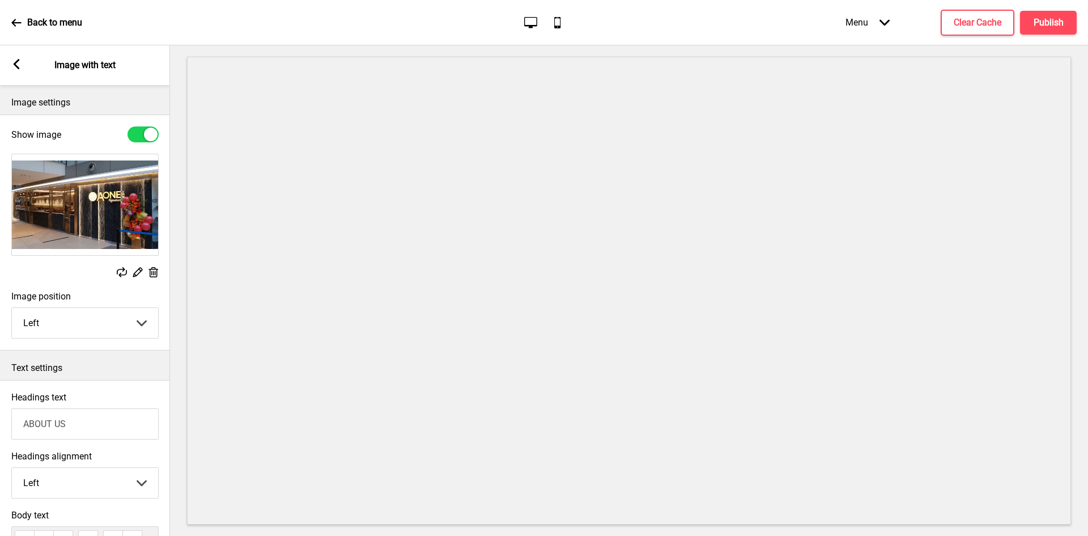
click at [142, 134] on div at bounding box center [143, 134] width 31 height 16
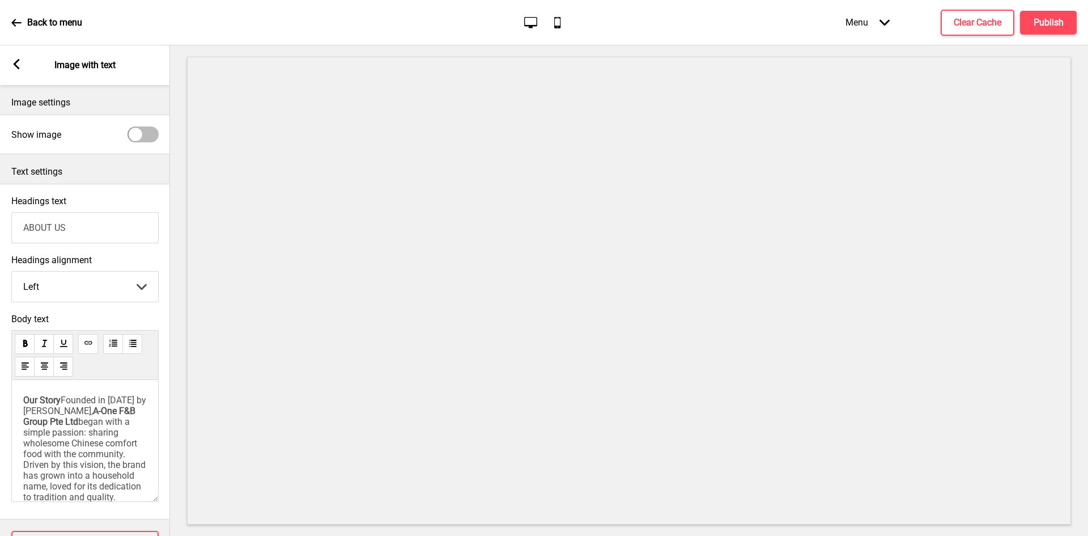
click at [132, 132] on div at bounding box center [136, 135] width 14 height 14
checkbox input "true"
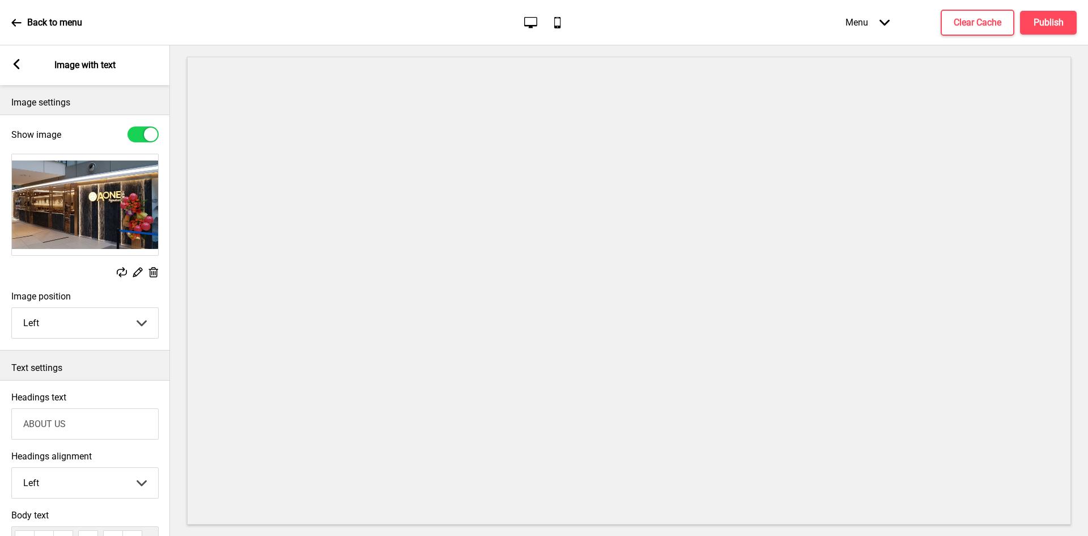
click at [125, 326] on select "Left Right" at bounding box center [85, 323] width 146 height 30
click at [12, 308] on select "Left Right" at bounding box center [85, 323] width 146 height 30
click at [91, 328] on select "Left Right" at bounding box center [85, 323] width 146 height 30
select select "left"
click at [12, 308] on select "Left Right" at bounding box center [85, 323] width 146 height 30
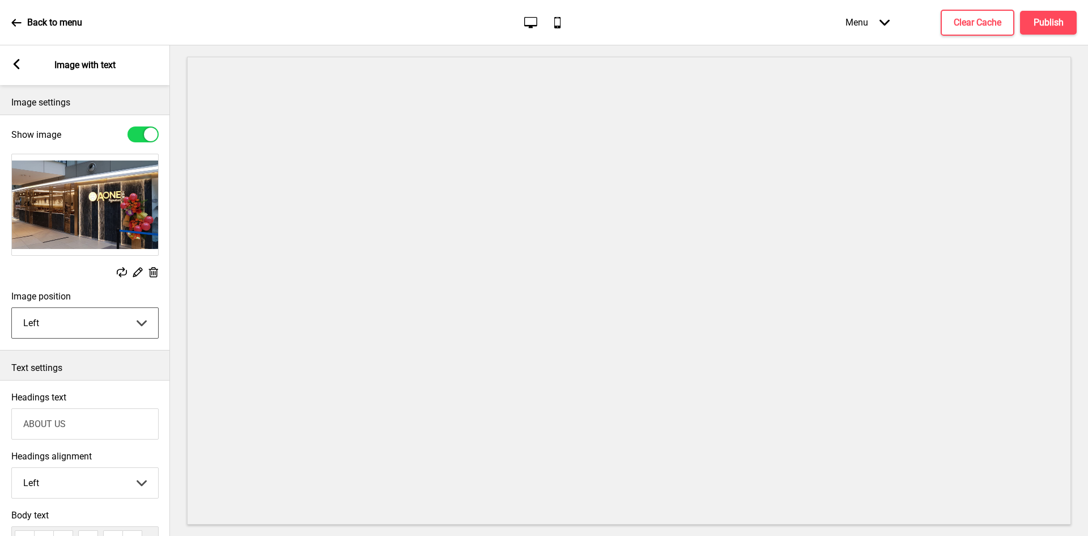
scroll to position [113, 0]
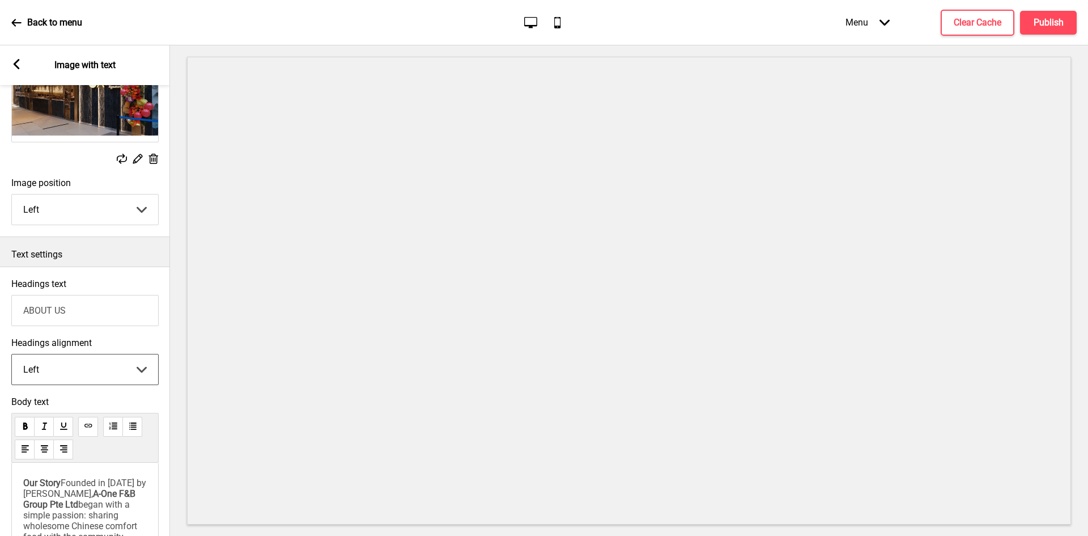
click at [73, 372] on select "Left Center Right" at bounding box center [85, 369] width 146 height 30
click at [12, 355] on select "Left Center Right" at bounding box center [85, 369] width 146 height 30
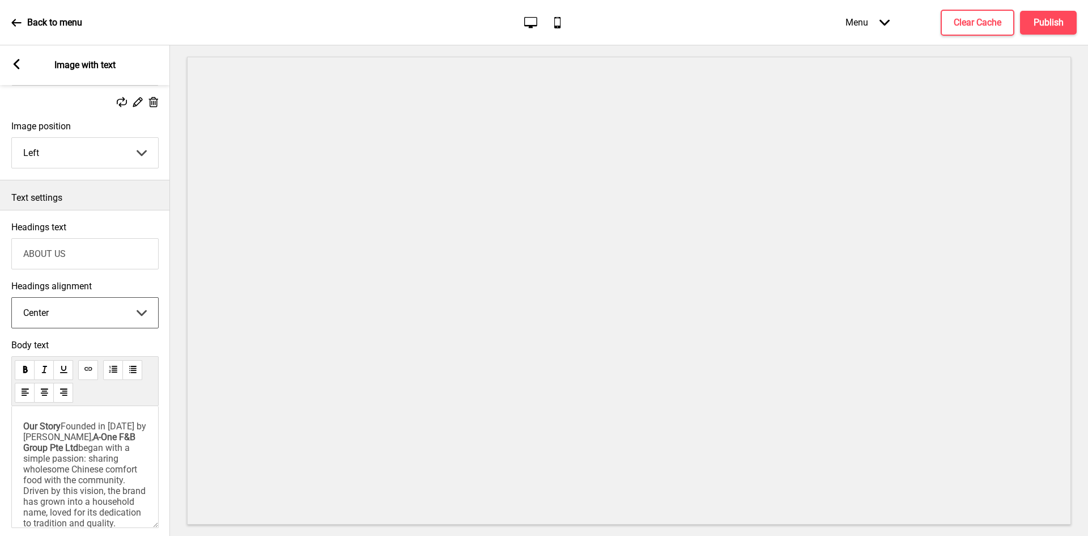
click at [111, 320] on select "Left Center Right" at bounding box center [85, 313] width 146 height 30
click at [12, 299] on select "Left Center Right" at bounding box center [85, 313] width 146 height 30
click at [56, 320] on select "Left Center Right" at bounding box center [85, 313] width 146 height 30
select select "left"
click at [12, 299] on select "Left Center Right" at bounding box center [85, 313] width 146 height 30
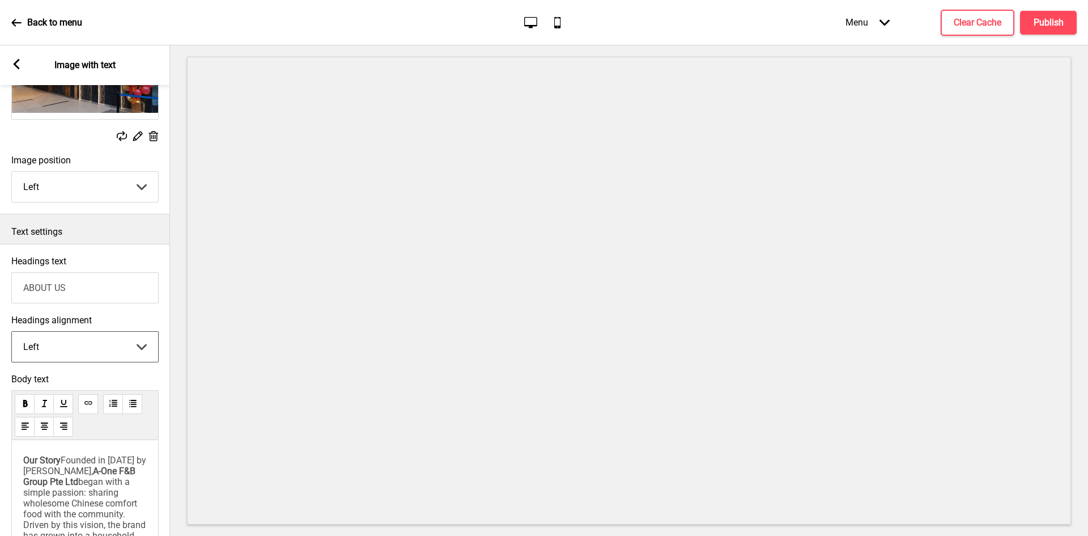
scroll to position [23, 0]
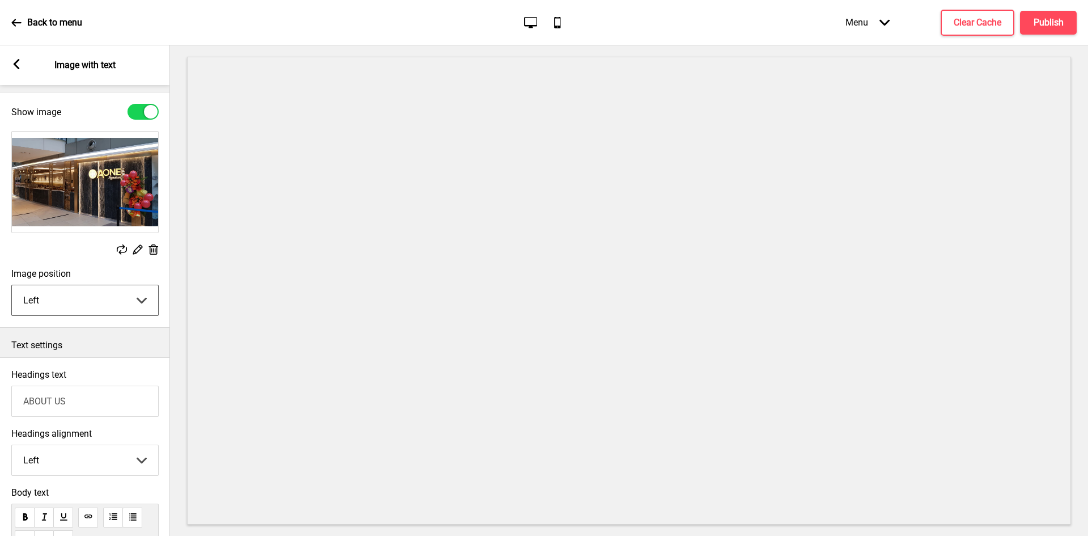
click at [102, 304] on select "Left Right" at bounding box center [85, 300] width 146 height 30
click at [75, 300] on select "Left Right" at bounding box center [85, 300] width 146 height 30
click at [12, 285] on select "Left Right" at bounding box center [85, 300] width 146 height 30
click at [58, 303] on select "Left Right" at bounding box center [85, 300] width 146 height 30
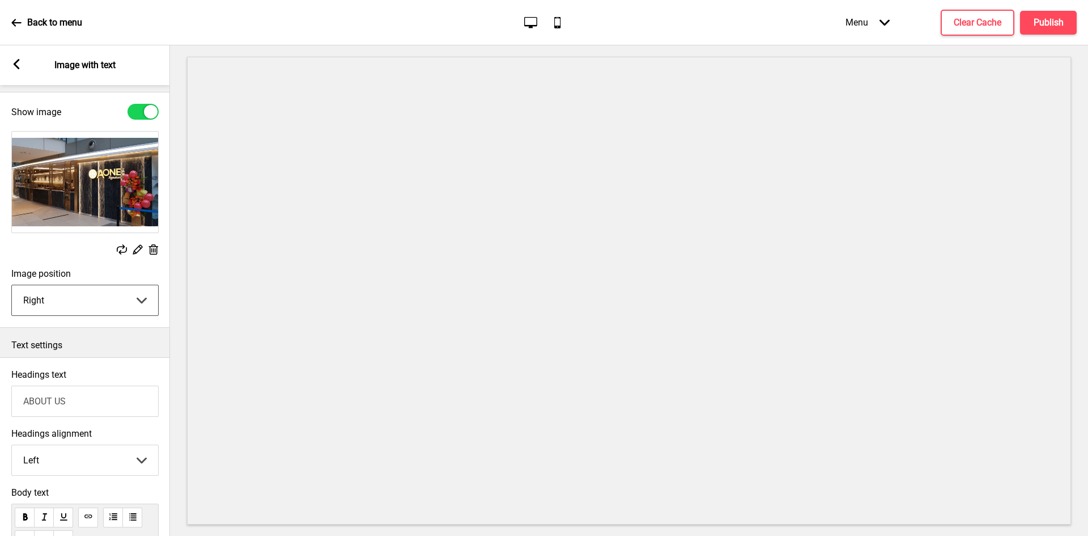
select select "left"
click at [12, 285] on select "Left Right" at bounding box center [85, 300] width 146 height 30
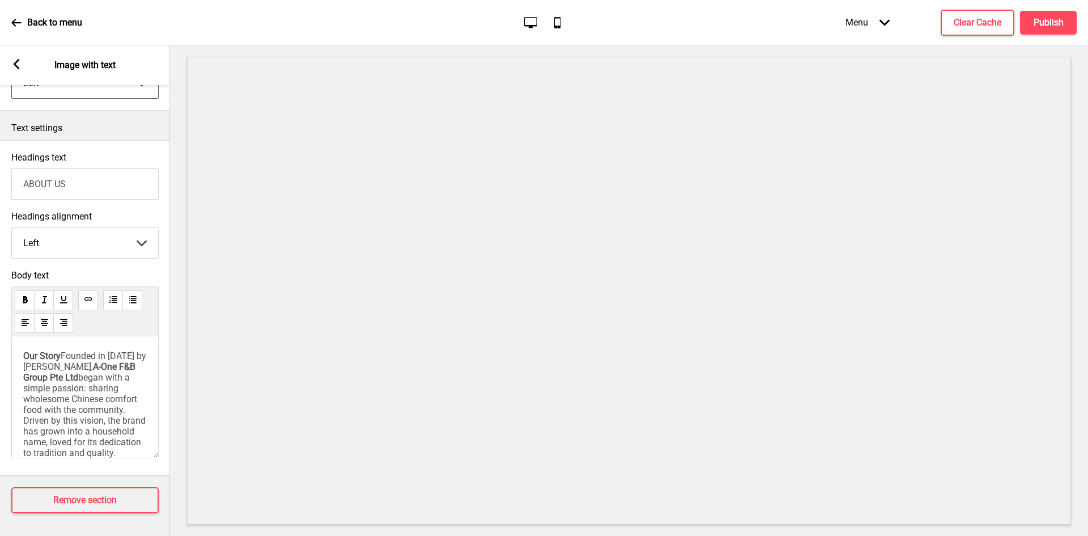
scroll to position [0, 0]
click at [27, 319] on icon at bounding box center [25, 322] width 7 height 7
click at [133, 295] on icon at bounding box center [133, 299] width 8 height 8
click at [121, 228] on select "Left Center Right" at bounding box center [85, 243] width 146 height 30
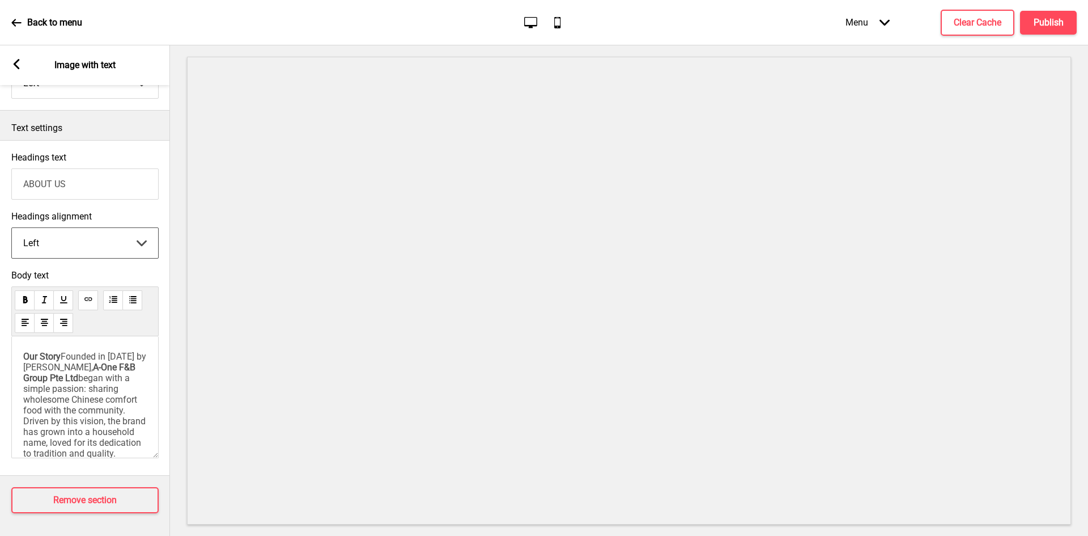
click at [121, 228] on select "Left Center Right" at bounding box center [85, 243] width 146 height 30
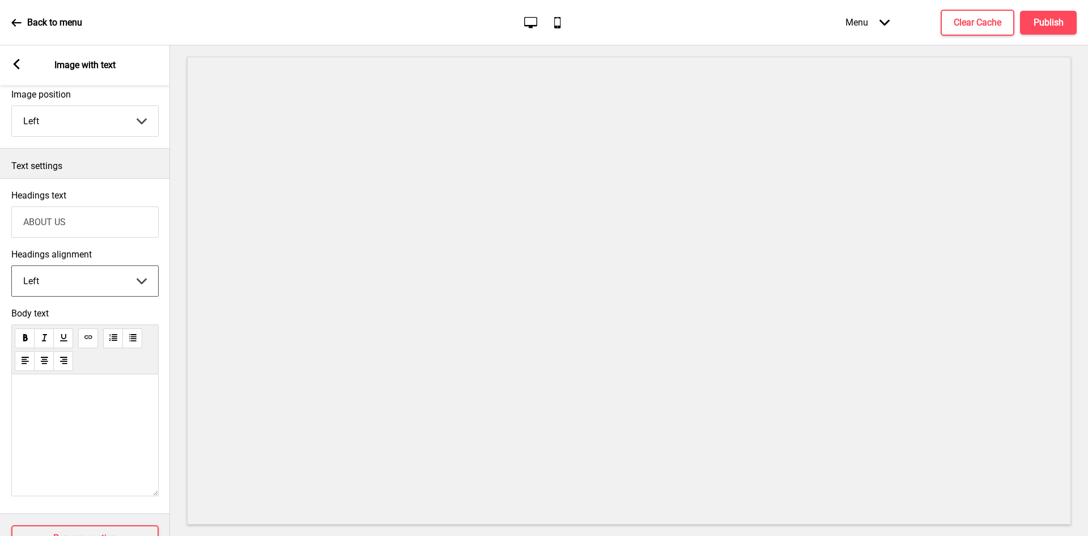
scroll to position [136, 0]
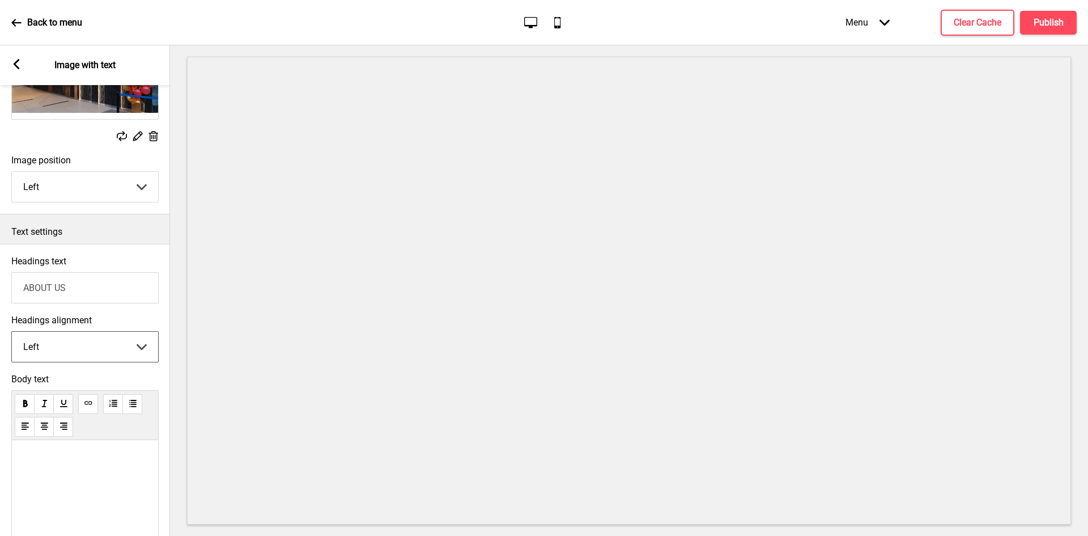
click at [65, 350] on select "Left Center Right" at bounding box center [85, 347] width 146 height 30
select select "center"
click at [12, 333] on select "Left Center Right" at bounding box center [85, 347] width 146 height 30
click at [58, 450] on div "Our Story Founded in 2008 by Mr. Richard Ter, A-One F&B Group Pte Ltd began wit…" at bounding box center [85, 285] width 124 height 530
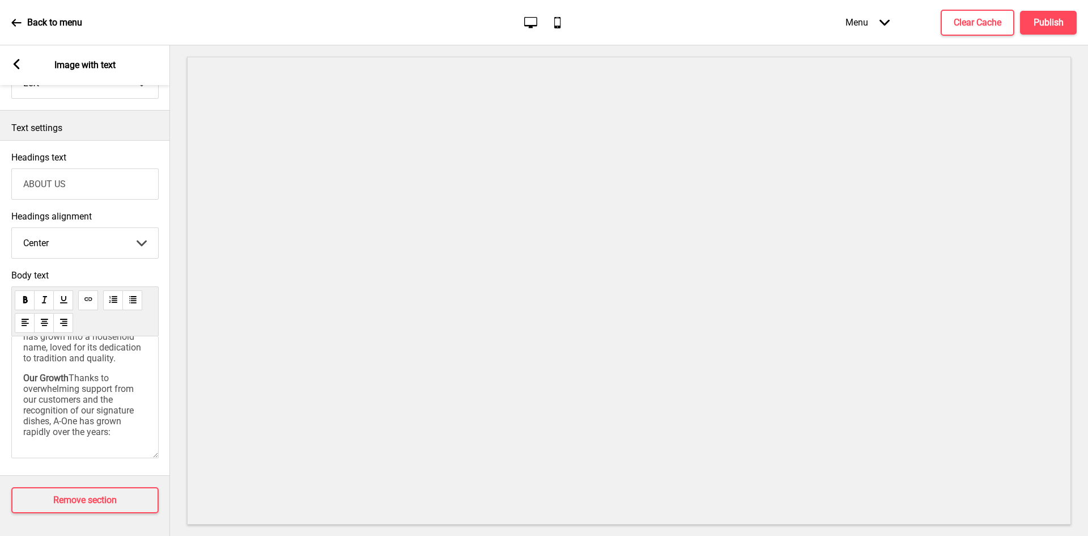
scroll to position [137, 0]
drag, startPoint x: 145, startPoint y: 423, endPoint x: 11, endPoint y: 359, distance: 148.3
click at [11, 359] on div "Body text Our Story Founded in 2008 by Mr. Richard Ter, A-One F&B Group Pte Ltd…" at bounding box center [85, 366] width 170 height 205
click at [112, 420] on span "Thanks to overwhelming support from our customers and the recognition of our si…" at bounding box center [79, 404] width 113 height 65
click at [139, 426] on div "Our Story Founded in 2008 by Mr. Richard Ter, A-One F&B Group Pte Ltd began wit…" at bounding box center [84, 397] width 147 height 122
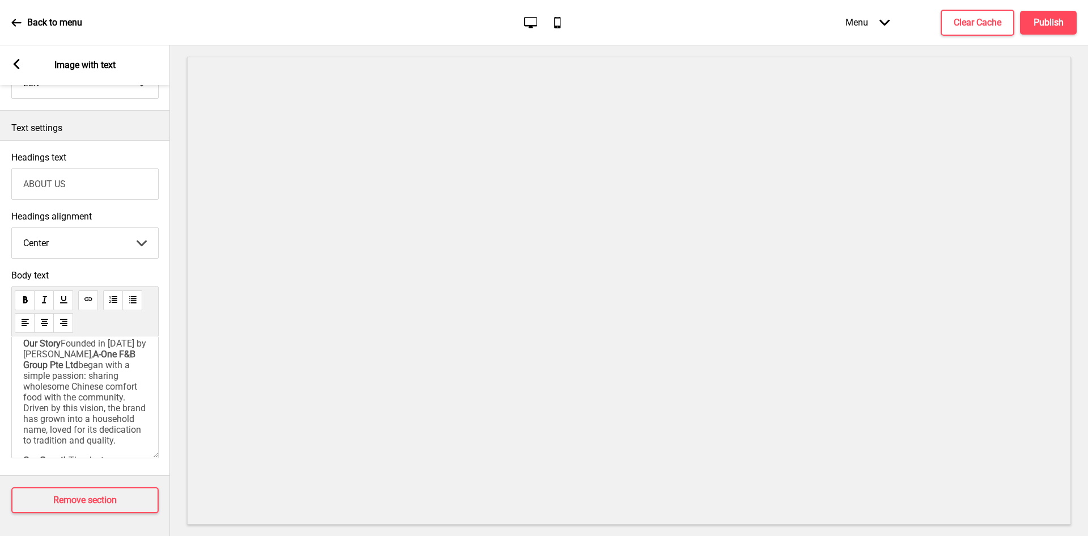
scroll to position [0, 0]
drag, startPoint x: 135, startPoint y: 423, endPoint x: 0, endPoint y: 304, distance: 180.7
click at [0, 304] on div "Body text Our Story Founded in 2008 by Mr. Richard Ter, A-One F&B Group Pte Ltd…" at bounding box center [85, 366] width 170 height 205
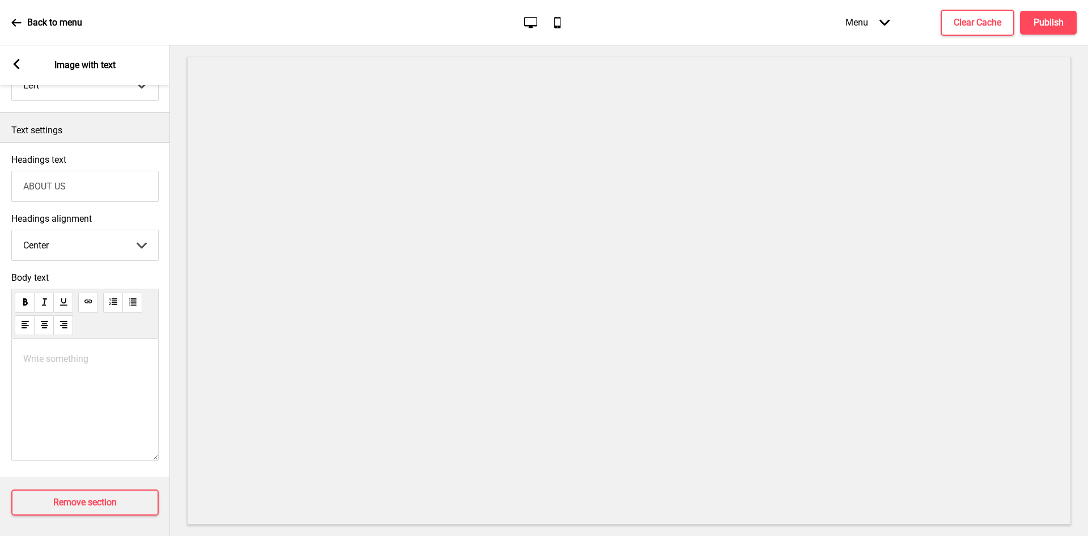
scroll to position [249, 0]
click at [33, 351] on p "Write something ﻿" at bounding box center [85, 356] width 124 height 11
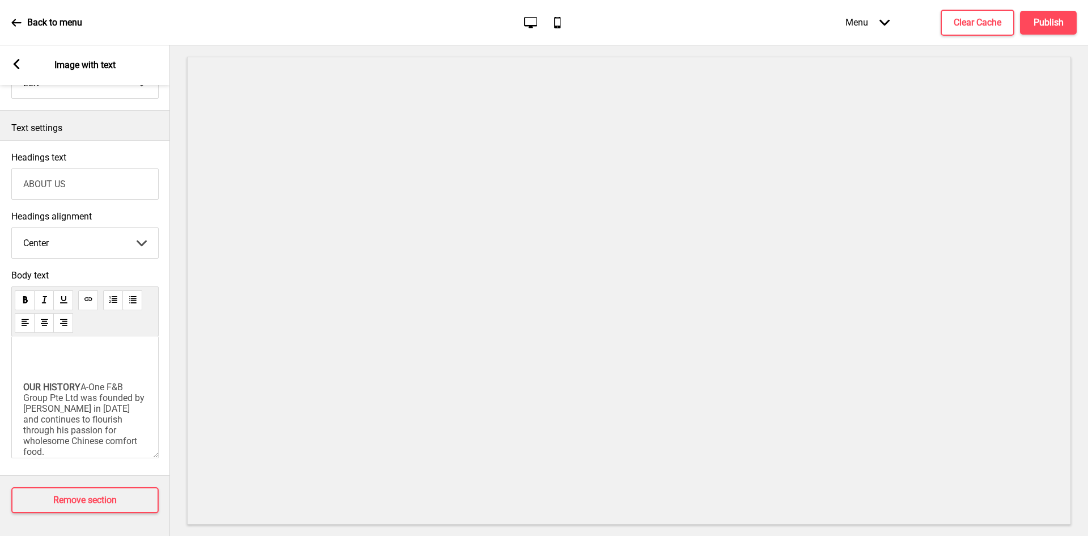
click at [32, 357] on p at bounding box center [85, 362] width 124 height 22
click at [24, 382] on span "OUR HISTORY" at bounding box center [51, 387] width 57 height 11
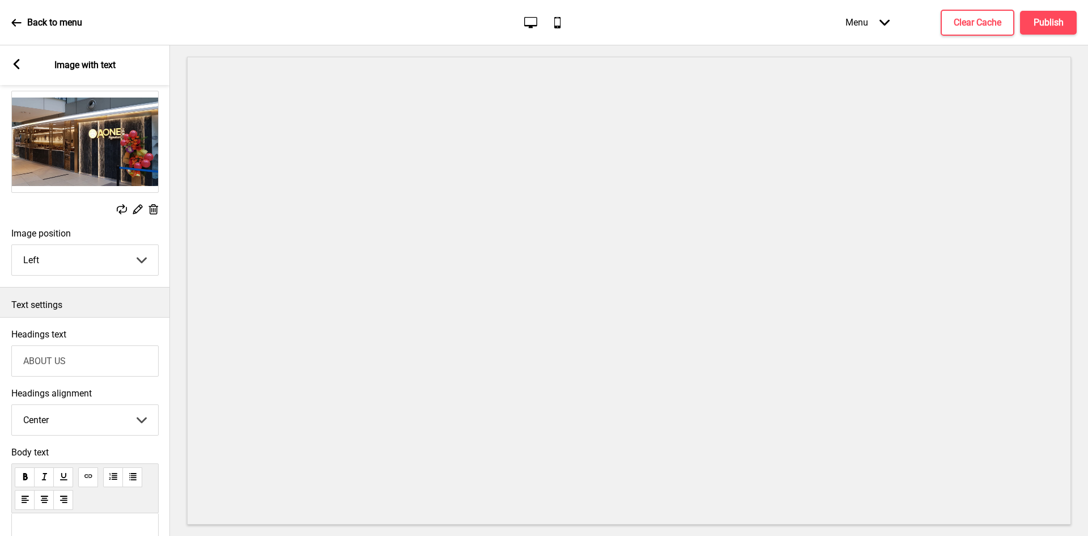
scroll to position [227, 0]
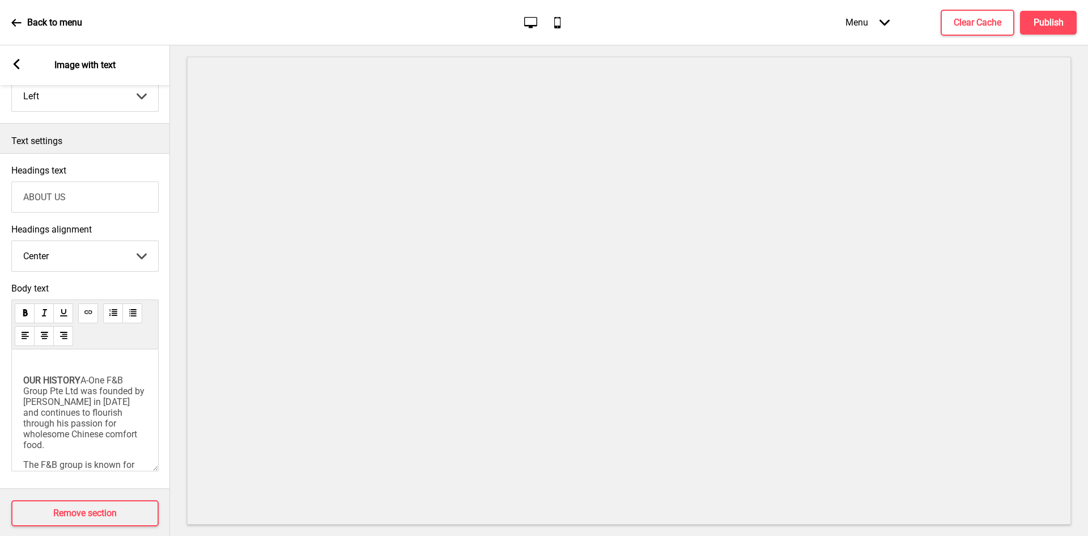
click at [23, 383] on span "OUR HISTORY" at bounding box center [51, 380] width 57 height 11
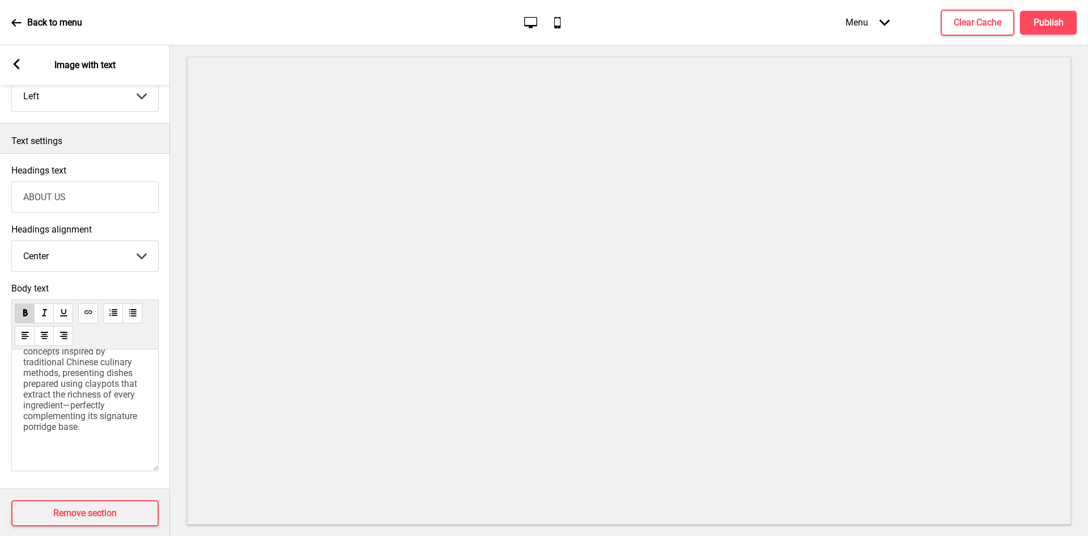
scroll to position [182, 0]
click at [35, 413] on p at bounding box center [85, 428] width 124 height 43
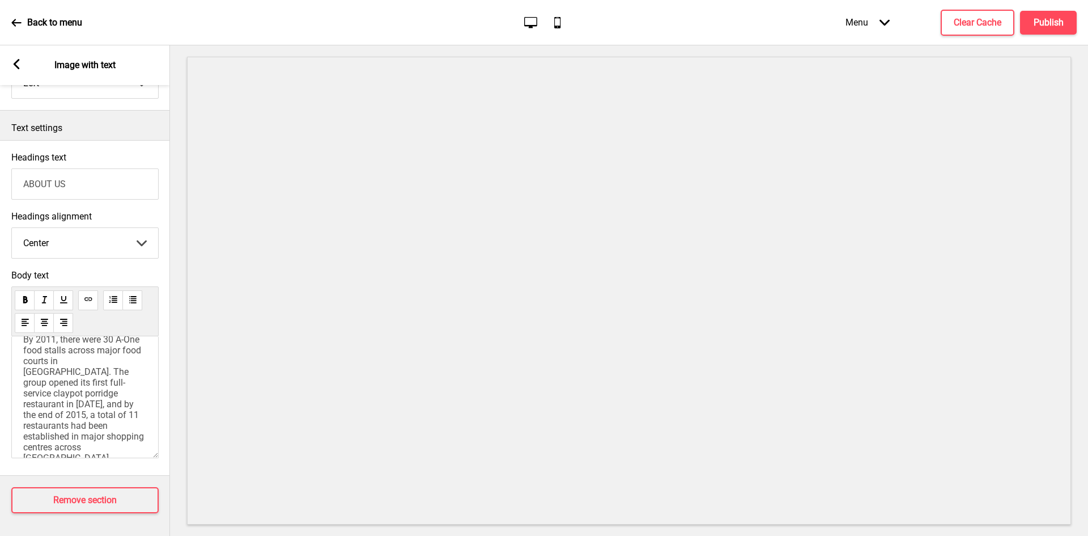
scroll to position [244, 0]
click at [23, 360] on span "Over the years, accolades and strong public reception for its award-winning cla…" at bounding box center [85, 355] width 125 height 54
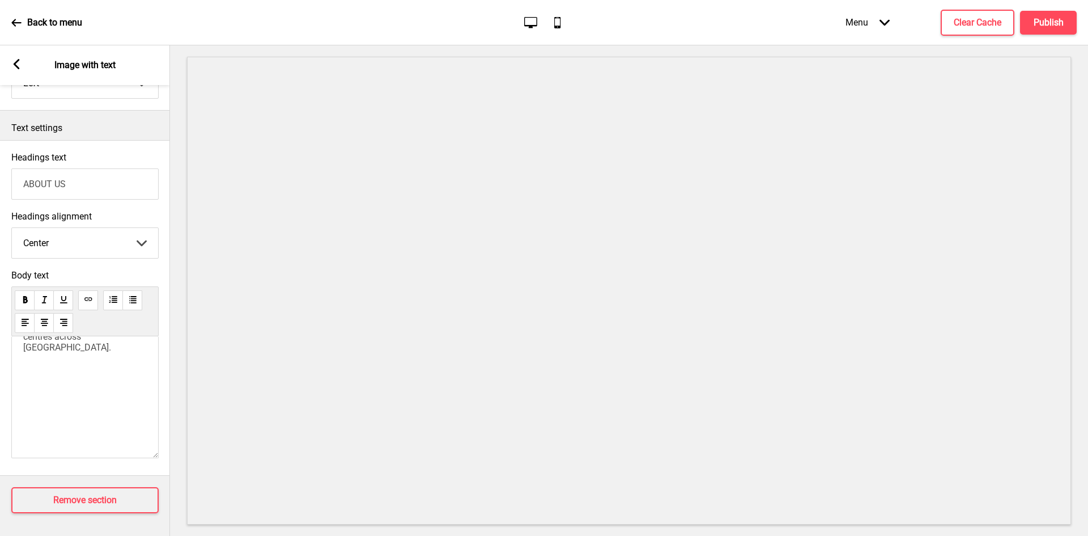
scroll to position [414, 0]
click at [78, 362] on div "OUR HISTORY A-One F&B Group Pte Ltd was founded by Mr. Richard Ter in 2008 and …" at bounding box center [85, 203] width 124 height 467
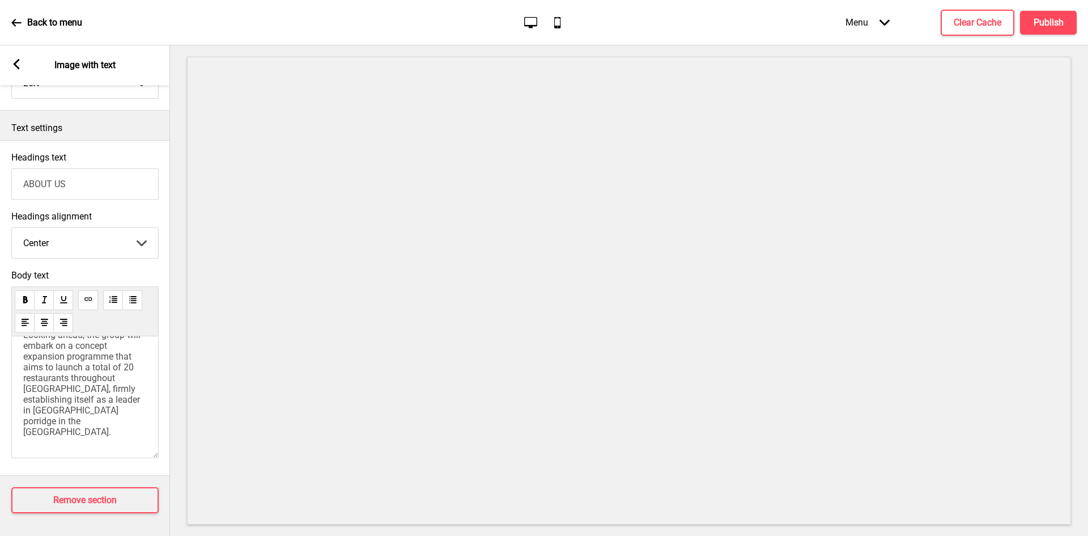
scroll to position [423, 0]
click at [23, 376] on span "Looking ahead, the group will embark on a concept expansion programme that aims…" at bounding box center [83, 383] width 120 height 108
click at [26, 372] on span "A-One F&B Group Pte Ltd was founded by Mr. Richard Ter in 2008 and continues to…" at bounding box center [85, 388] width 124 height 75
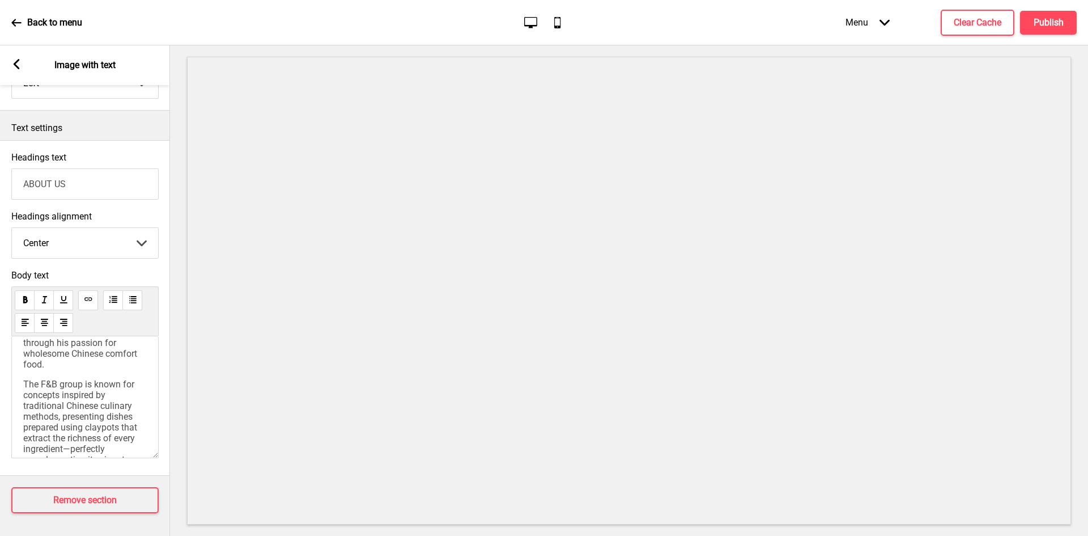
click at [23, 382] on div "OUR HISTORY A-One F&B Group Pte Ltd was founded by Mr. Richard Ter in 2008 and …" at bounding box center [84, 397] width 147 height 122
click at [25, 384] on span "The F&B group is known for concepts inspired by traditional Chinese culinary me…" at bounding box center [81, 427] width 116 height 97
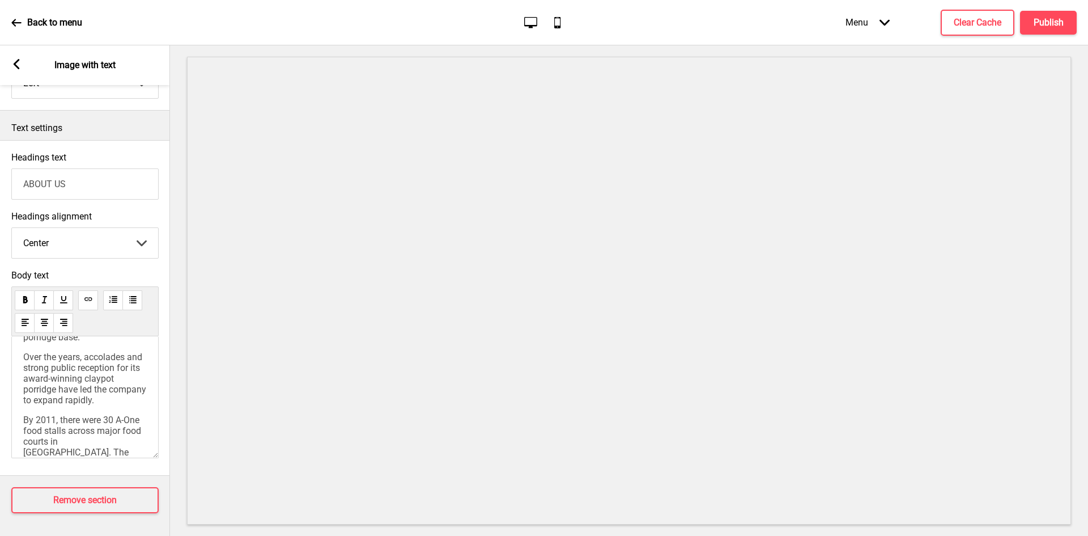
click at [24, 379] on span "Over the years, accolades and strong public reception for its award-winning cla…" at bounding box center [85, 378] width 125 height 54
click at [83, 357] on span "A-One F&B Group Pte Ltd was founded by Mr. Richard Ter in 2008 and continues to…" at bounding box center [86, 283] width 126 height 205
click at [969, 16] on h4 "Clear Cache" at bounding box center [978, 22] width 48 height 12
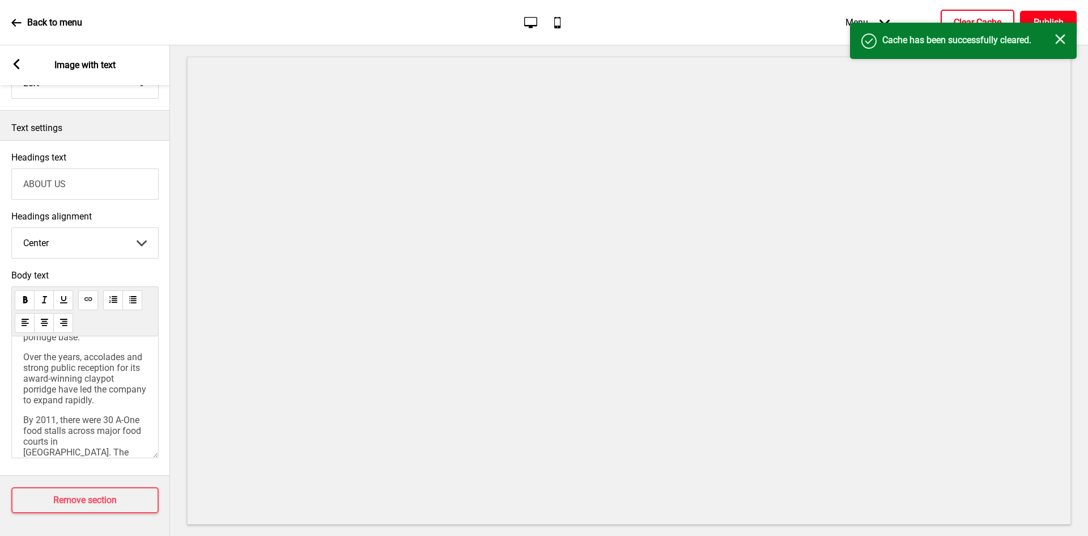
click at [1045, 20] on h4 "Publish" at bounding box center [1049, 22] width 30 height 12
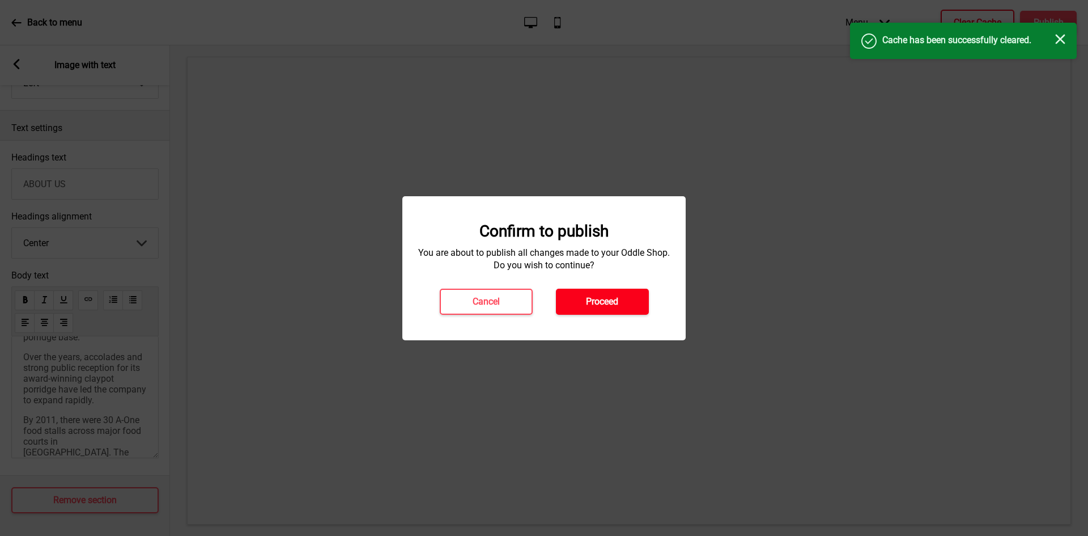
click at [609, 297] on h4 "Proceed" at bounding box center [602, 301] width 32 height 12
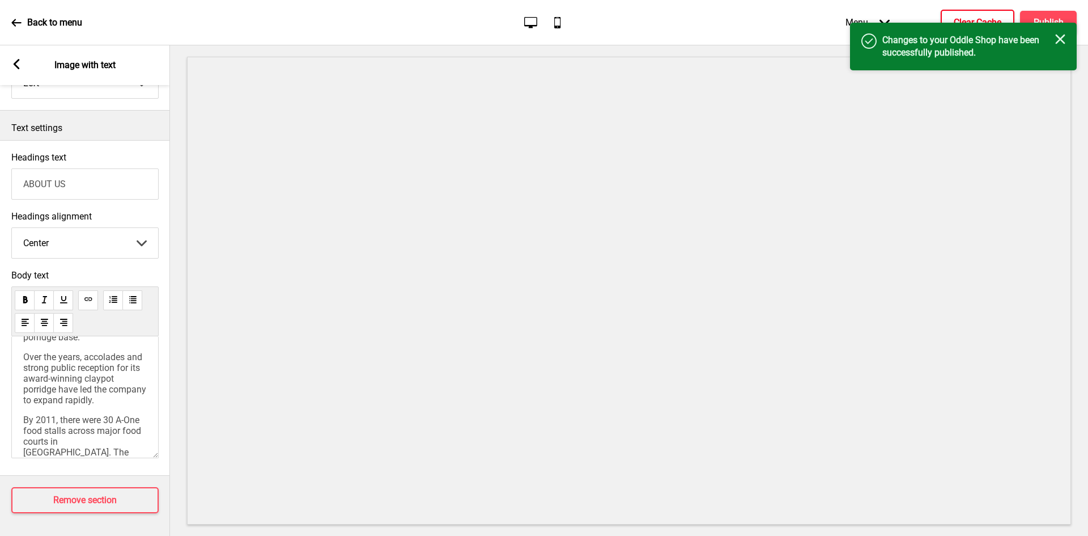
click at [29, 20] on p "Back to menu" at bounding box center [54, 22] width 55 height 12
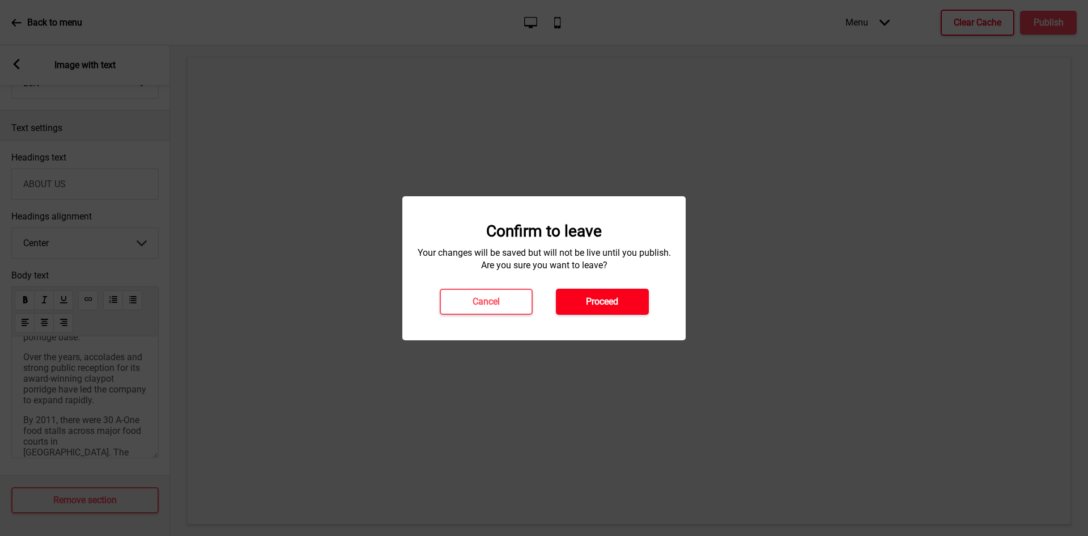
click at [620, 299] on button "Proceed" at bounding box center [602, 302] width 93 height 26
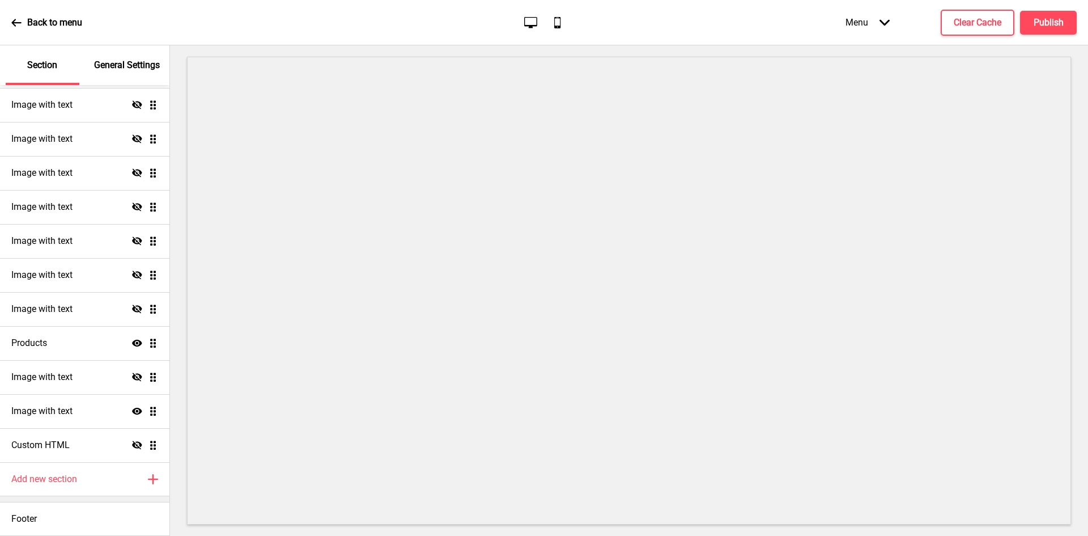
select select "center"
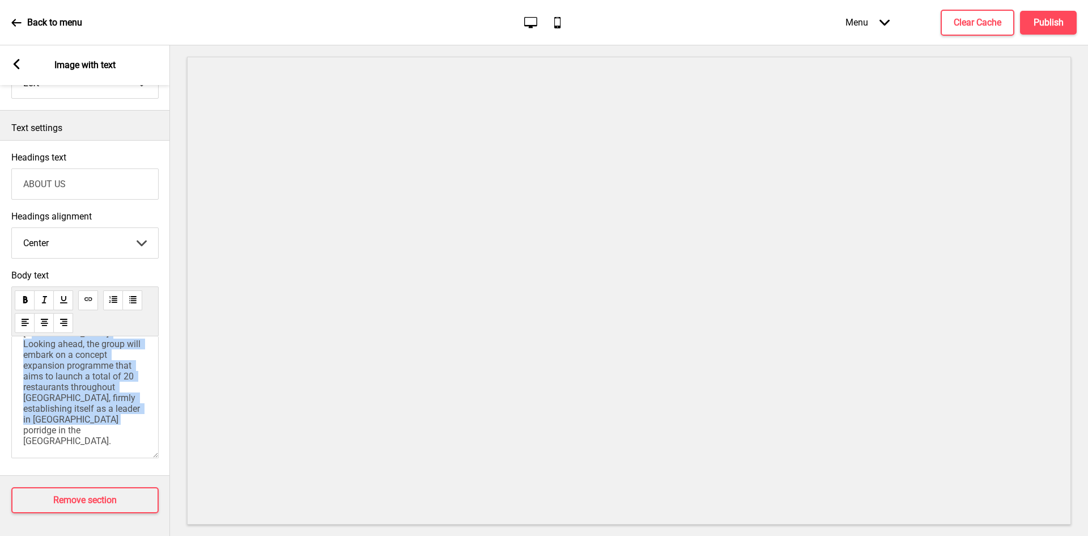
scroll to position [509, 0]
drag, startPoint x: 24, startPoint y: 365, endPoint x: 132, endPoint y: 370, distance: 107.2
click at [132, 370] on div "OUR HISTORY A-One F&B Group Pte Ltd was founded by [PERSON_NAME] in [DATE] and …" at bounding box center [85, 215] width 124 height 461
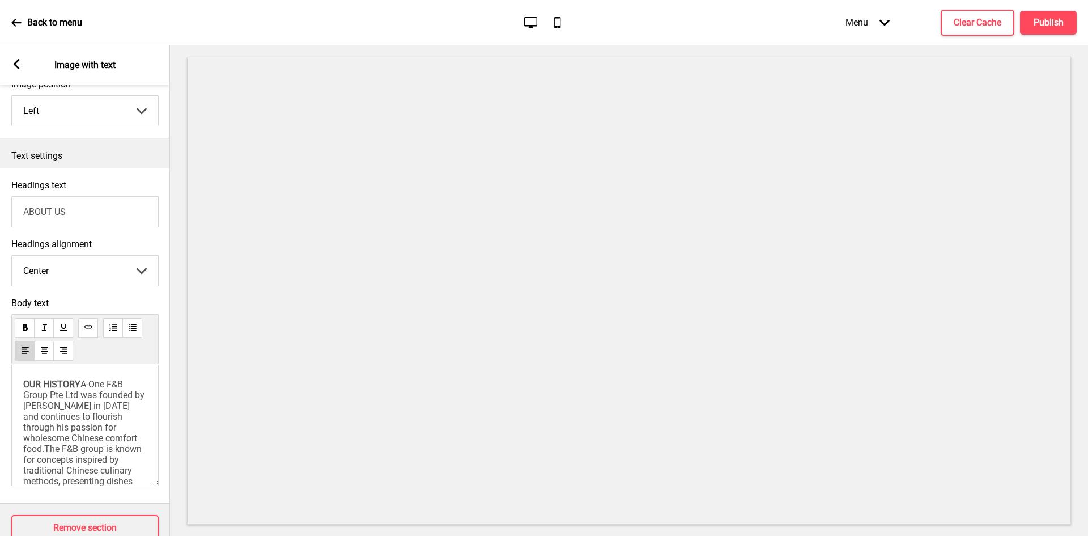
scroll to position [193, 0]
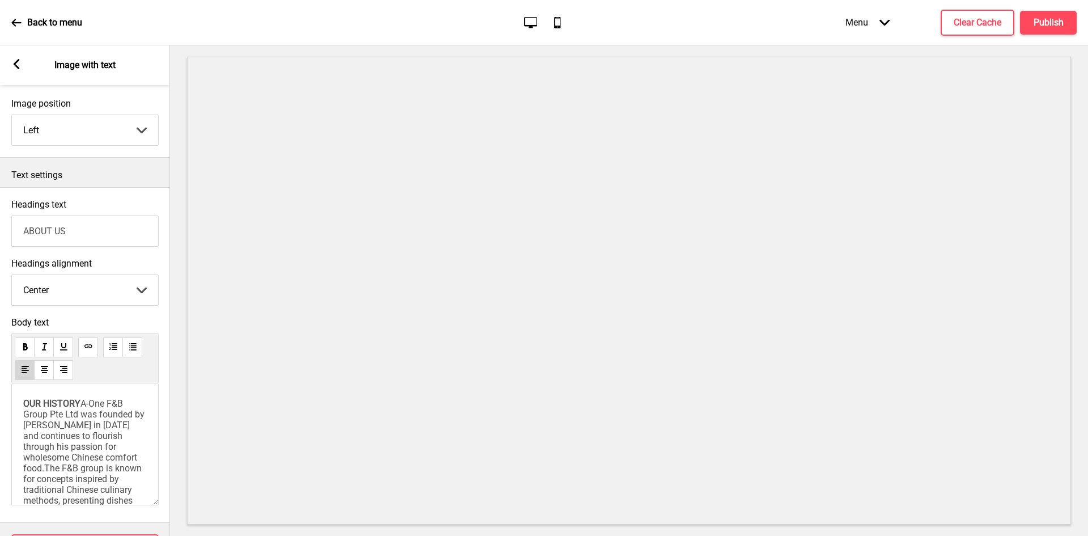
click at [24, 403] on span "OUR HISTORY" at bounding box center [51, 403] width 57 height 11
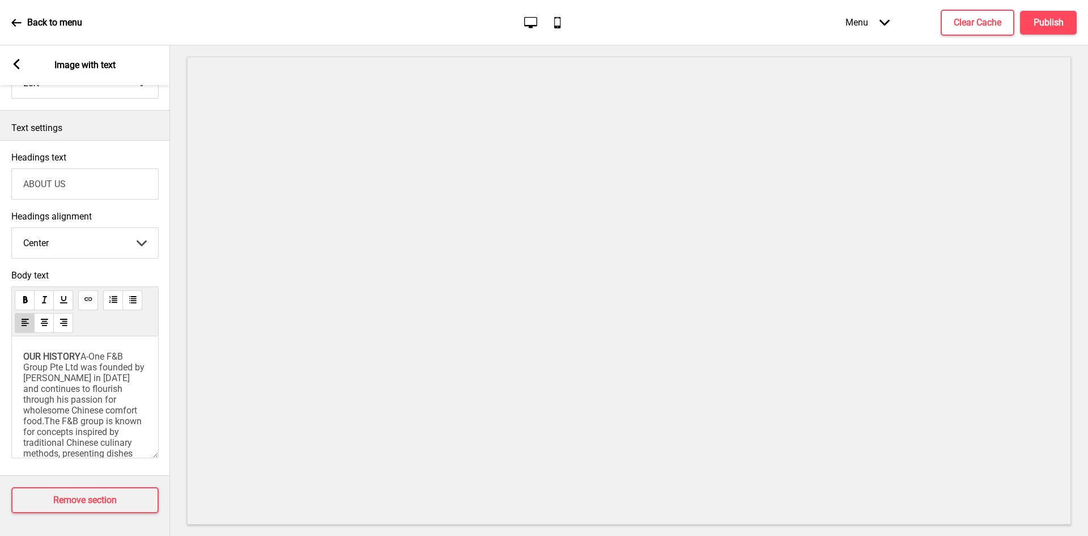
scroll to position [249, 0]
click at [23, 351] on span "OUR HISTORY" at bounding box center [51, 356] width 57 height 11
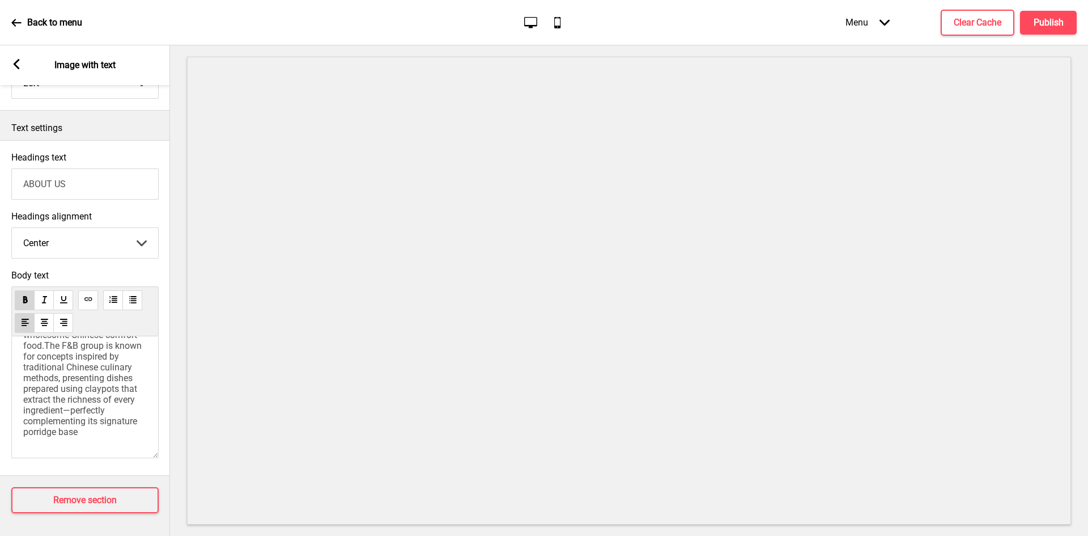
click at [93, 429] on div "OUR HISTORY A-One F&B Group Pte Ltd was founded by Mr. Richard Ter in 2008 and …" at bounding box center [84, 397] width 147 height 122
click at [87, 420] on p "OUR HISTORY A-One F&B Group Pte Ltd was founded by Mr. Richard Ter in 2008 and …" at bounding box center [85, 357] width 124 height 162
drag, startPoint x: 104, startPoint y: 430, endPoint x: 22, endPoint y: 414, distance: 83.2
click at [22, 414] on div "OUR HISTORY A-One F&B Group Pte Ltd was founded by Mr. Richard Ter in 2008 and …" at bounding box center [84, 397] width 147 height 122
click at [107, 417] on p "OUR HISTORY A-One F&B Group Pte Ltd was founded by Mr. Richard Ter in 2008 and …" at bounding box center [85, 337] width 124 height 162
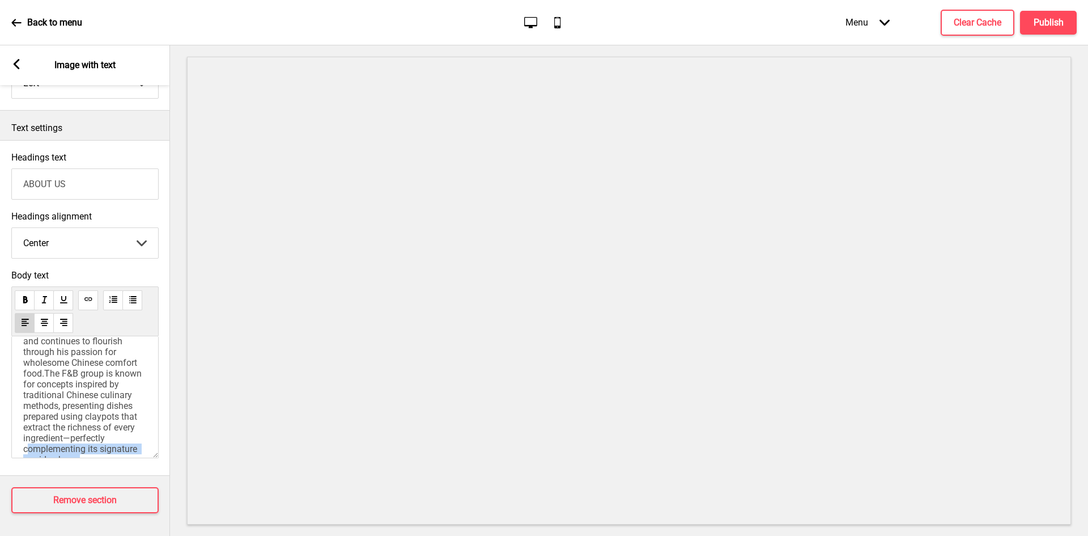
scroll to position [0, 0]
drag, startPoint x: 107, startPoint y: 425, endPoint x: 0, endPoint y: 323, distance: 147.6
click at [0, 323] on div "Body text OUR HISTORY A-One F&B Group Pte Ltd was founded by Mr. Richard Ter in…" at bounding box center [85, 366] width 170 height 205
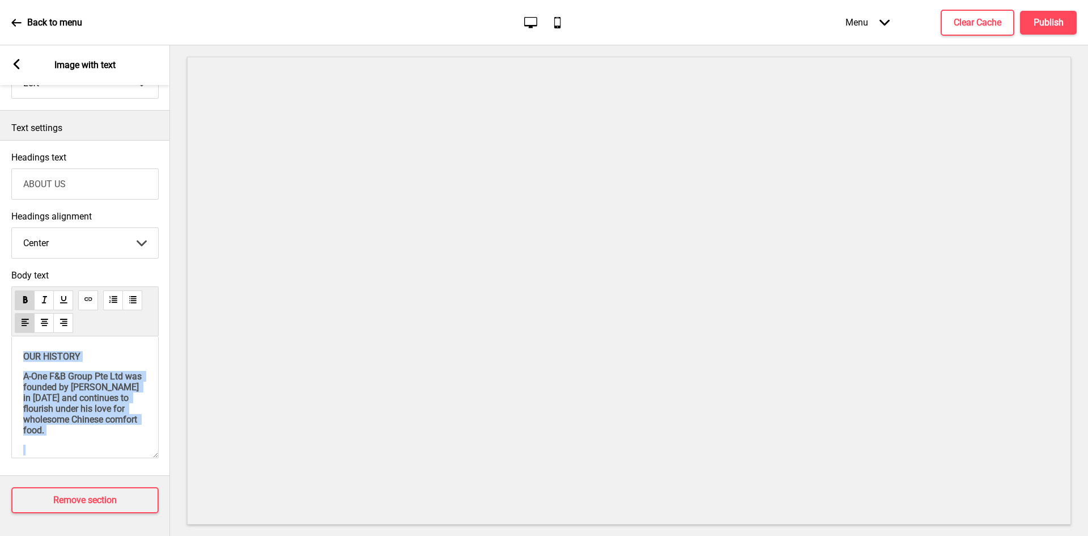
drag, startPoint x: 132, startPoint y: 402, endPoint x: 0, endPoint y: 284, distance: 176.6
click at [0, 284] on div "Body text OUR HISTORY A-One F&B Group Pte Ltd was founded by Mr Richard Ter in …" at bounding box center [85, 366] width 170 height 205
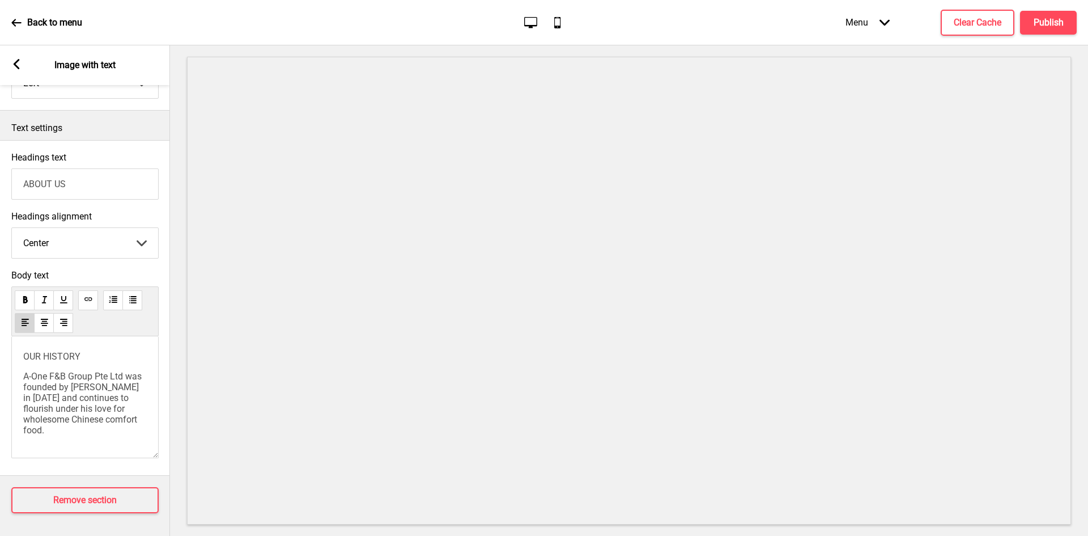
click at [146, 379] on div "OUR HISTORY A-One F&B Group Pte Ltd was founded by Mr Richard Ter in 2008 and c…" at bounding box center [84, 397] width 147 height 122
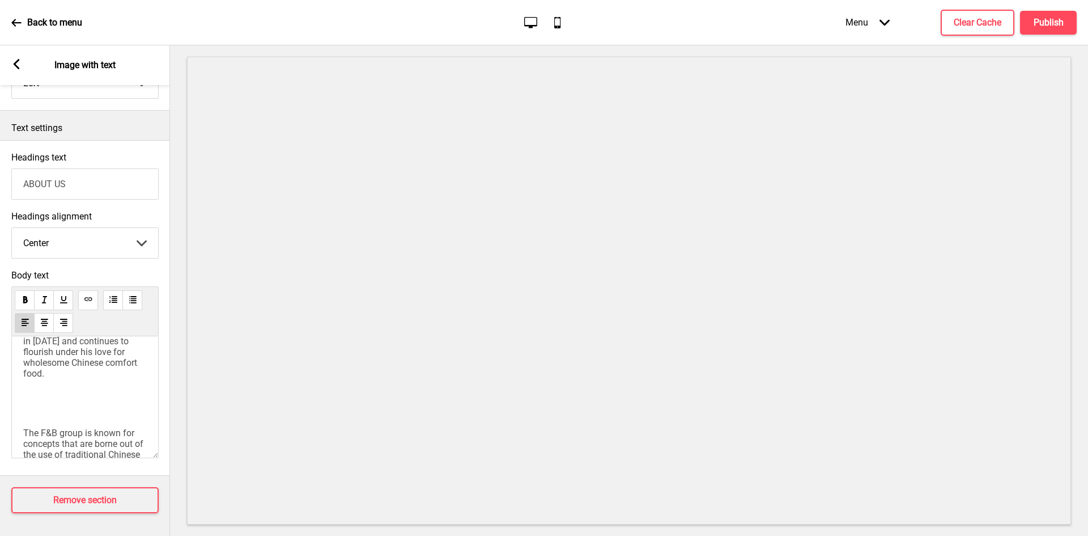
scroll to position [113, 0]
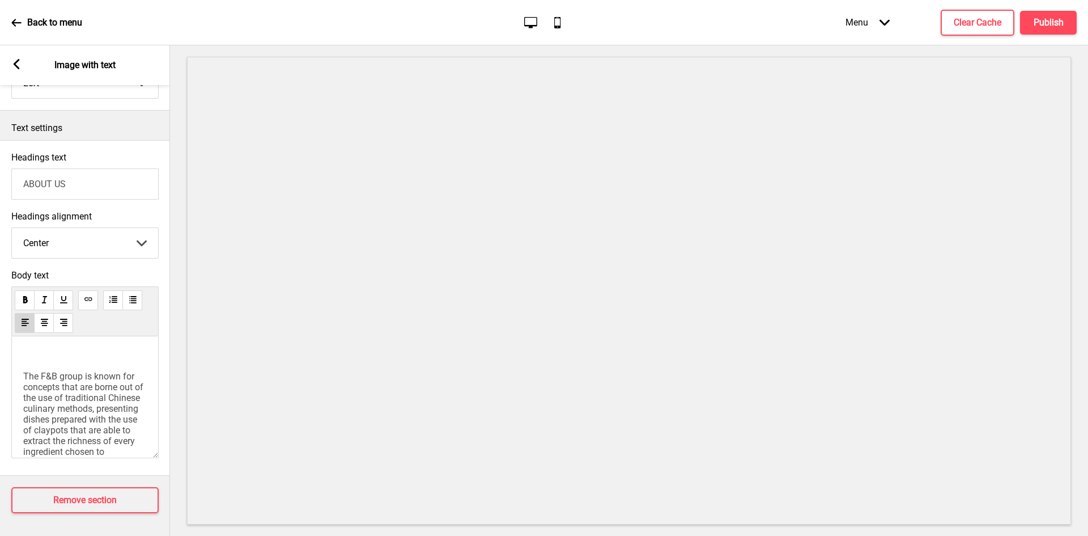
click at [23, 379] on span "The F&B group is known for concepts that are borne out of the use of traditiona…" at bounding box center [85, 457] width 124 height 172
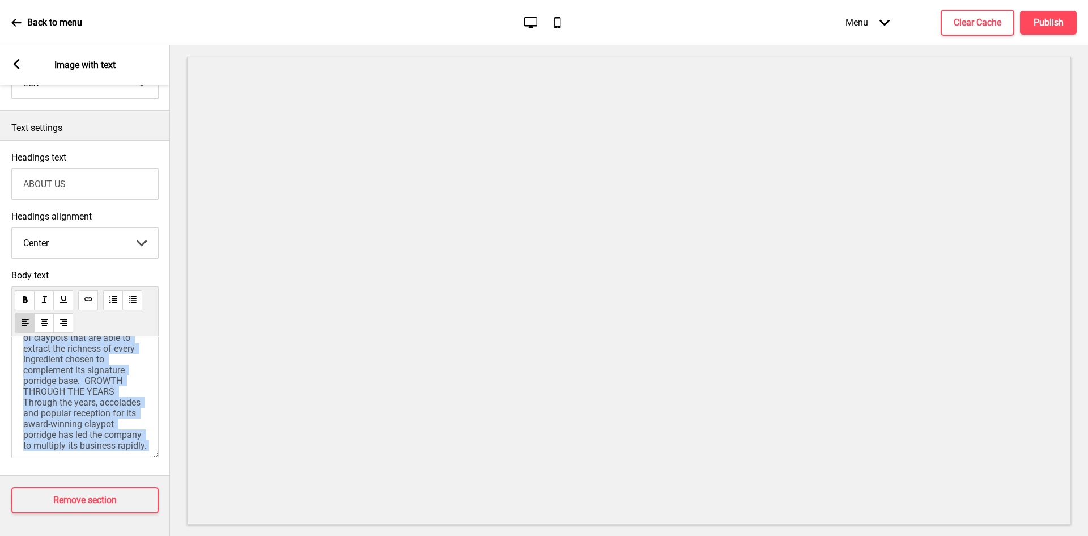
scroll to position [0, 0]
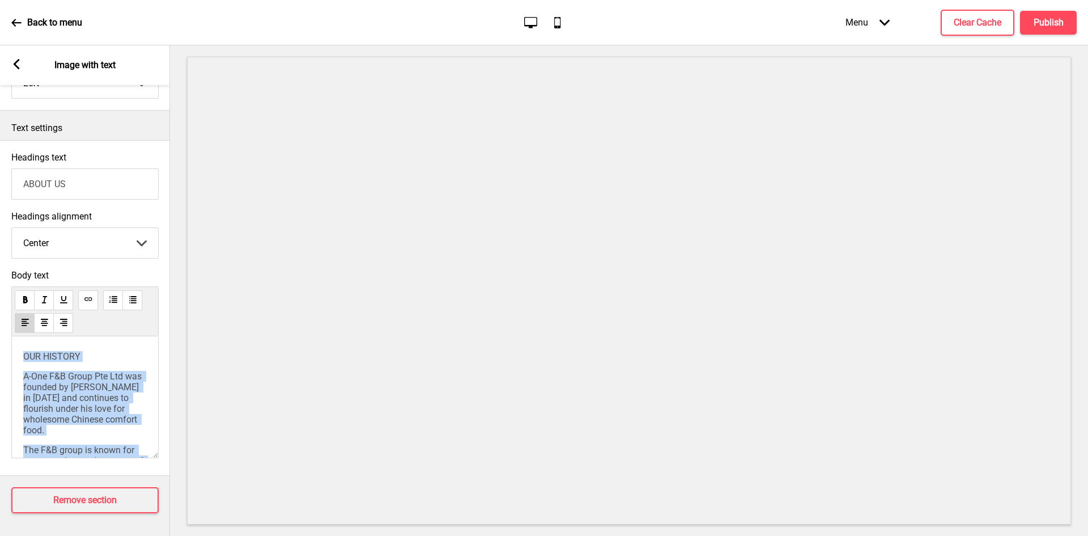
drag, startPoint x: 101, startPoint y: 406, endPoint x: 9, endPoint y: 286, distance: 151.5
click at [9, 286] on div "Body text OUR HISTORY A-One F&B Group Pte Ltd was founded by Mr Richard Ter in …" at bounding box center [85, 366] width 170 height 205
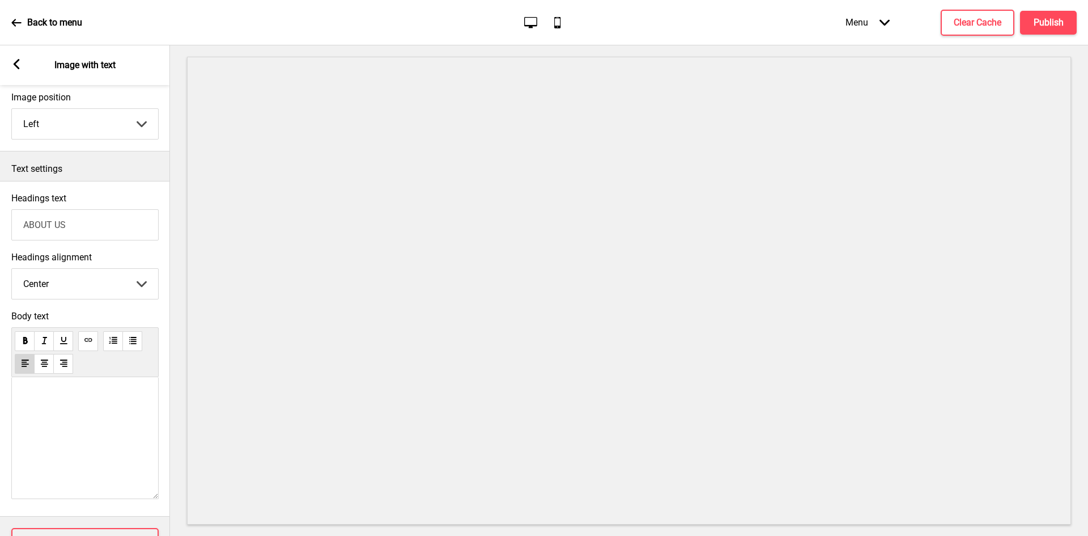
scroll to position [136, 0]
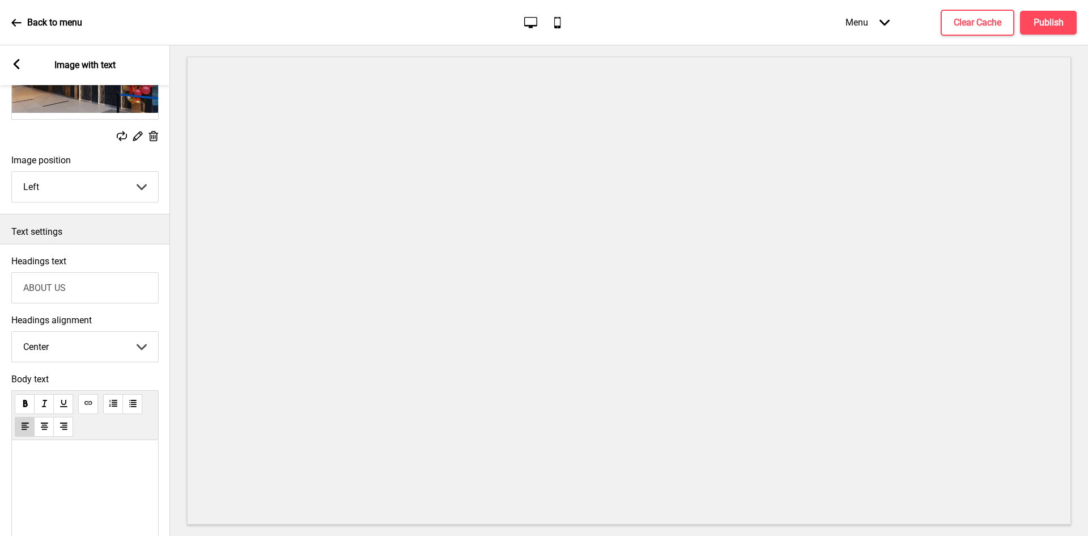
click at [33, 455] on div "﻿ ﻿" at bounding box center [84, 501] width 147 height 122
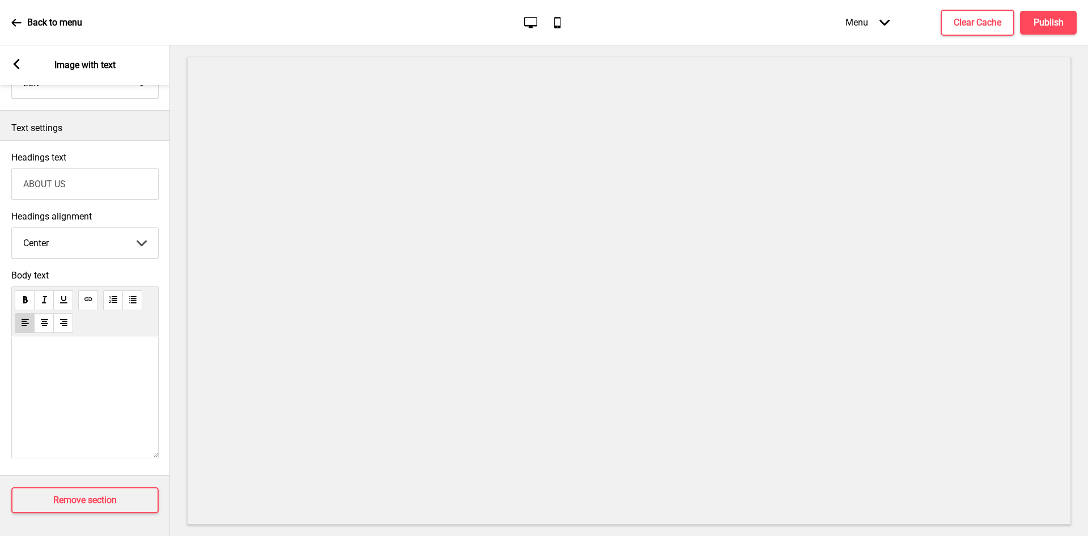
click at [42, 353] on p "﻿" at bounding box center [85, 356] width 124 height 11
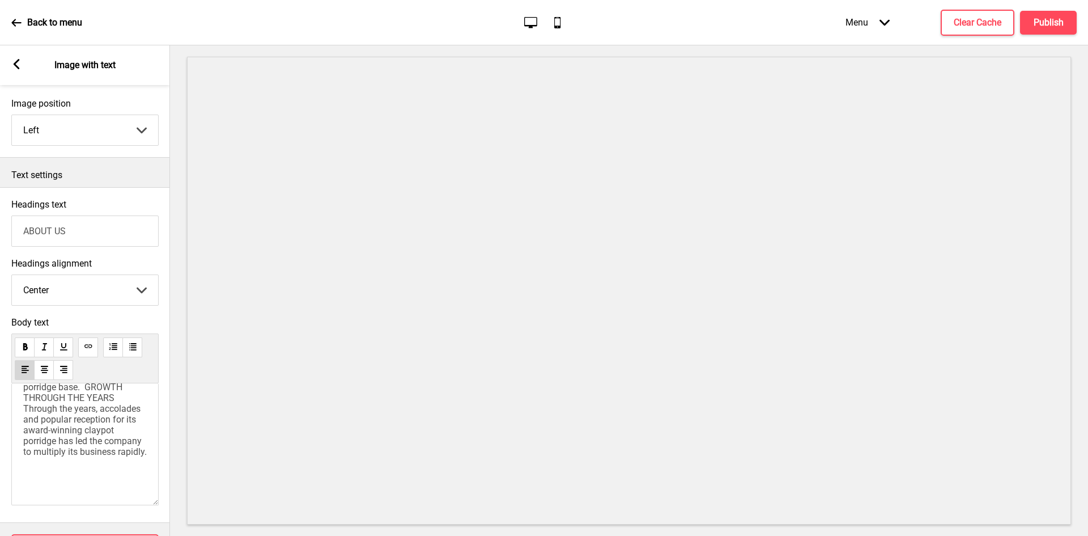
scroll to position [229, 0]
click at [24, 439] on span "The F&B group is known for concepts that are borne out of the use of traditiona…" at bounding box center [85, 388] width 124 height 172
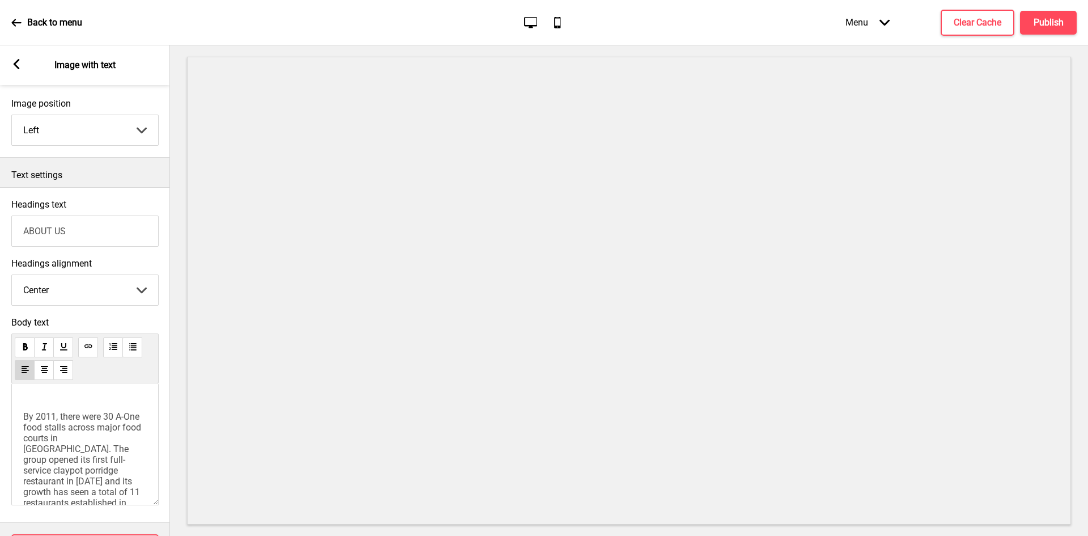
scroll to position [342, 0]
click at [23, 460] on span "By 2011, there were 30 A-One food stalls across major food courts in Singapore.…" at bounding box center [86, 523] width 126 height 226
click at [993, 24] on h4 "Clear Cache" at bounding box center [978, 22] width 48 height 12
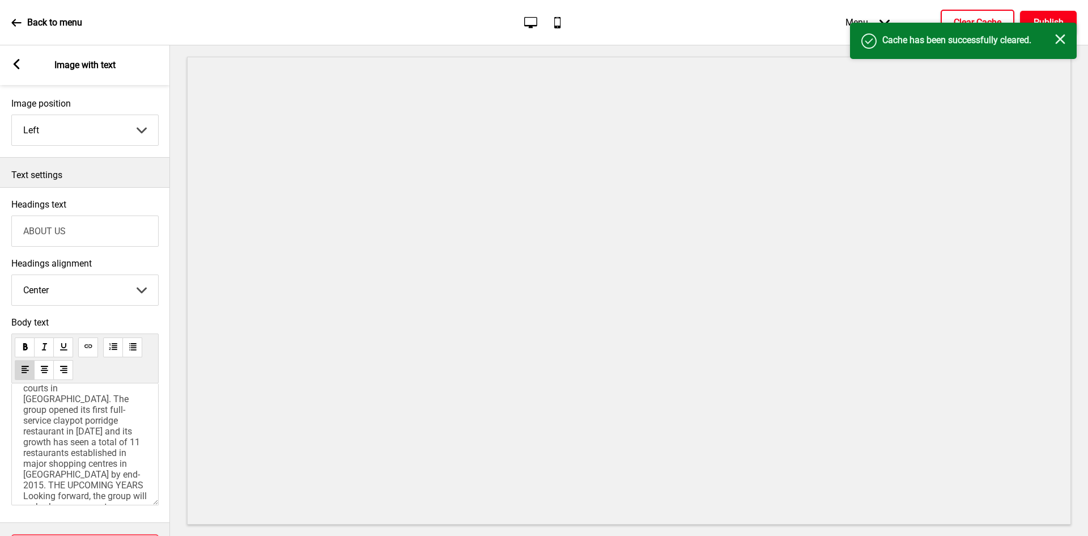
click at [1050, 17] on h4 "Publish" at bounding box center [1049, 22] width 30 height 12
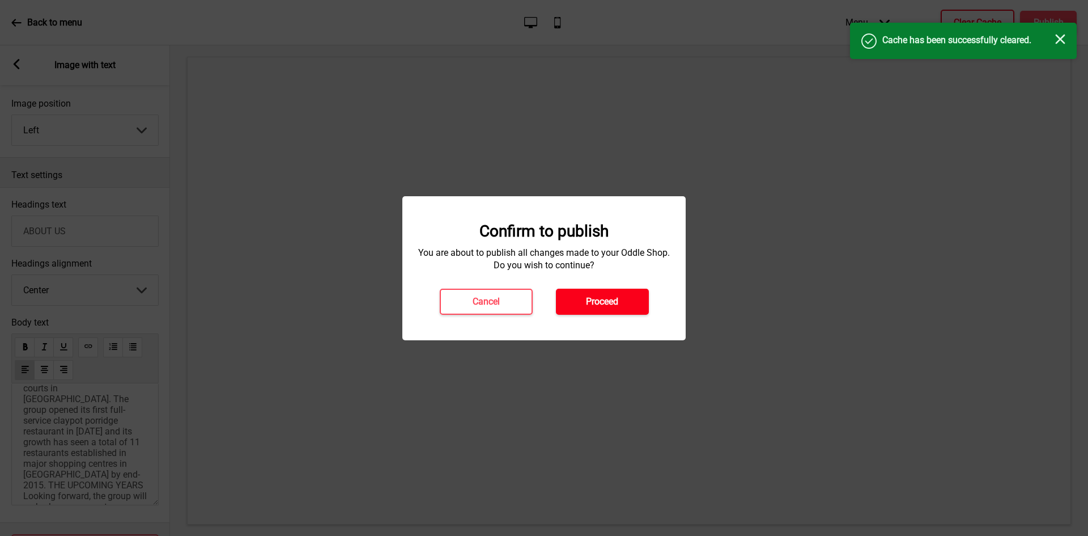
click at [593, 304] on h4 "Proceed" at bounding box center [602, 301] width 32 height 12
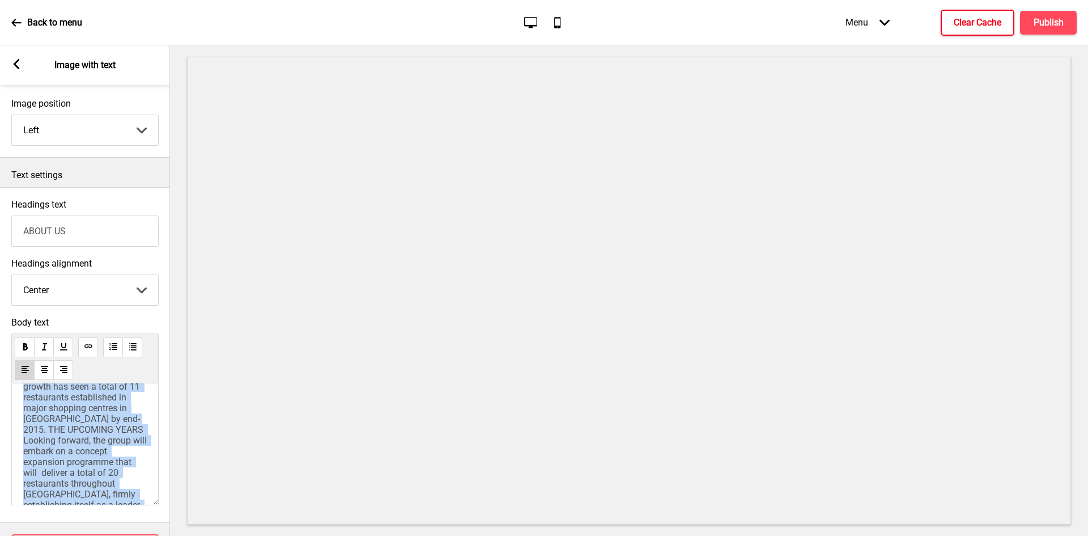
scroll to position [0, 0]
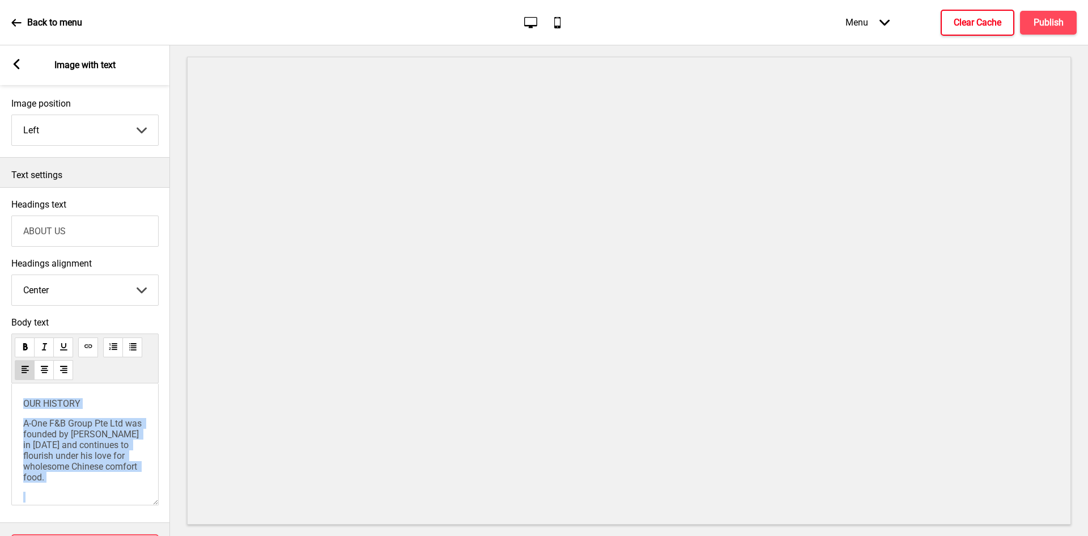
drag, startPoint x: 103, startPoint y: 461, endPoint x: 0, endPoint y: 363, distance: 142.4
click at [0, 363] on div "Body text OUR HISTORY A-One F&B Group Pte Ltd was founded by Mr Richard Ter in …" at bounding box center [85, 413] width 170 height 205
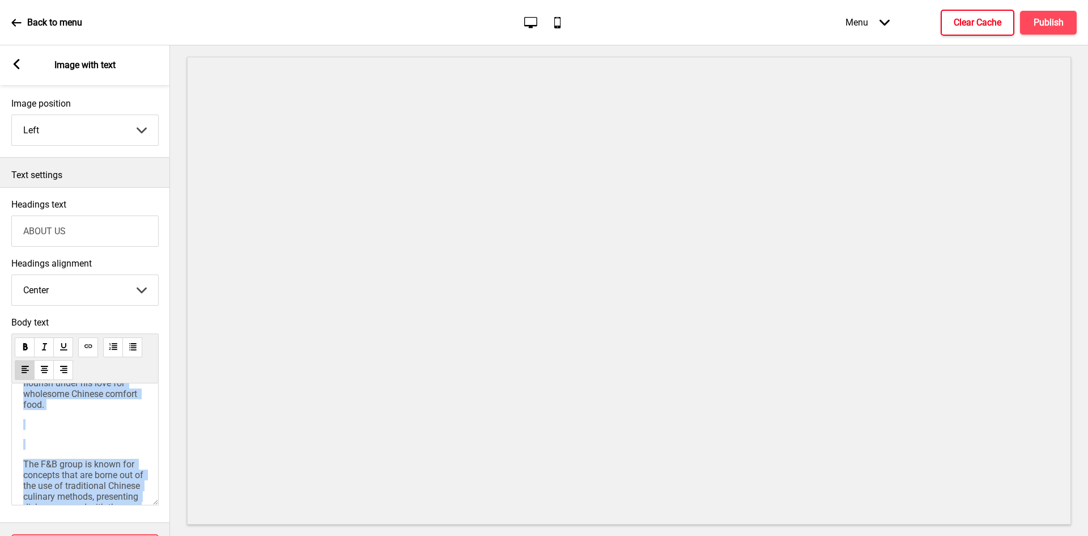
scroll to position [170, 0]
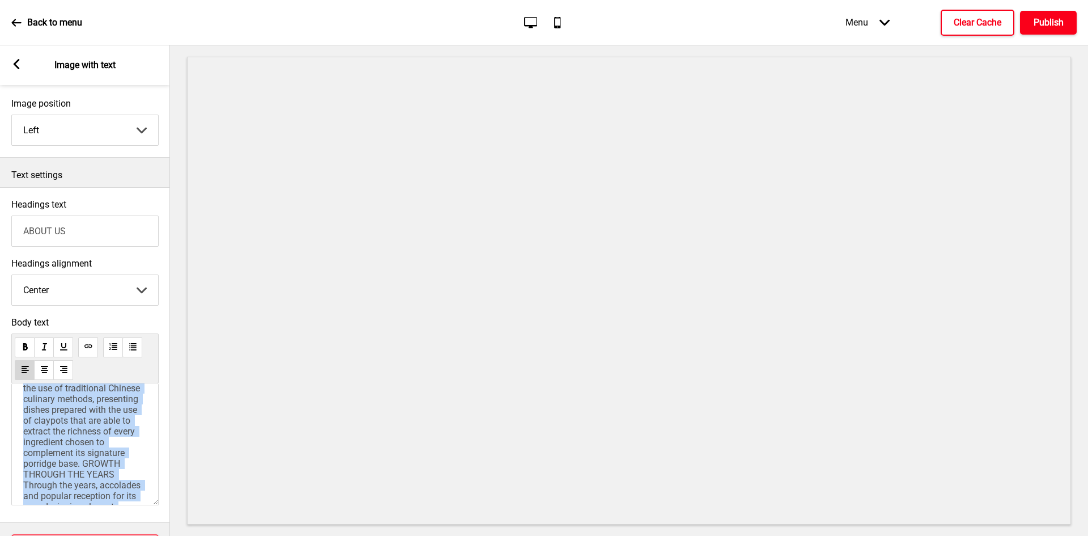
click at [1039, 31] on button "Publish" at bounding box center [1048, 23] width 57 height 24
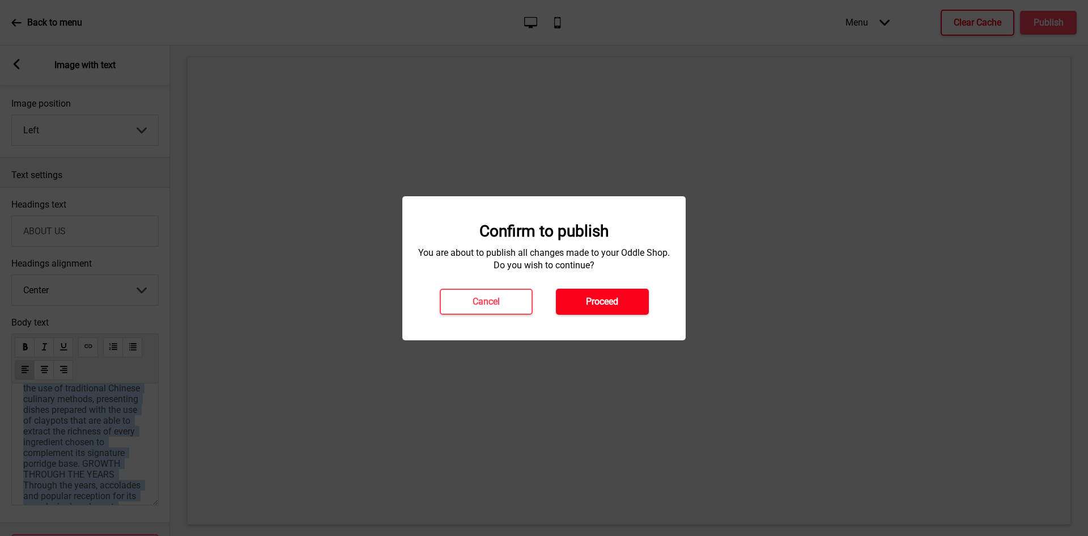
click at [585, 313] on button "Proceed" at bounding box center [602, 302] width 93 height 26
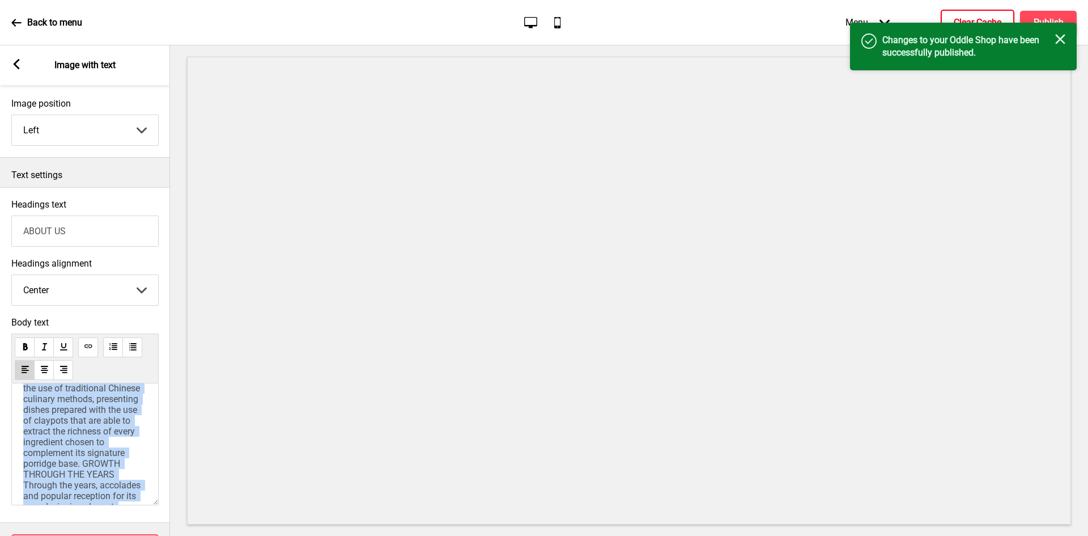
click at [38, 16] on p "Back to menu" at bounding box center [54, 22] width 55 height 12
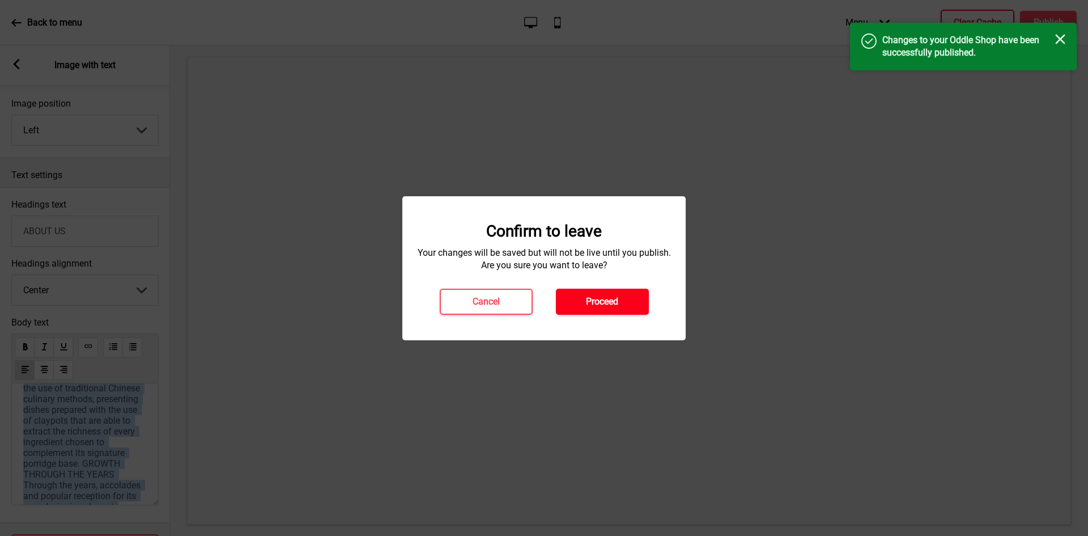
click at [594, 301] on h4 "Proceed" at bounding box center [602, 301] width 32 height 12
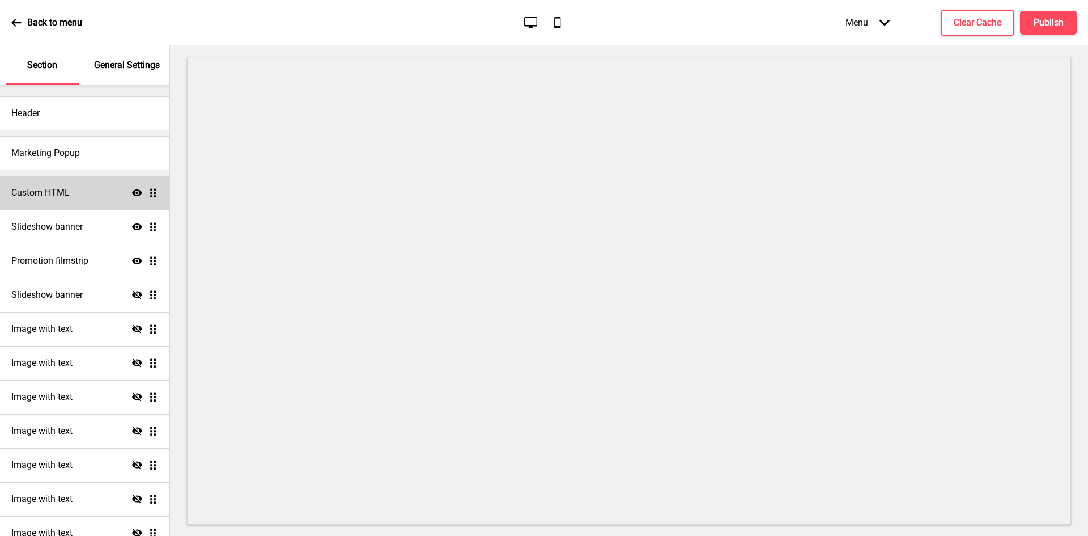
click at [75, 183] on div "Custom HTML Show Drag" at bounding box center [85, 193] width 170 height 34
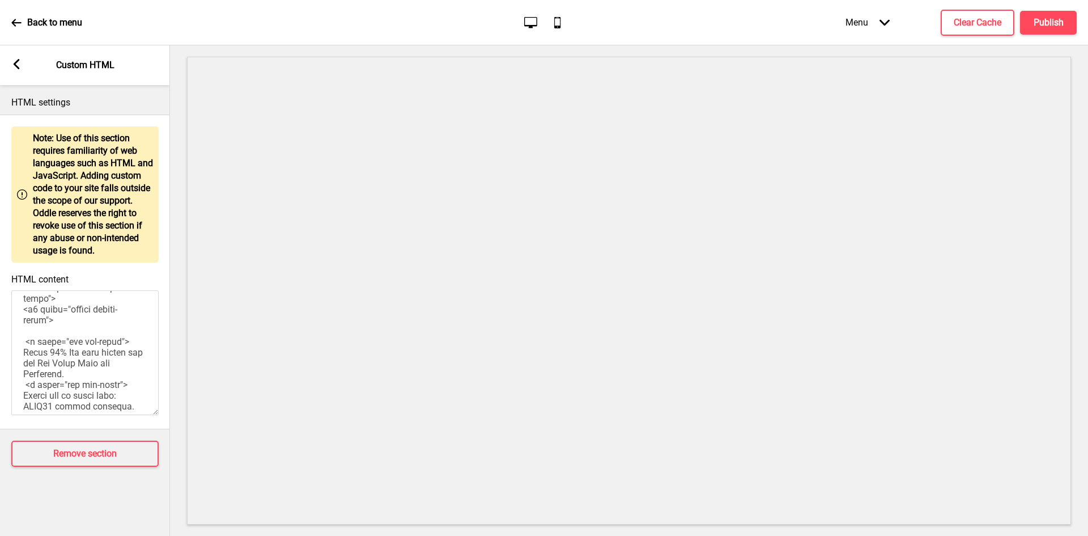
scroll to position [454, 0]
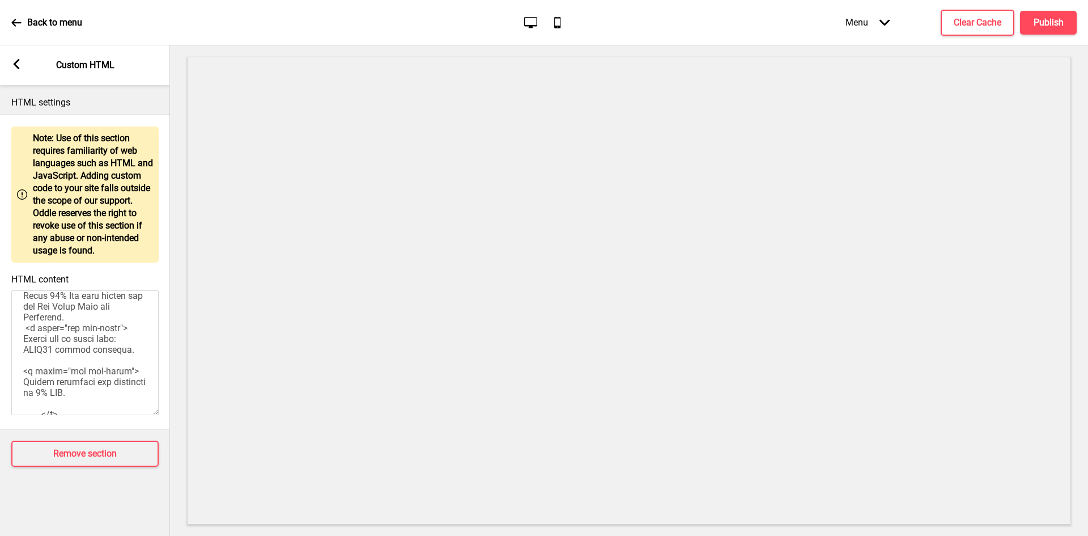
drag, startPoint x: 74, startPoint y: 394, endPoint x: 23, endPoint y: 366, distance: 58.6
click at [23, 366] on textarea "HTML content" at bounding box center [84, 352] width 147 height 125
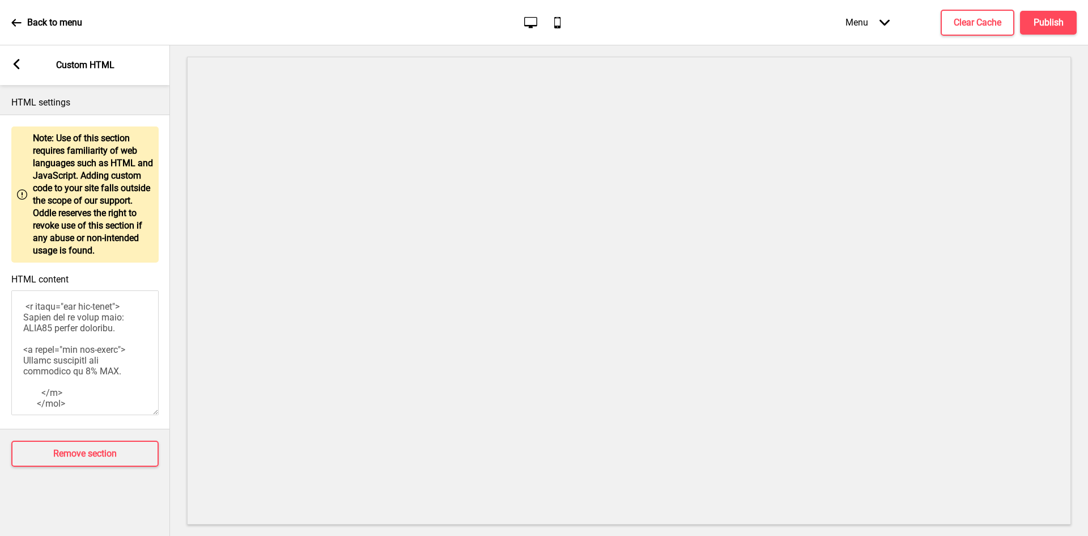
paste textarea "Enjoy 15% Off Self Pickup for All Ala Carte Food & Beverages"
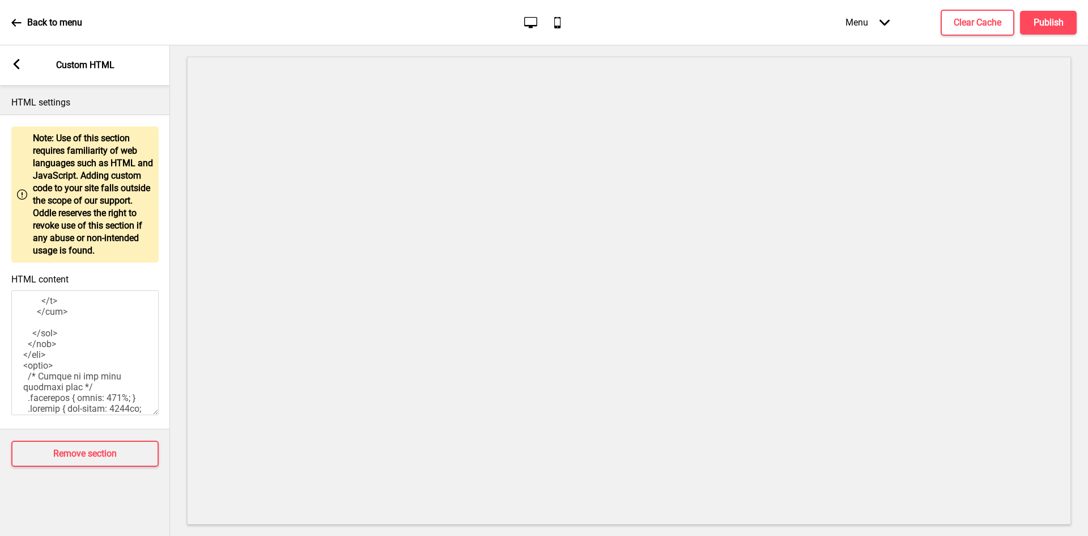
scroll to position [510, 0]
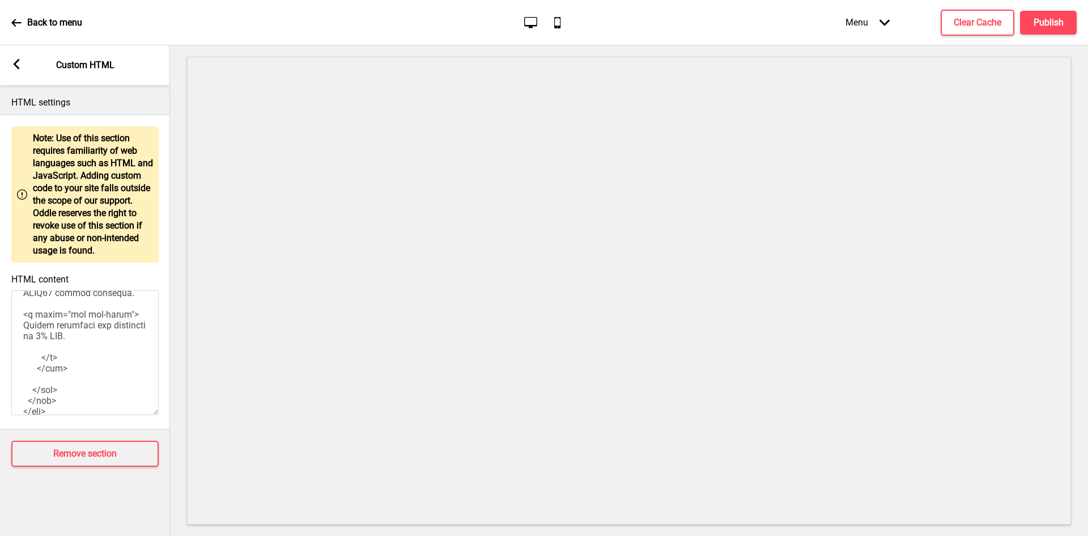
drag, startPoint x: 133, startPoint y: 373, endPoint x: 19, endPoint y: 361, distance: 114.6
click at [19, 361] on textarea "HTML content" at bounding box center [84, 352] width 147 height 125
paste textarea "Enjoy 15% Off Self Pickup for All Ala Carte Food & Beverages"
drag, startPoint x: 79, startPoint y: 385, endPoint x: 16, endPoint y: 361, distance: 66.8
click at [16, 361] on textarea "HTML content" at bounding box center [84, 352] width 147 height 125
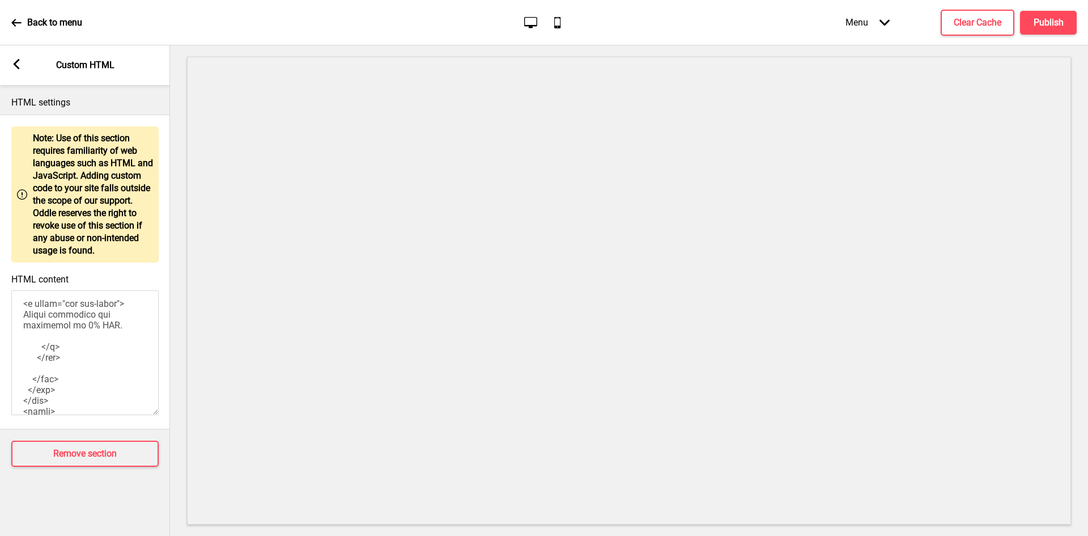
paste textarea "Enter promo code AONE10 at checkout."
click at [95, 357] on textarea "HTML content" at bounding box center [84, 352] width 147 height 125
click at [109, 378] on textarea "HTML content" at bounding box center [84, 352] width 147 height 125
drag, startPoint x: 110, startPoint y: 362, endPoint x: 19, endPoint y: 354, distance: 91.1
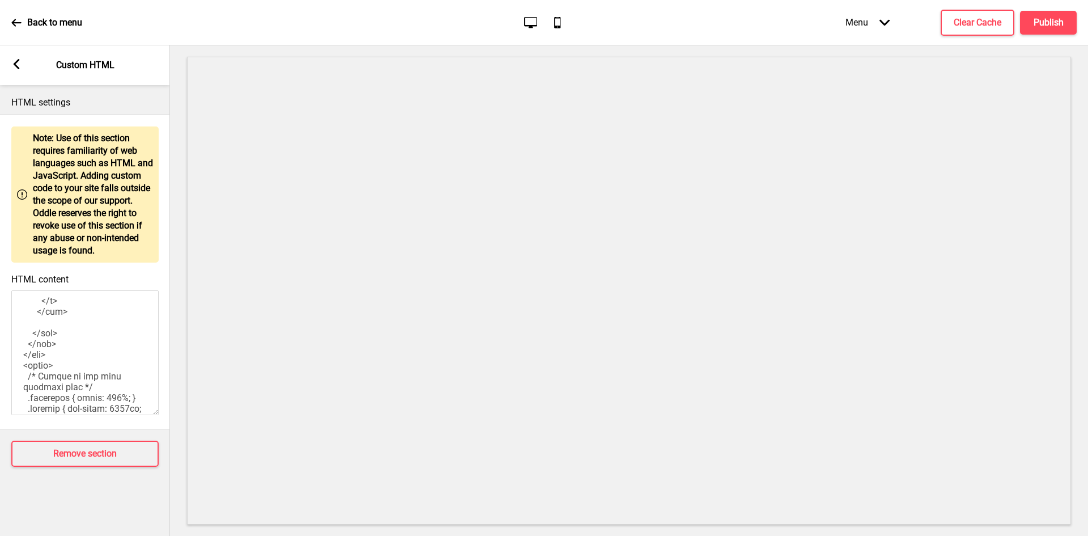
click at [19, 354] on textarea "HTML content" at bounding box center [84, 352] width 147 height 125
paste textarea "Displayed prices are inclusive of 9% GST."
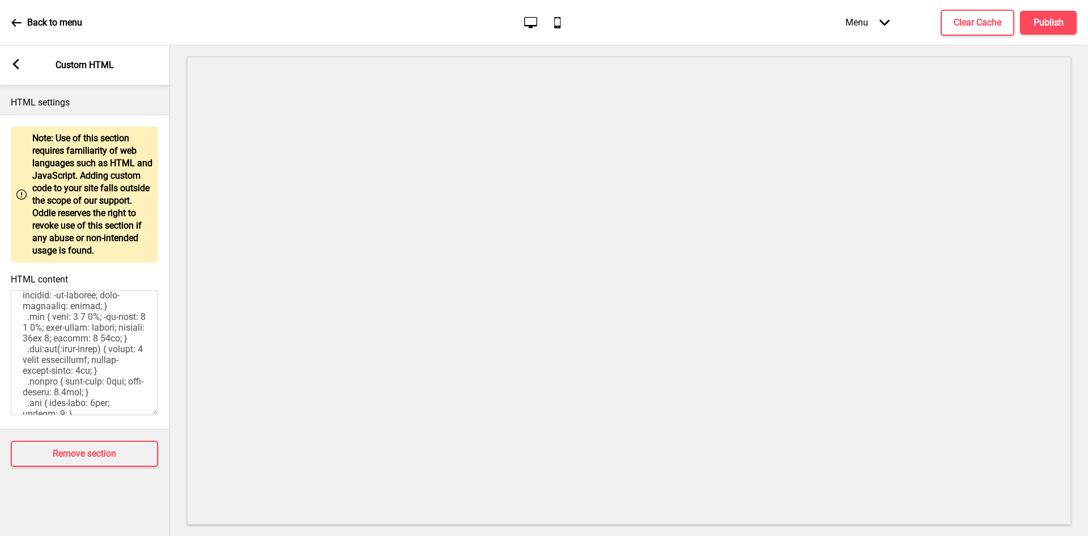
scroll to position [875, 0]
click at [146, 364] on textarea "HTML content" at bounding box center [84, 352] width 147 height 125
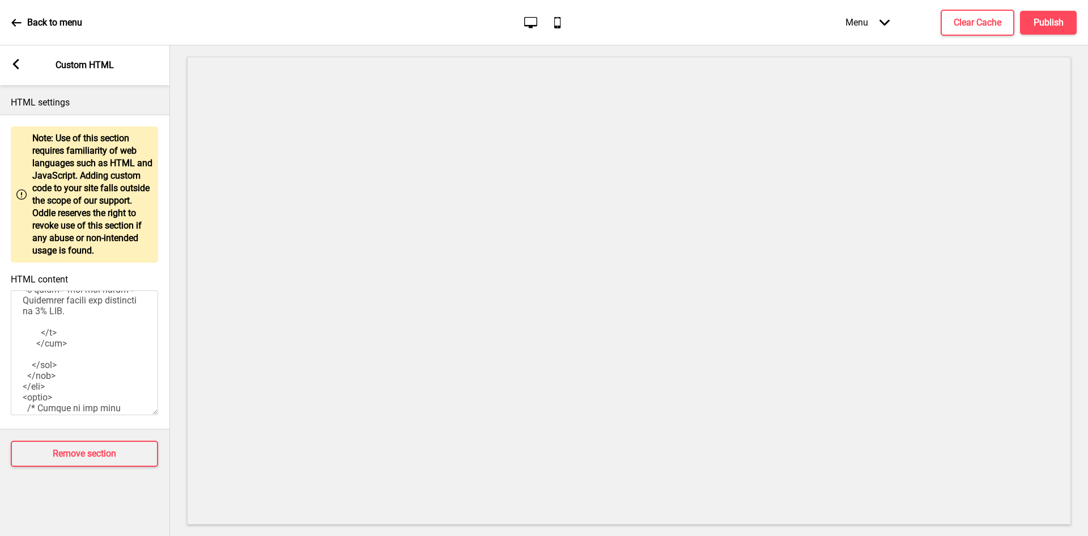
drag, startPoint x: 113, startPoint y: 391, endPoint x: 15, endPoint y: 384, distance: 98.3
click at [15, 384] on textarea "HTML content" at bounding box center [84, 352] width 147 height 125
paste textarea "Prices include 9% GST"
type textarea "<!-- Version 1.1 --> <style> /* Please replace #announcement-x with another id …"
click at [963, 24] on h4 "Clear Cache" at bounding box center [978, 22] width 48 height 12
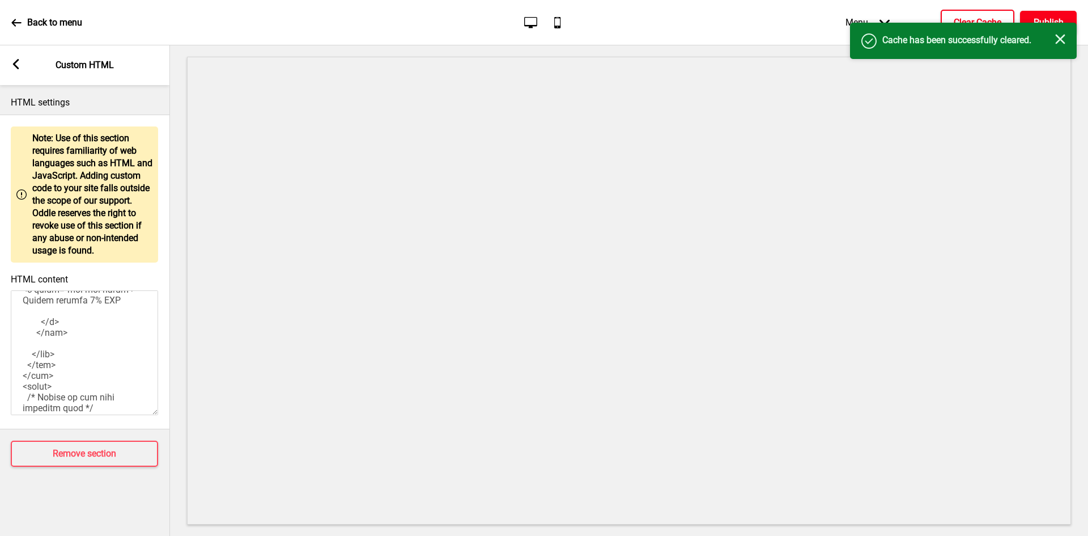
click at [1065, 18] on button "Publish" at bounding box center [1048, 23] width 57 height 24
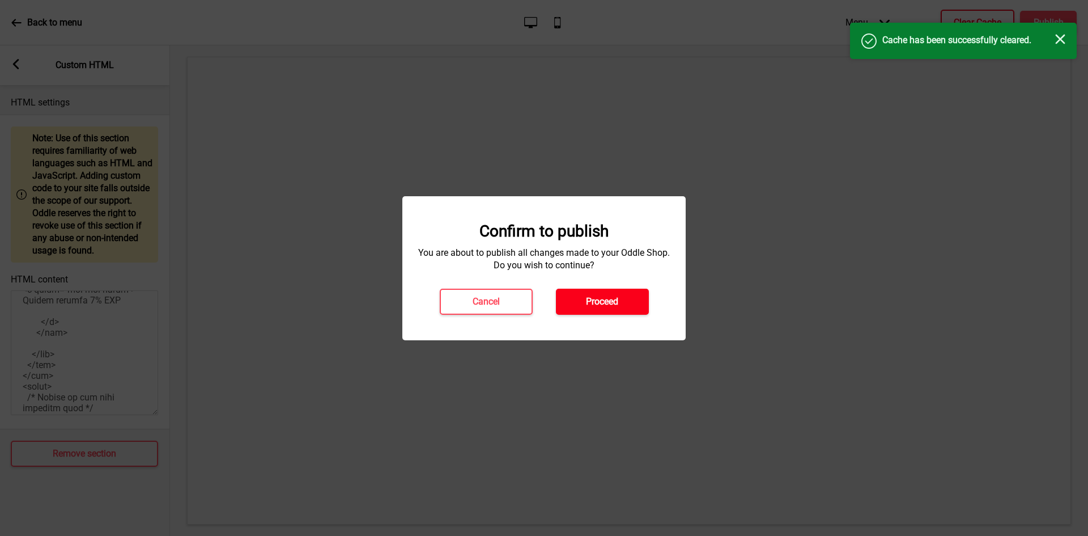
click at [621, 293] on button "Proceed" at bounding box center [602, 302] width 93 height 26
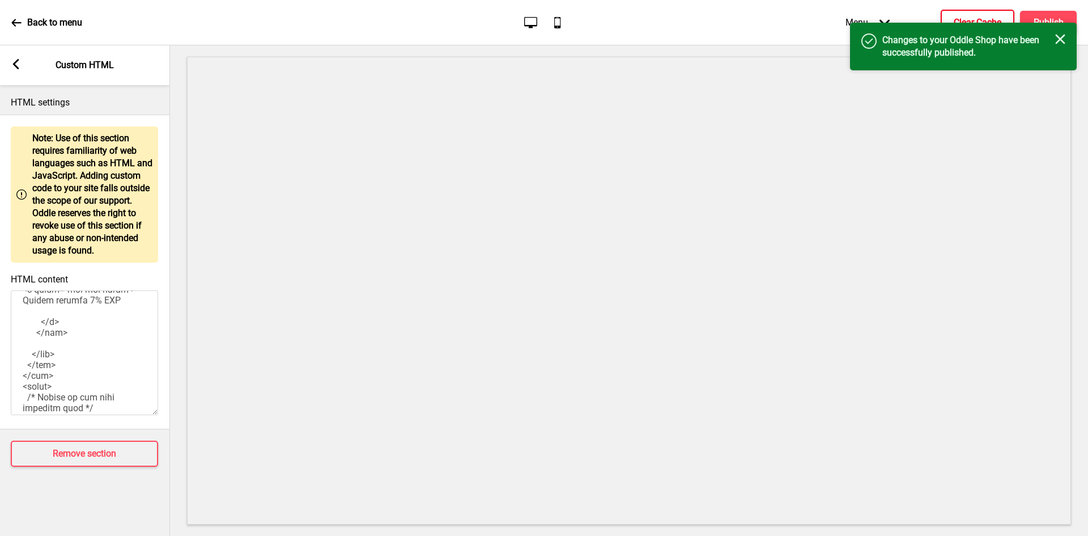
click at [50, 23] on p "Back to menu" at bounding box center [54, 22] width 55 height 12
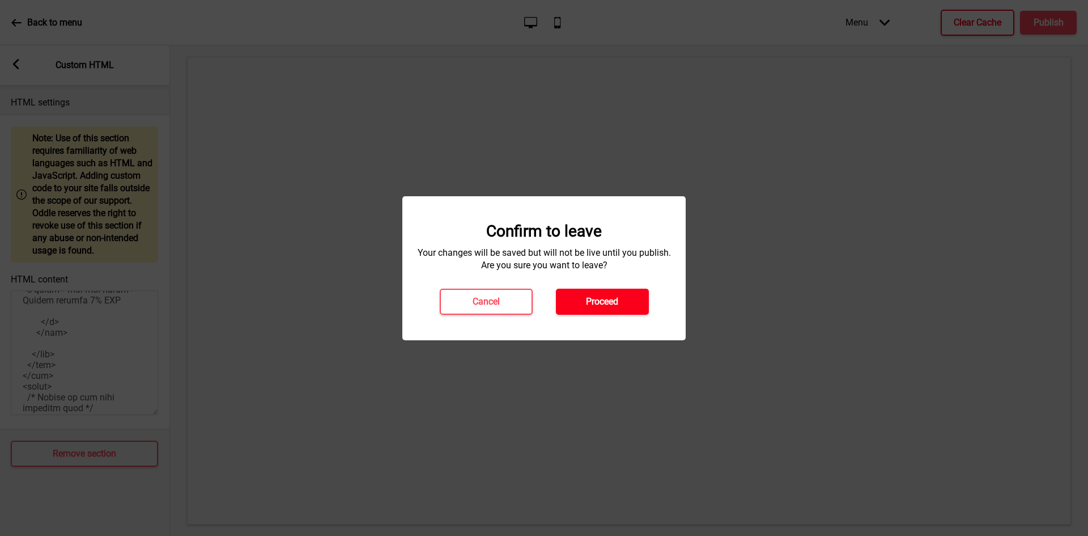
click at [594, 298] on h4 "Proceed" at bounding box center [602, 301] width 32 height 12
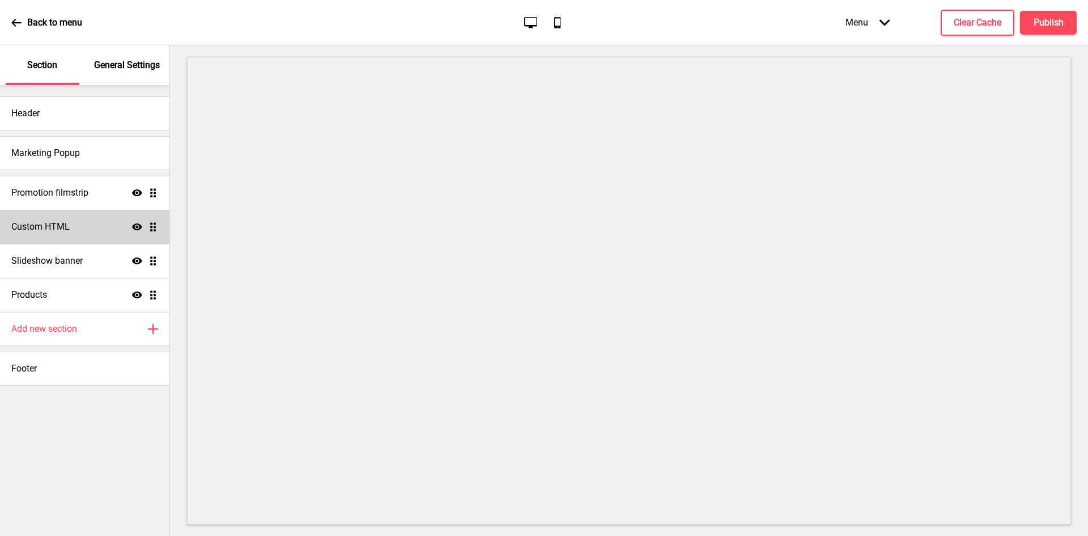
click at [51, 237] on div "Custom HTML Show Drag" at bounding box center [85, 227] width 170 height 34
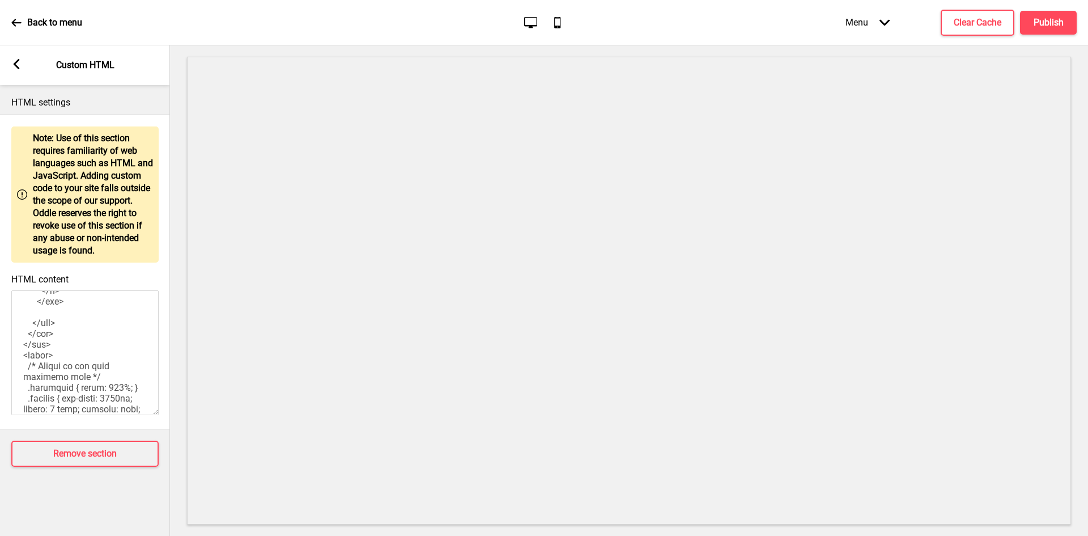
scroll to position [510, 0]
drag, startPoint x: 74, startPoint y: 341, endPoint x: 52, endPoint y: 322, distance: 29.3
click at [52, 322] on textarea "HTML content" at bounding box center [84, 352] width 147 height 125
click at [75, 335] on textarea "HTML content" at bounding box center [84, 352] width 147 height 125
drag, startPoint x: 75, startPoint y: 335, endPoint x: 57, endPoint y: 321, distance: 23.0
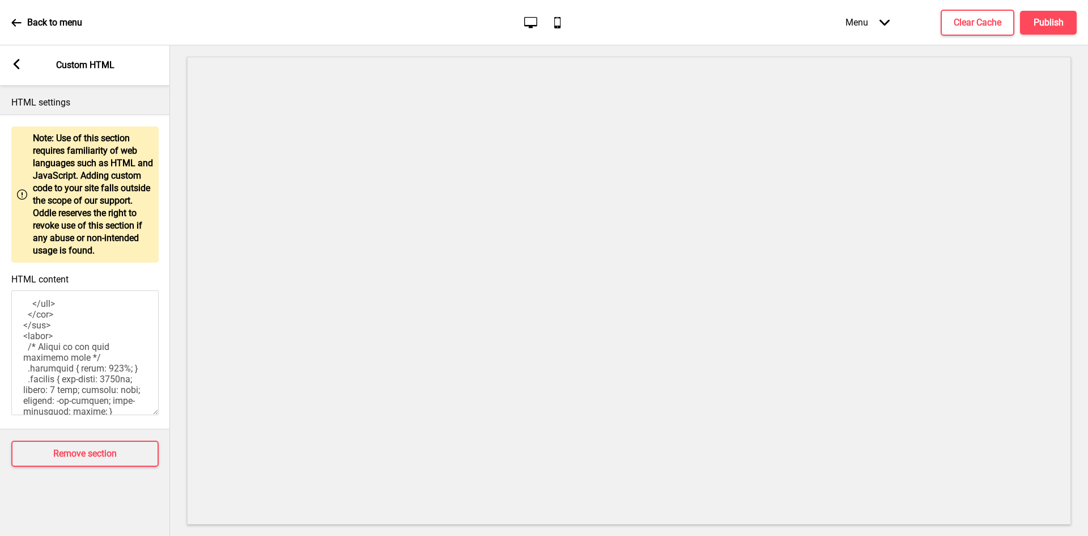
click at [57, 321] on textarea "HTML content" at bounding box center [84, 352] width 147 height 125
paste textarea "Prices include 9% GST"
type textarea "<!-- Loremip 8.4 --> <dolor> /* Sitame consect #adipiscingel-s doei tempori ut …"
click at [1040, 23] on h4 "Publish" at bounding box center [1049, 22] width 30 height 12
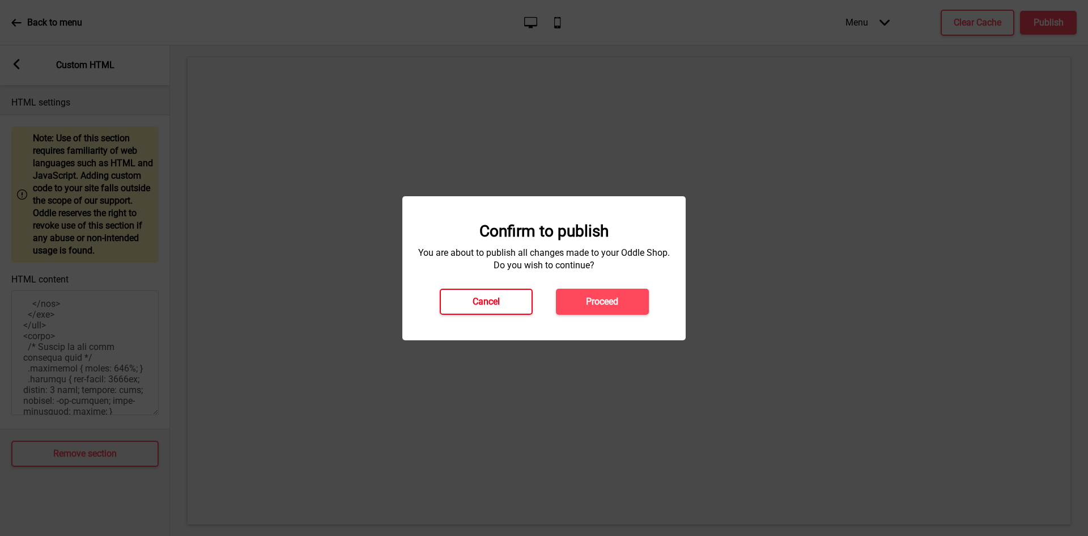
drag, startPoint x: 480, startPoint y: 296, endPoint x: 956, endPoint y: 64, distance: 529.7
click at [480, 295] on h4 "Cancel" at bounding box center [486, 301] width 27 height 12
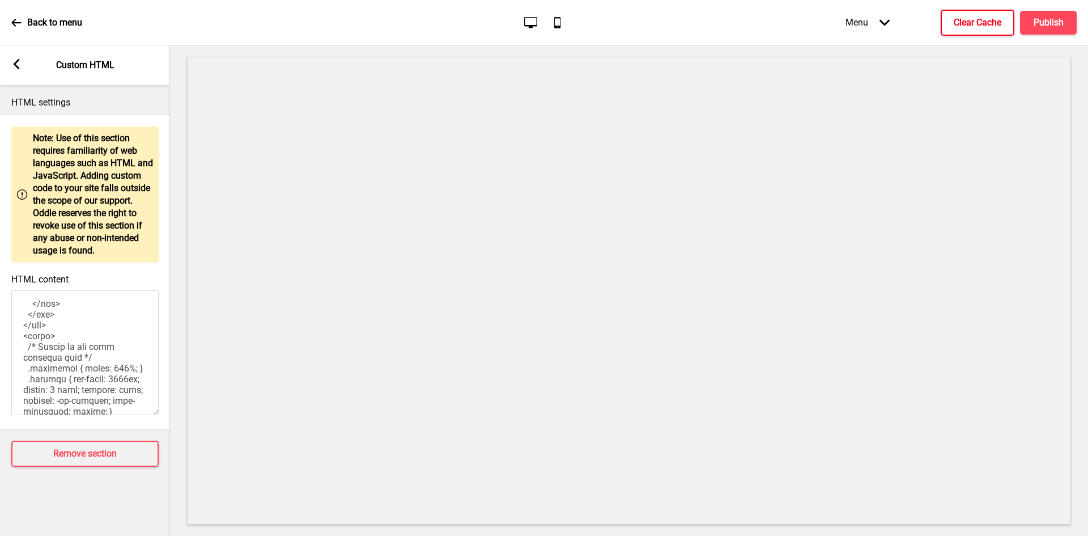
click at [982, 22] on h4 "Clear Cache" at bounding box center [978, 22] width 48 height 12
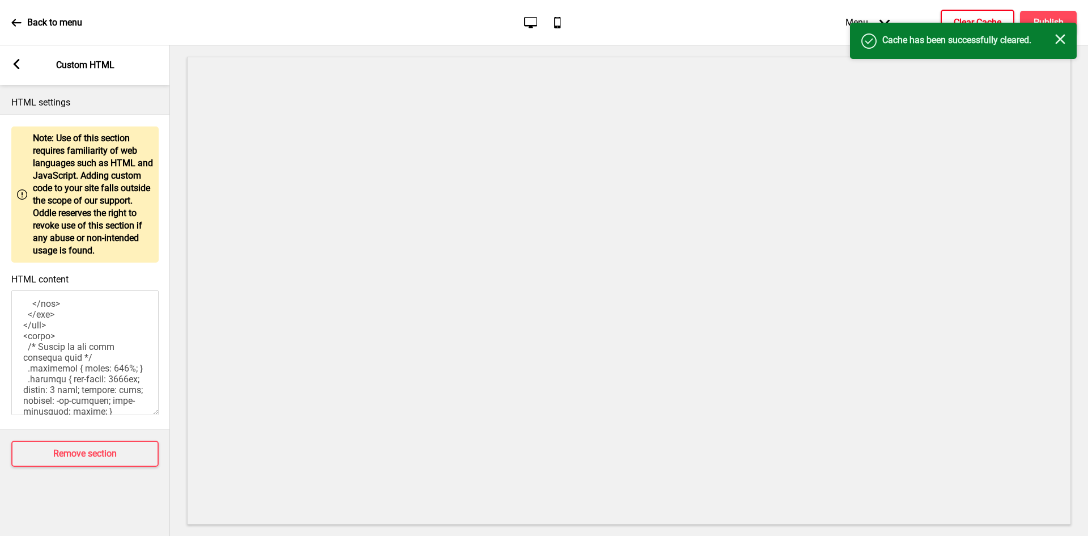
click at [1050, 9] on div "Menu Arrow down Product Page Store Information Checkout Thank you Terms & Condi…" at bounding box center [938, 22] width 277 height 33
drag, startPoint x: 1050, startPoint y: 9, endPoint x: 1047, endPoint y: 27, distance: 18.4
click at [1048, 20] on div "Menu Arrow down Product Page Store Information Checkout Thank you Terms & Condi…" at bounding box center [938, 22] width 277 height 33
click at [1047, 27] on div "Success Cache has been successfully cleared. Close" at bounding box center [963, 41] width 227 height 36
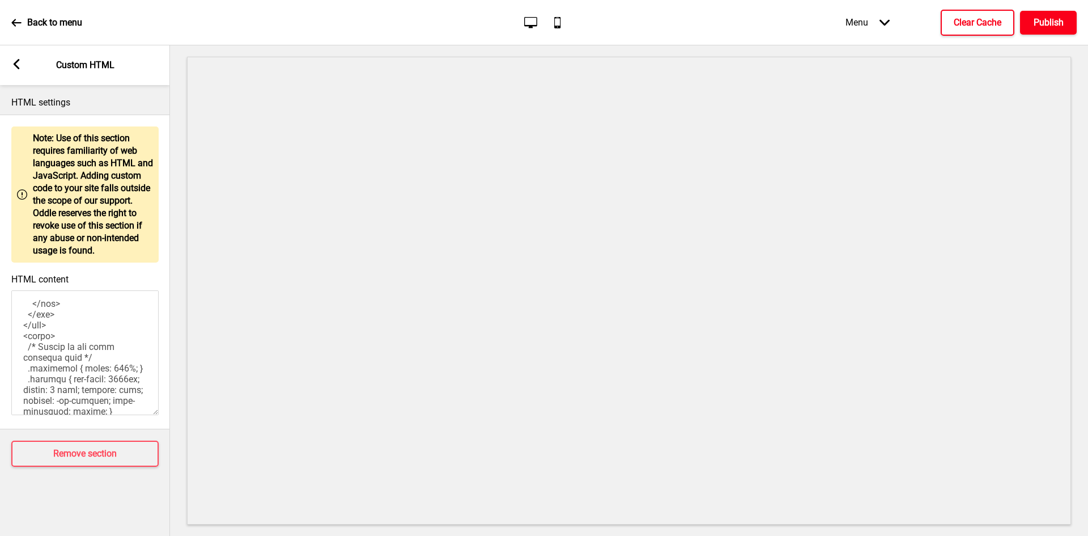
click at [1046, 19] on h4 "Publish" at bounding box center [1049, 22] width 30 height 12
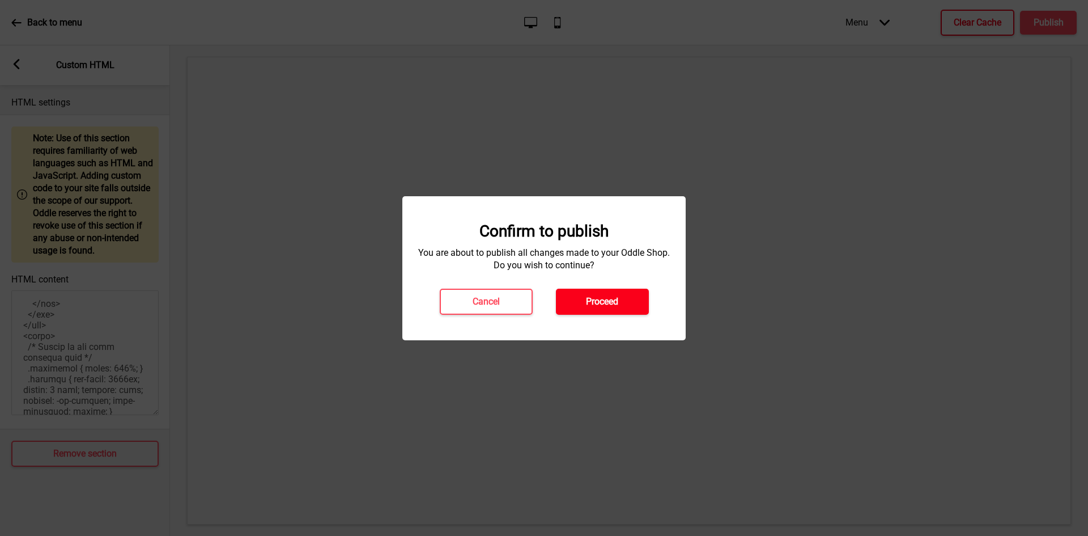
click at [599, 298] on h4 "Proceed" at bounding box center [602, 301] width 32 height 12
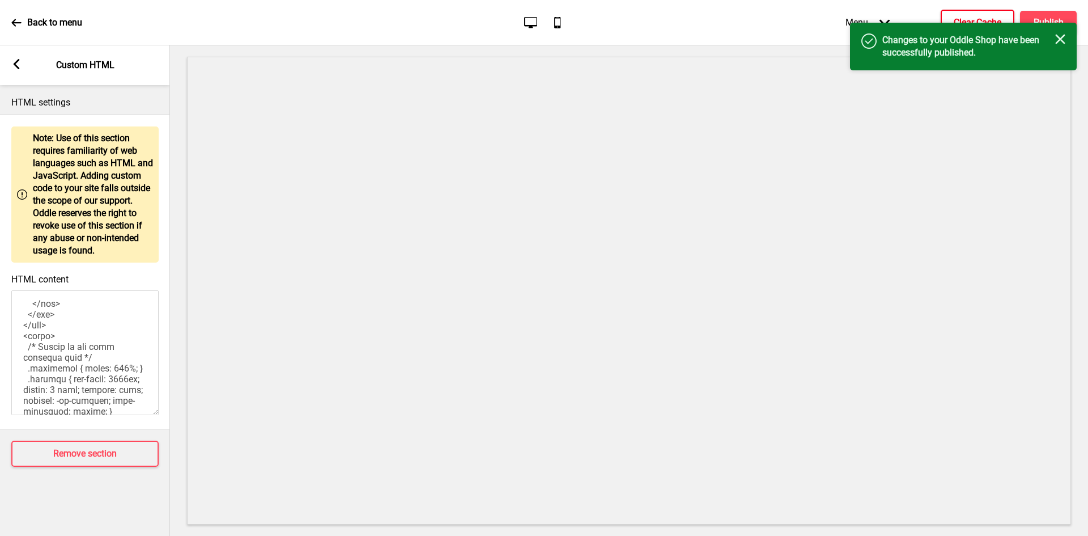
click at [36, 26] on p "Back to menu" at bounding box center [54, 22] width 55 height 12
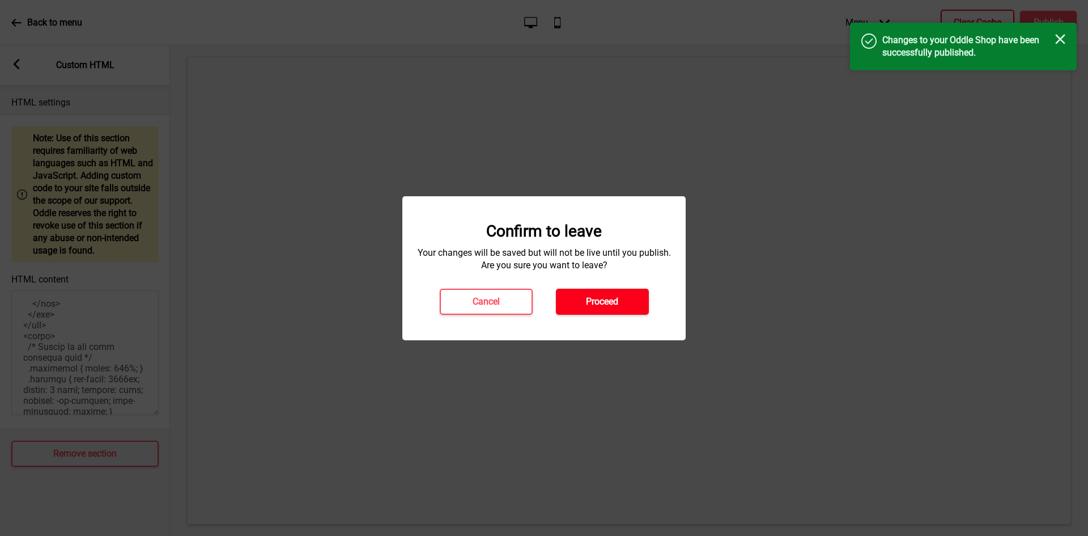
click at [596, 299] on h4 "Proceed" at bounding box center [602, 301] width 32 height 12
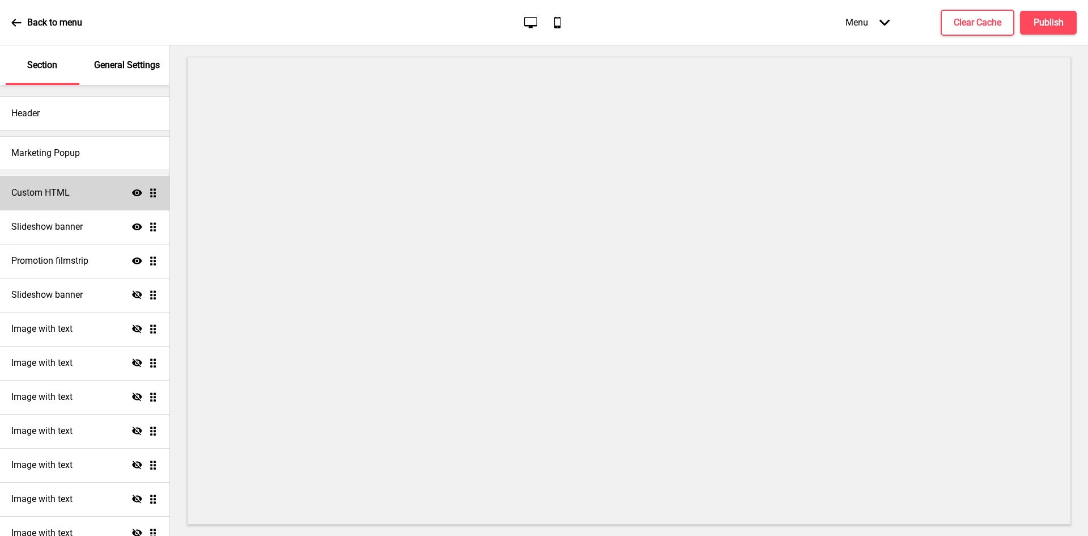
click at [91, 185] on div "Custom HTML Show Drag" at bounding box center [85, 193] width 170 height 34
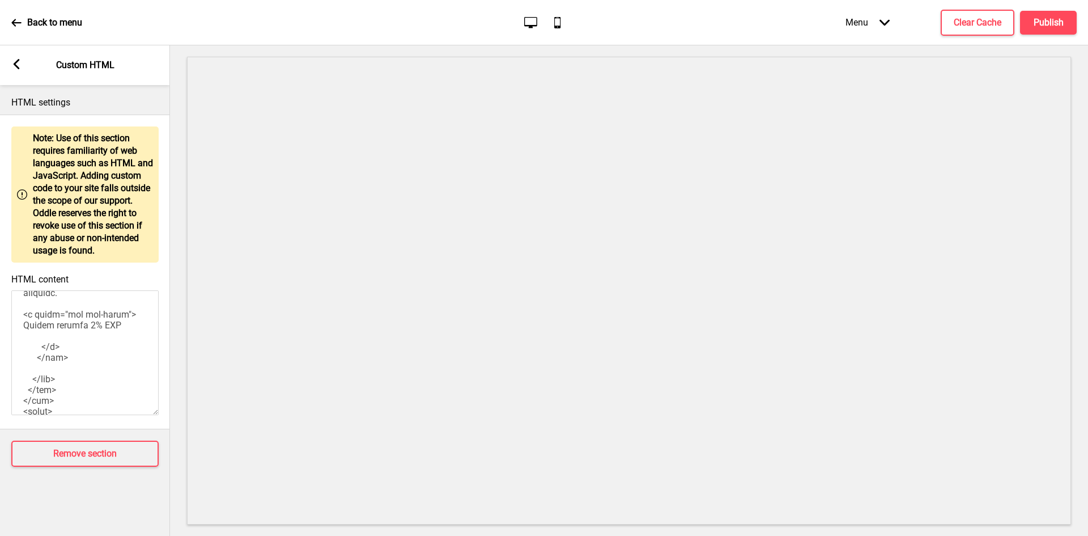
scroll to position [567, 0]
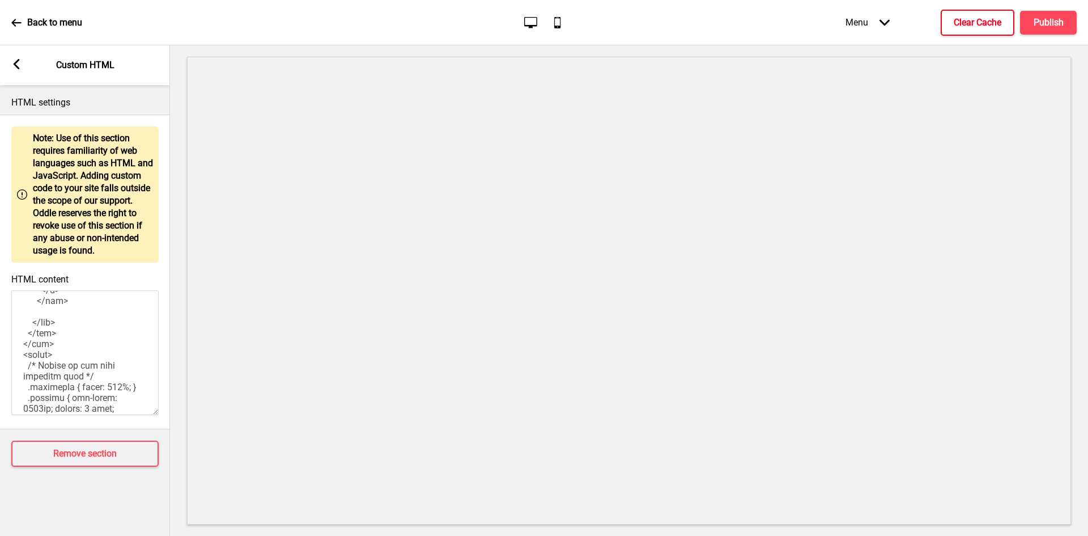
click at [977, 29] on button "Clear Cache" at bounding box center [978, 23] width 74 height 26
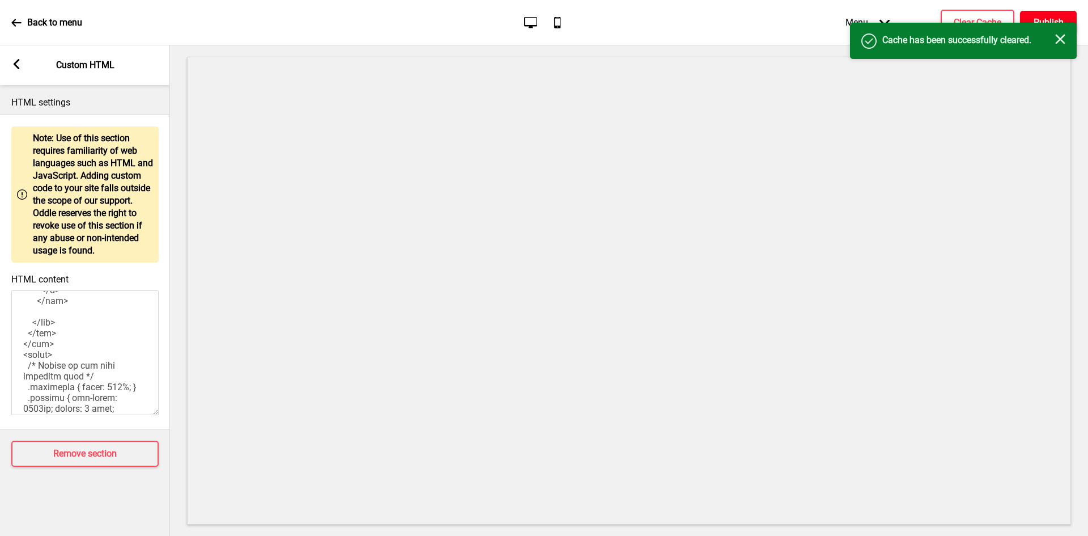
click at [1047, 20] on h4 "Publish" at bounding box center [1049, 22] width 30 height 12
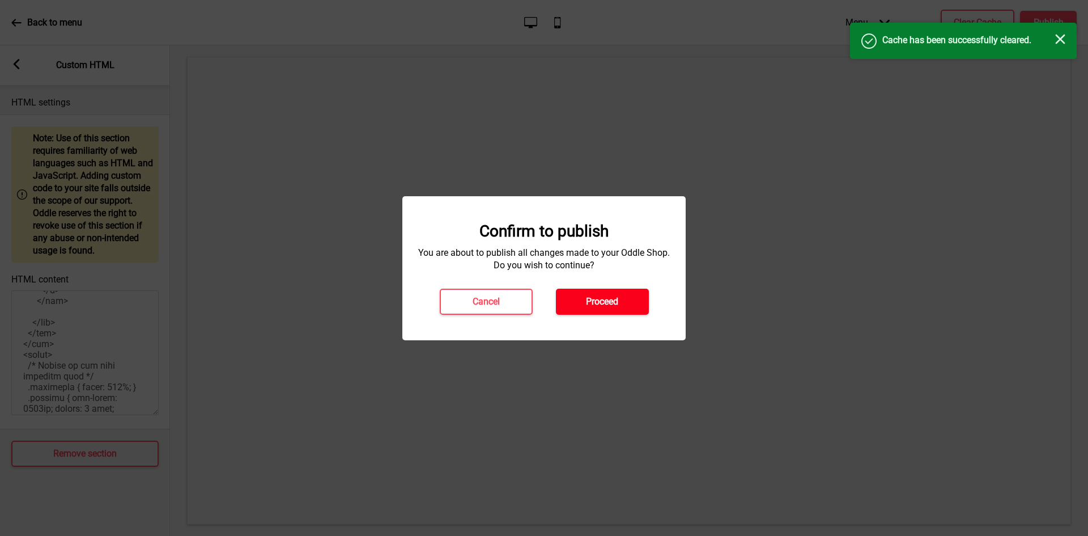
click at [598, 298] on h4 "Proceed" at bounding box center [602, 301] width 32 height 12
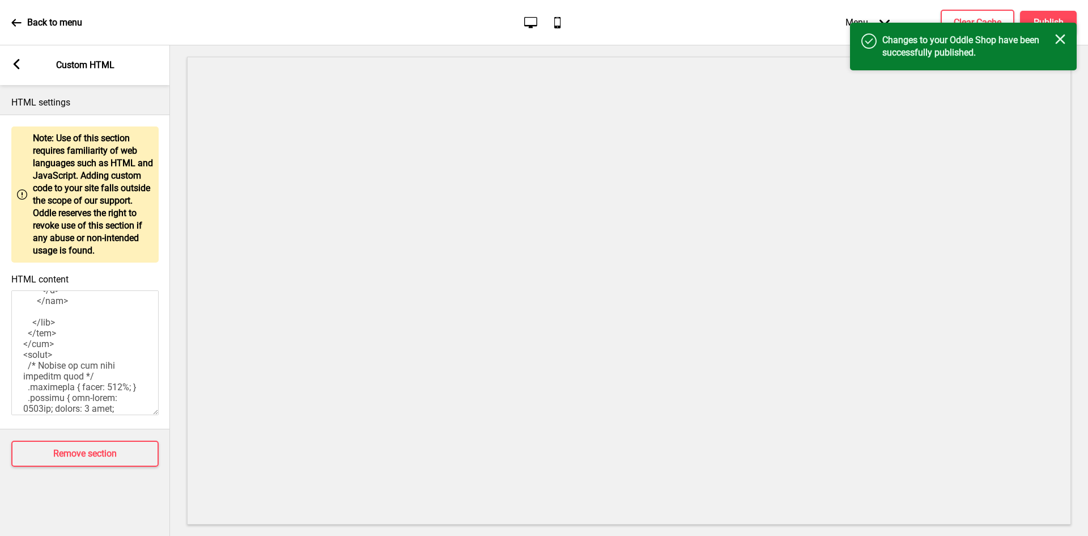
click at [48, 19] on p "Back to menu" at bounding box center [54, 22] width 55 height 12
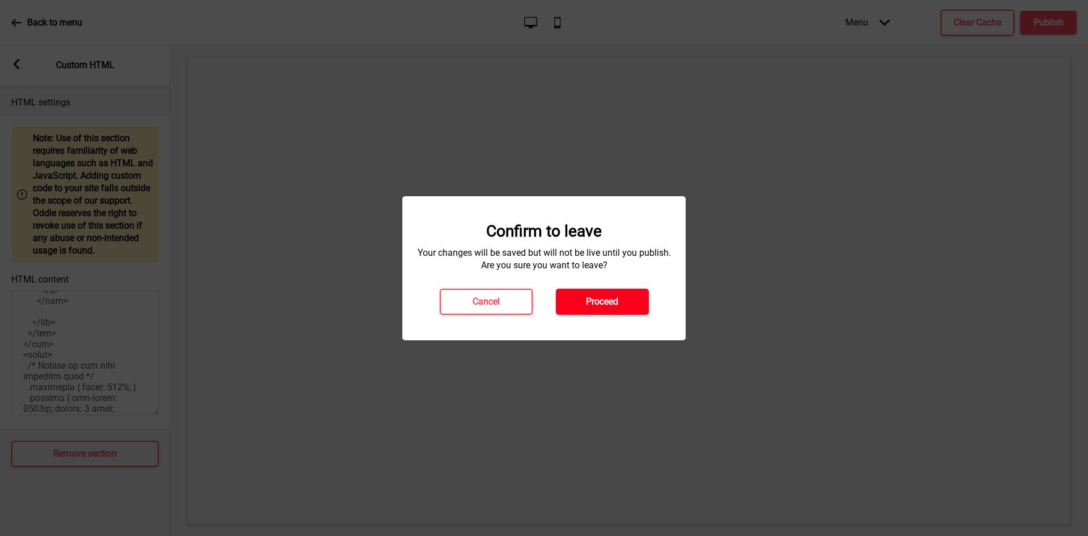
click at [594, 294] on button "Proceed" at bounding box center [602, 302] width 93 height 26
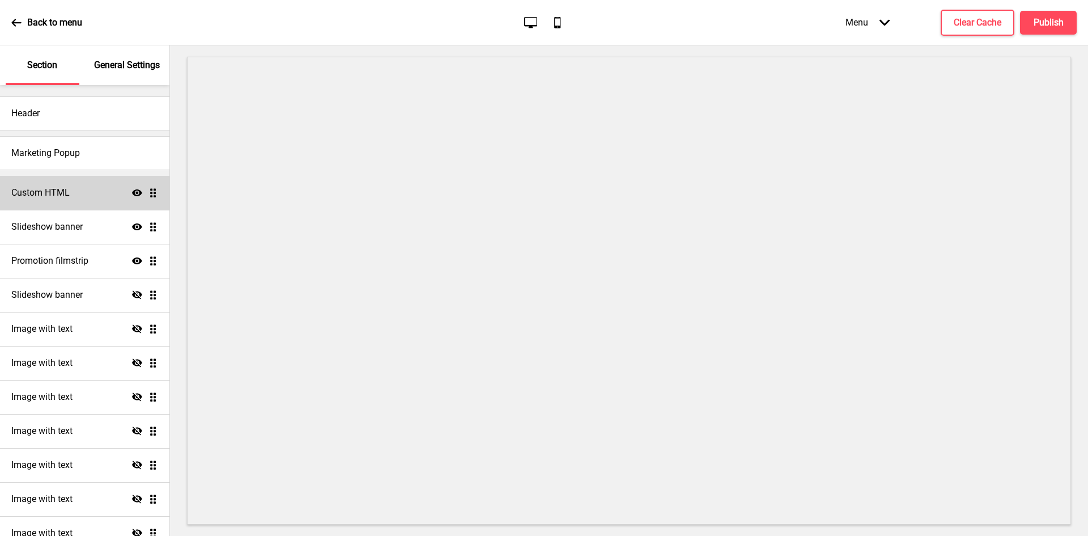
click at [63, 192] on h4 "Custom HTML" at bounding box center [40, 193] width 58 height 12
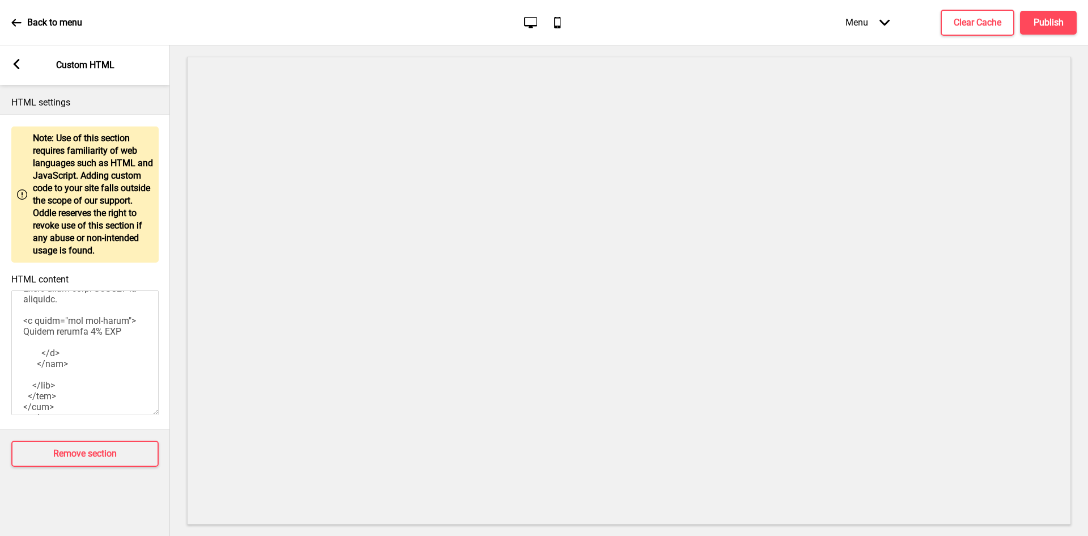
scroll to position [510, 0]
click at [118, 405] on textarea "HTML content" at bounding box center [84, 352] width 147 height 125
type textarea "<!-- Version 1.1 --> <style> /* Please replace #announcement-x with another id …"
click at [960, 32] on button "Clear Cache" at bounding box center [978, 23] width 74 height 26
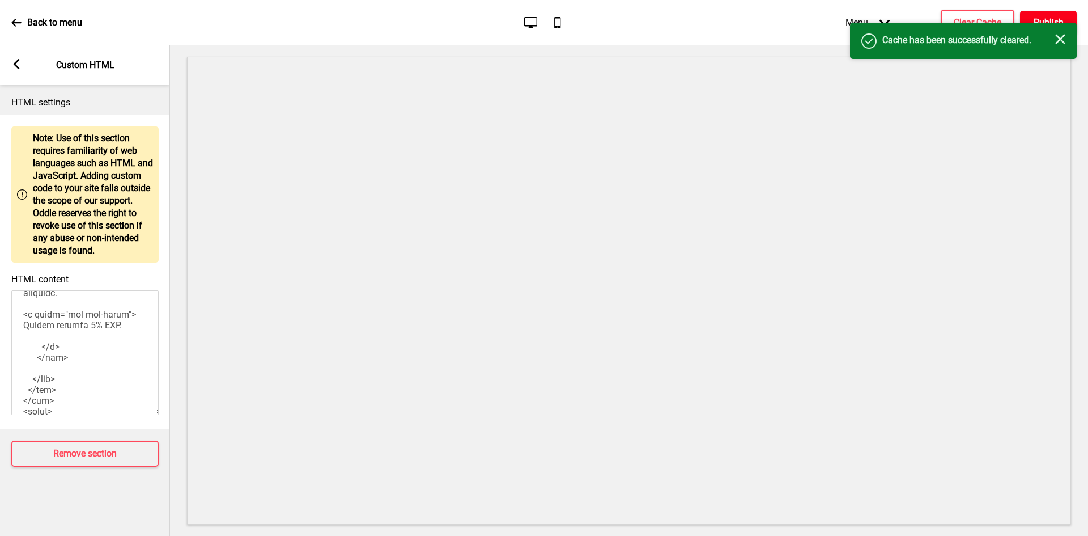
click at [1041, 20] on h4 "Publish" at bounding box center [1049, 22] width 30 height 12
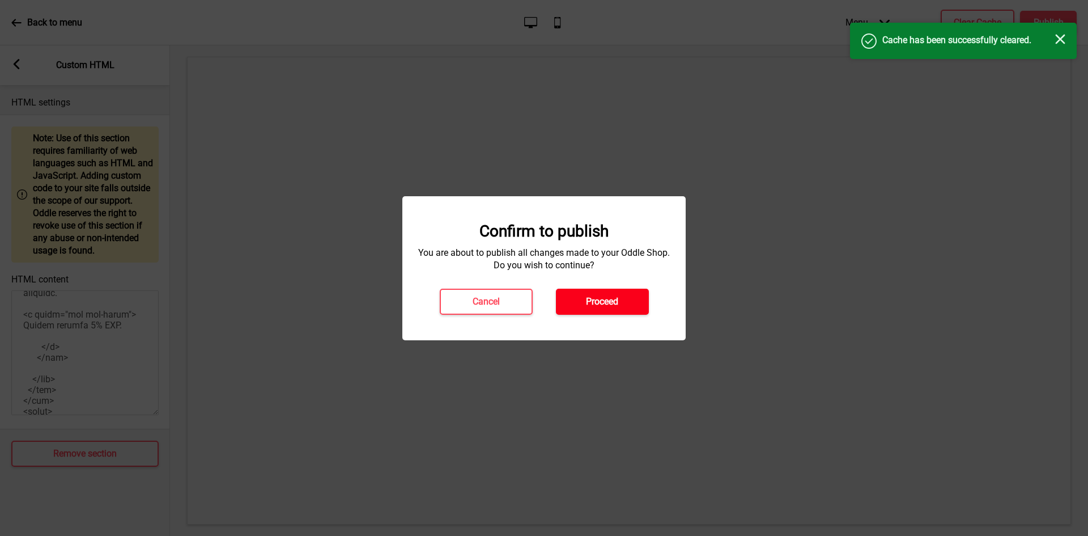
click at [613, 294] on button "Proceed" at bounding box center [602, 302] width 93 height 26
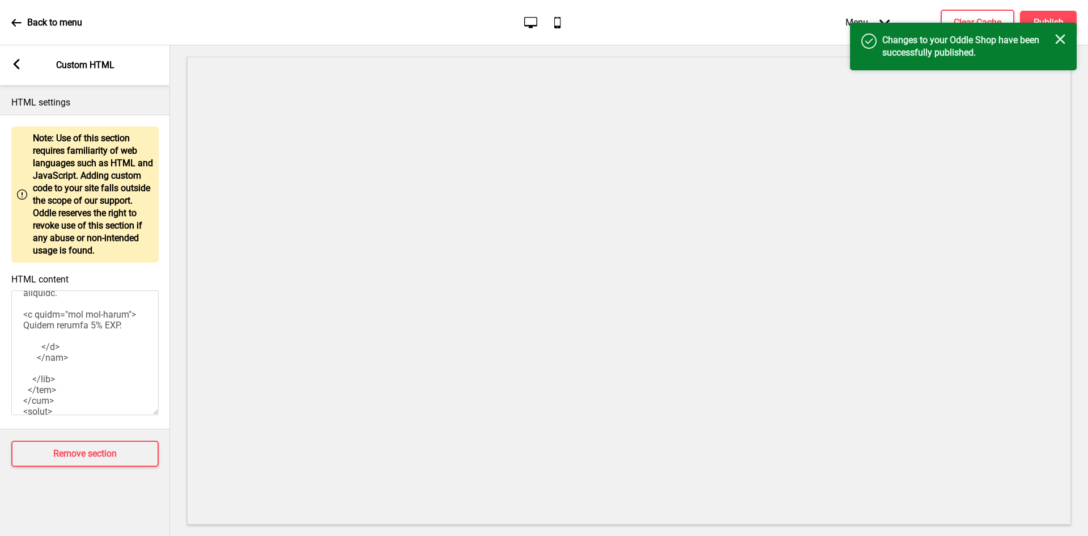
click at [28, 15] on div "Back to menu" at bounding box center [46, 22] width 71 height 31
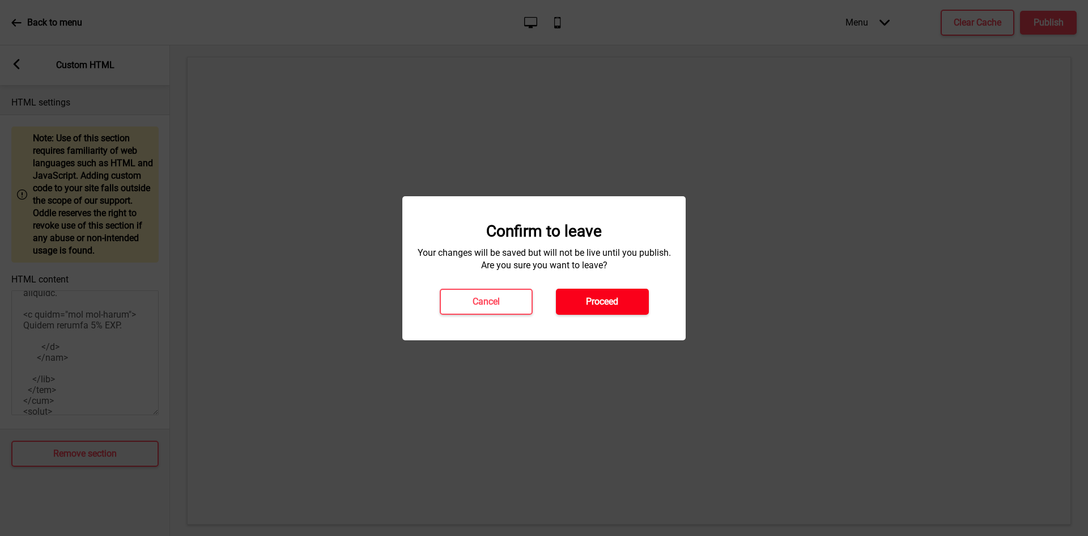
click at [572, 289] on button "Proceed" at bounding box center [602, 302] width 93 height 26
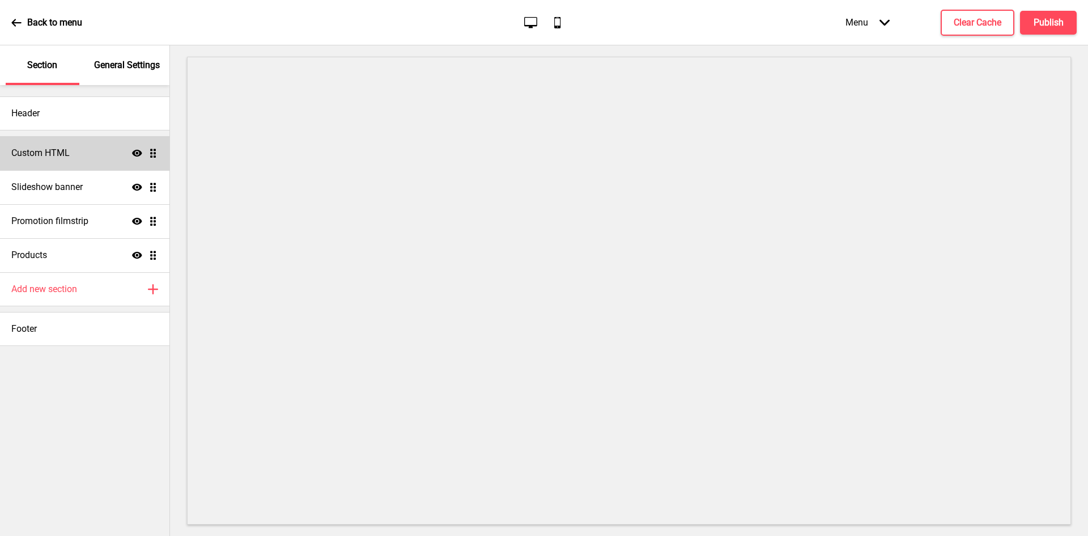
click at [71, 158] on div "Custom HTML Show Drag" at bounding box center [85, 153] width 170 height 34
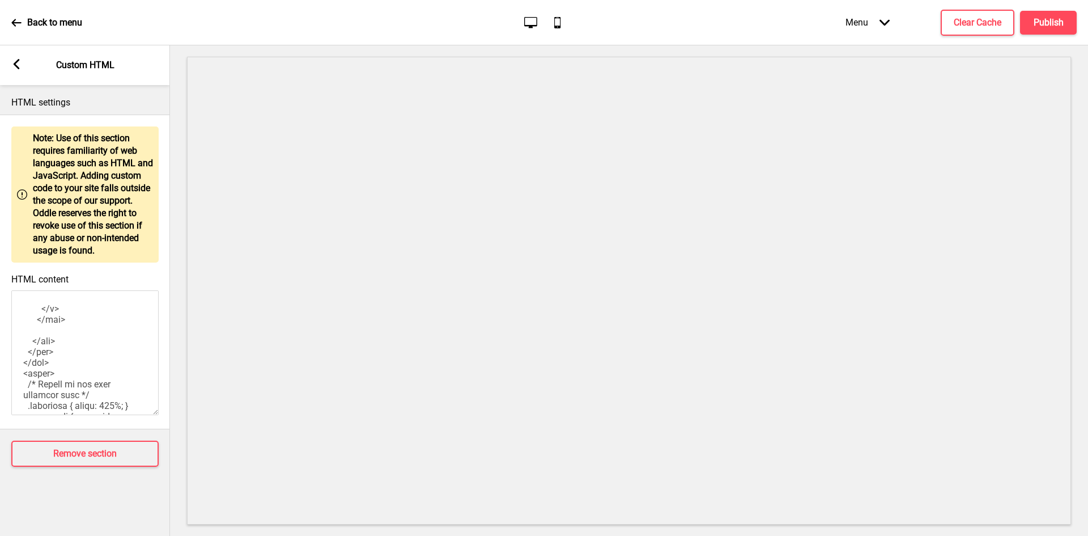
scroll to position [454, 0]
drag, startPoint x: 114, startPoint y: 383, endPoint x: 13, endPoint y: 373, distance: 101.4
click at [13, 373] on textarea "HTML content" at bounding box center [84, 352] width 147 height 125
paste textarea "Prices include 9% GST."
click at [43, 343] on textarea "HTML content" at bounding box center [84, 352] width 147 height 125
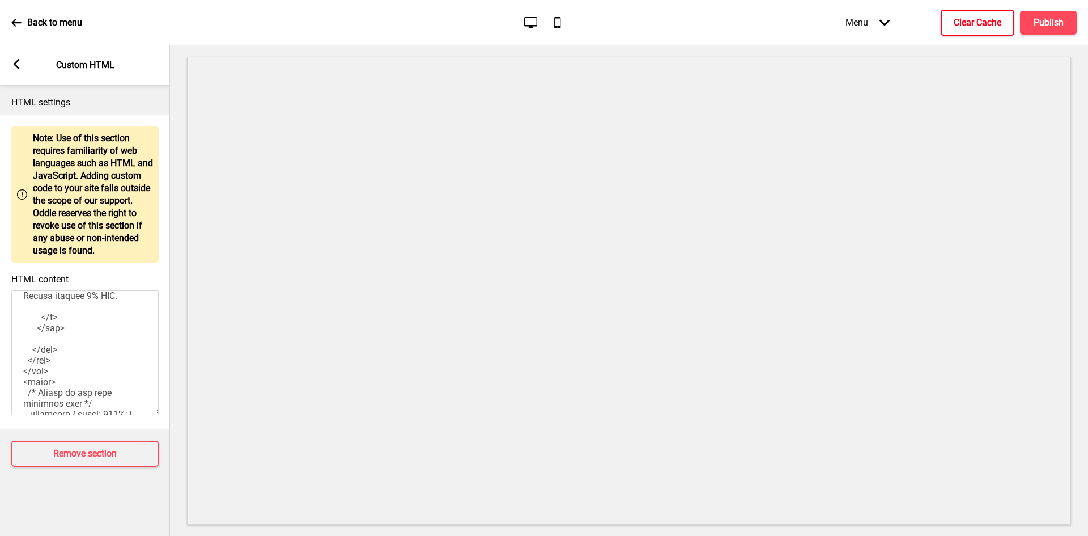
type textarea "<!-- Version 1.1 --> <style> /* Please replace #announcement-x with another id …"
click at [957, 17] on h4 "Clear Cache" at bounding box center [978, 22] width 48 height 12
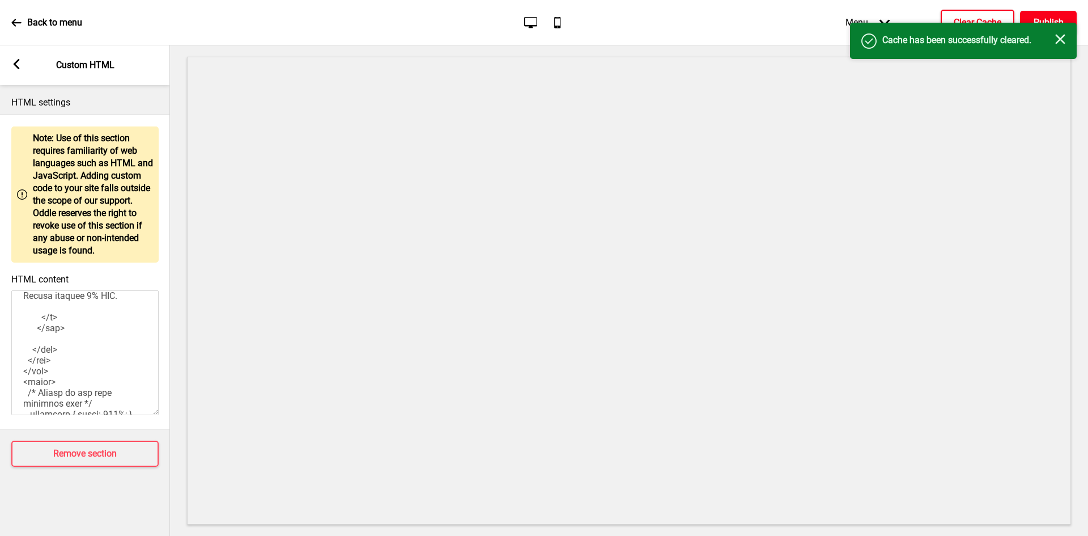
click at [1036, 17] on h4 "Publish" at bounding box center [1049, 22] width 30 height 12
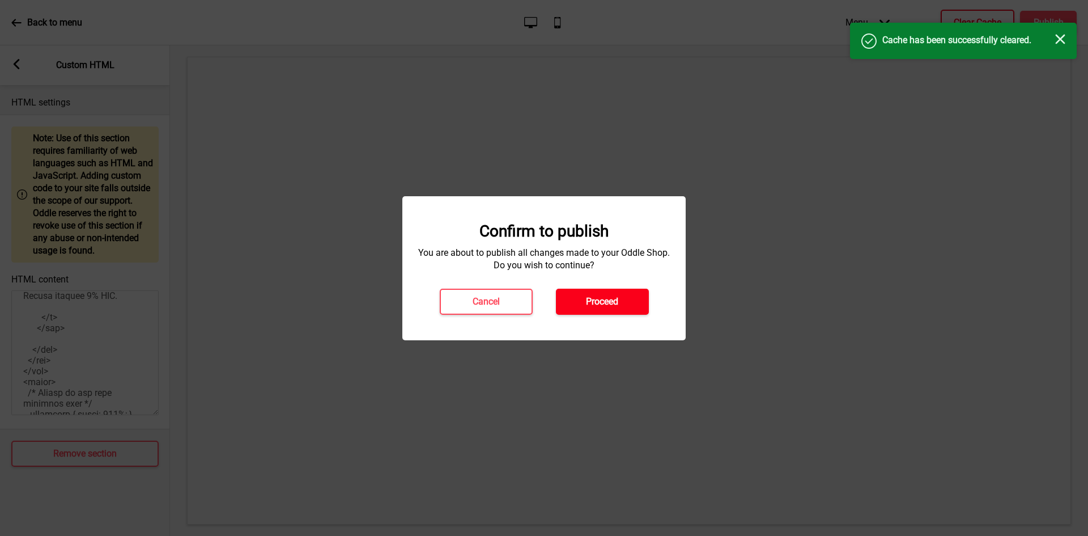
click at [622, 290] on button "Proceed" at bounding box center [602, 302] width 93 height 26
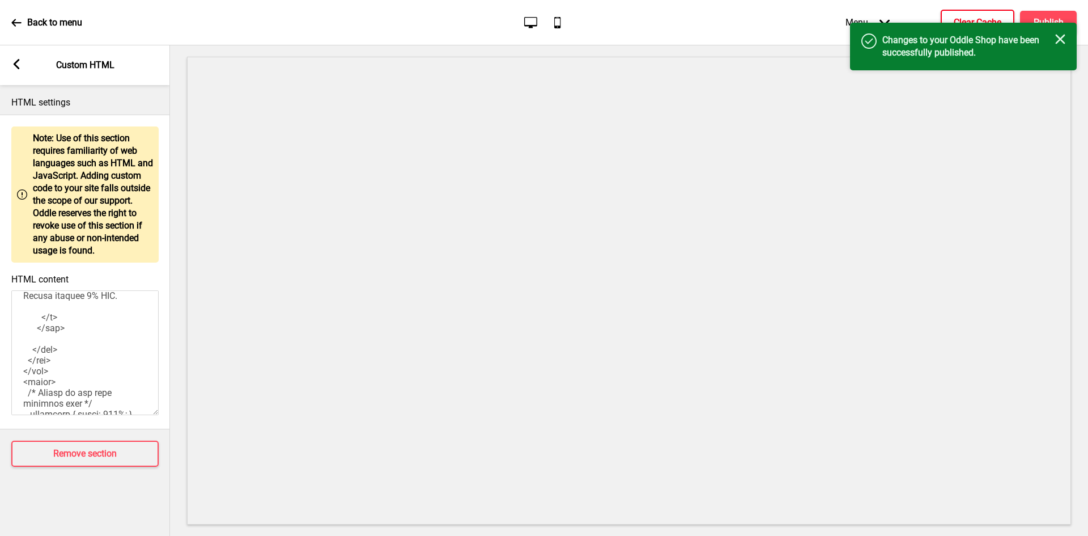
click at [32, 17] on p "Back to menu" at bounding box center [54, 22] width 55 height 12
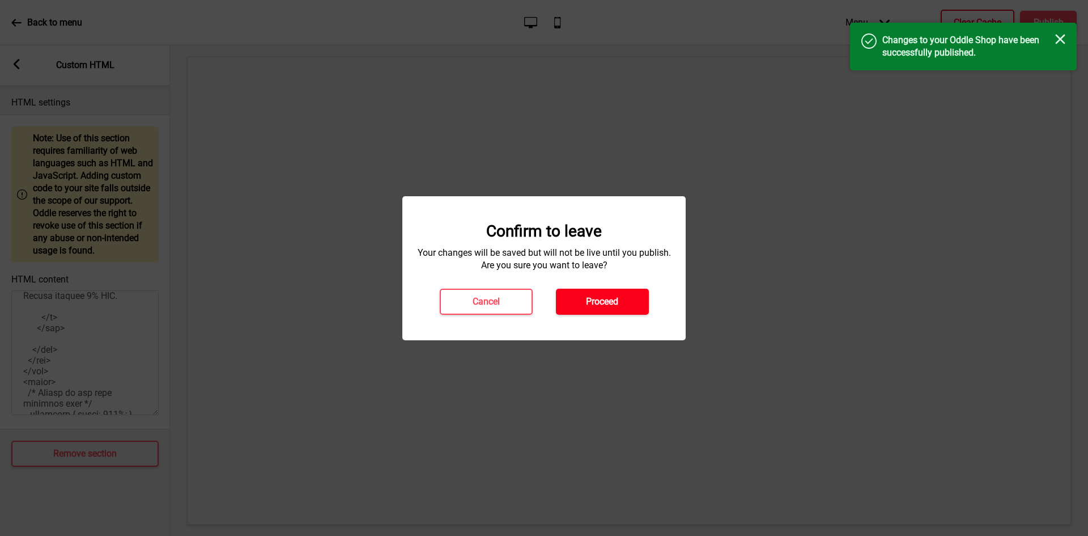
click at [607, 294] on button "Proceed" at bounding box center [602, 302] width 93 height 26
